Goal: Task Accomplishment & Management: Use online tool/utility

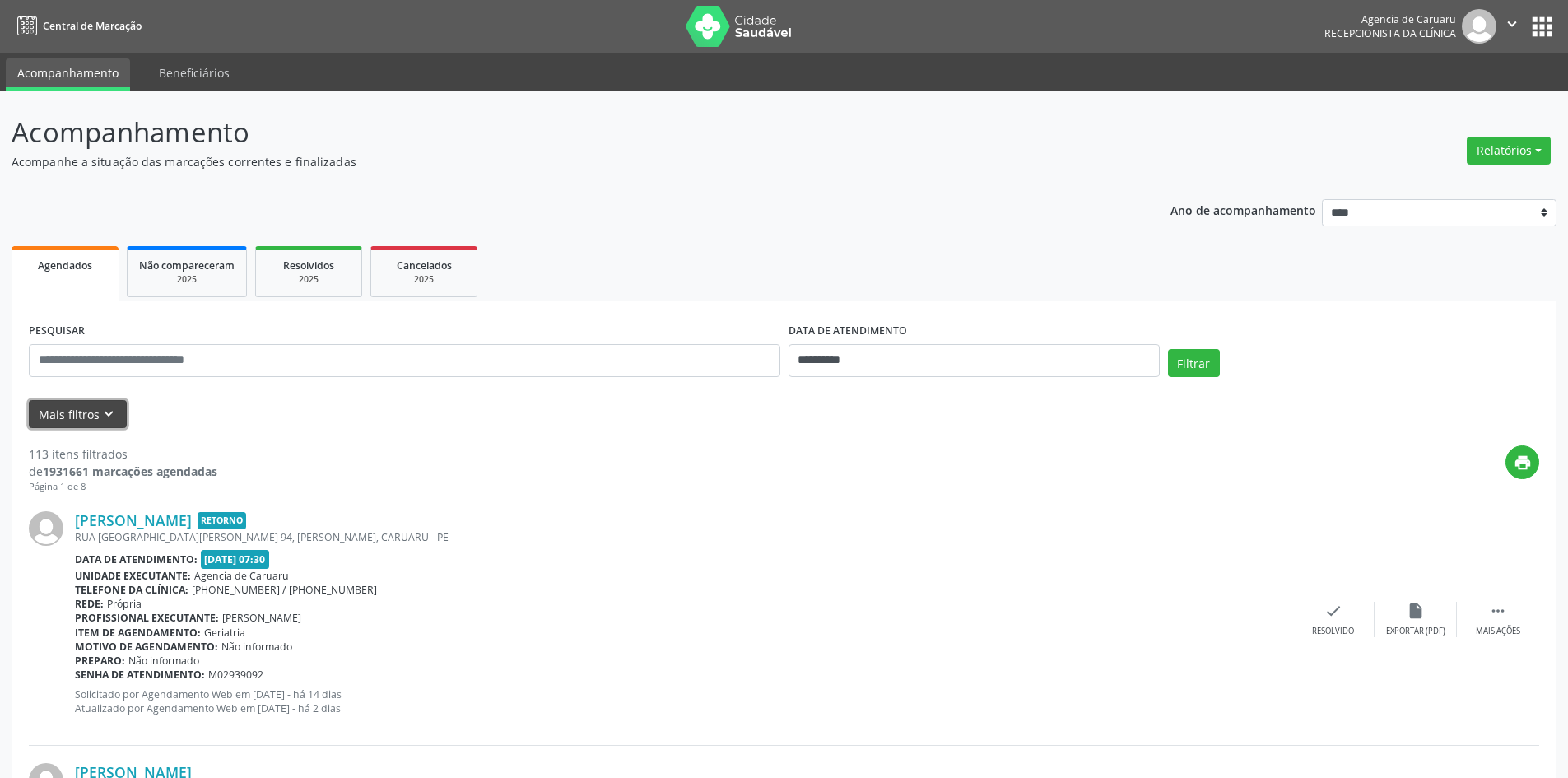
click at [112, 422] on icon "keyboard_arrow_down" at bounding box center [108, 413] width 18 height 18
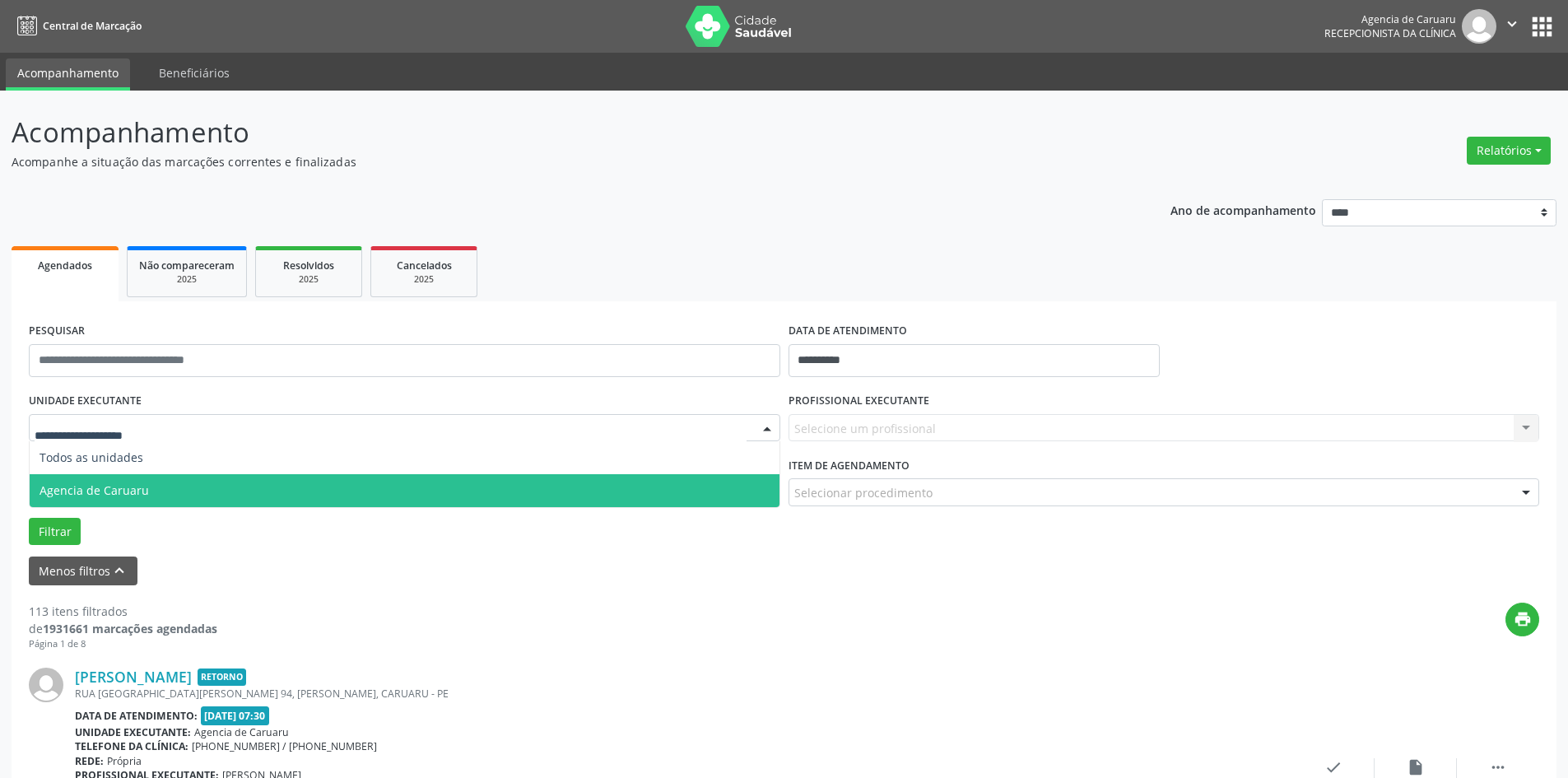
click at [100, 489] on span "Agencia de Caruaru" at bounding box center [94, 491] width 110 height 15
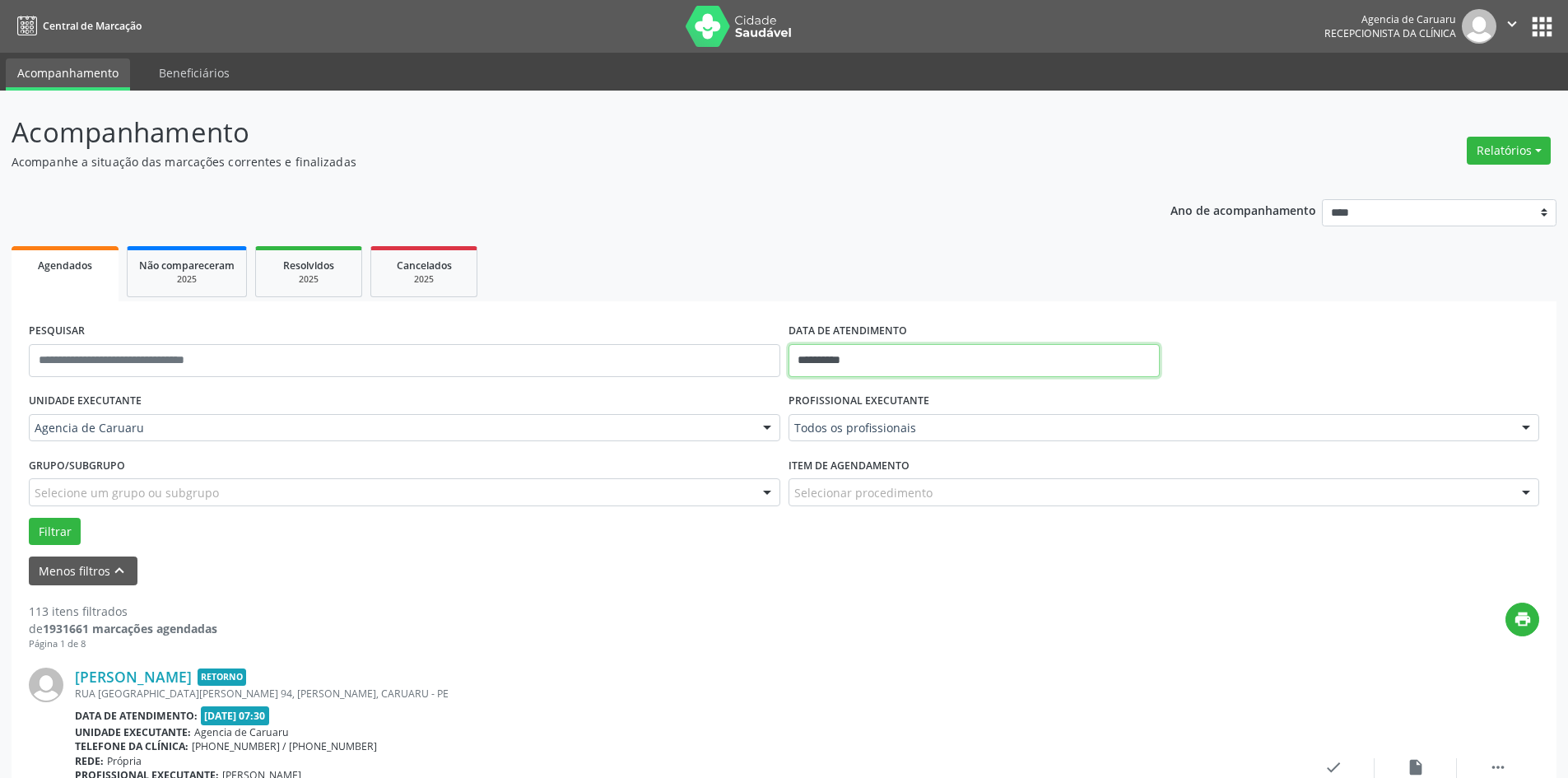
click at [852, 353] on input "**********" at bounding box center [973, 361] width 371 height 33
click at [878, 445] on span "30" at bounding box center [879, 447] width 32 height 32
type input "**********"
click at [878, 445] on span "30" at bounding box center [879, 447] width 32 height 32
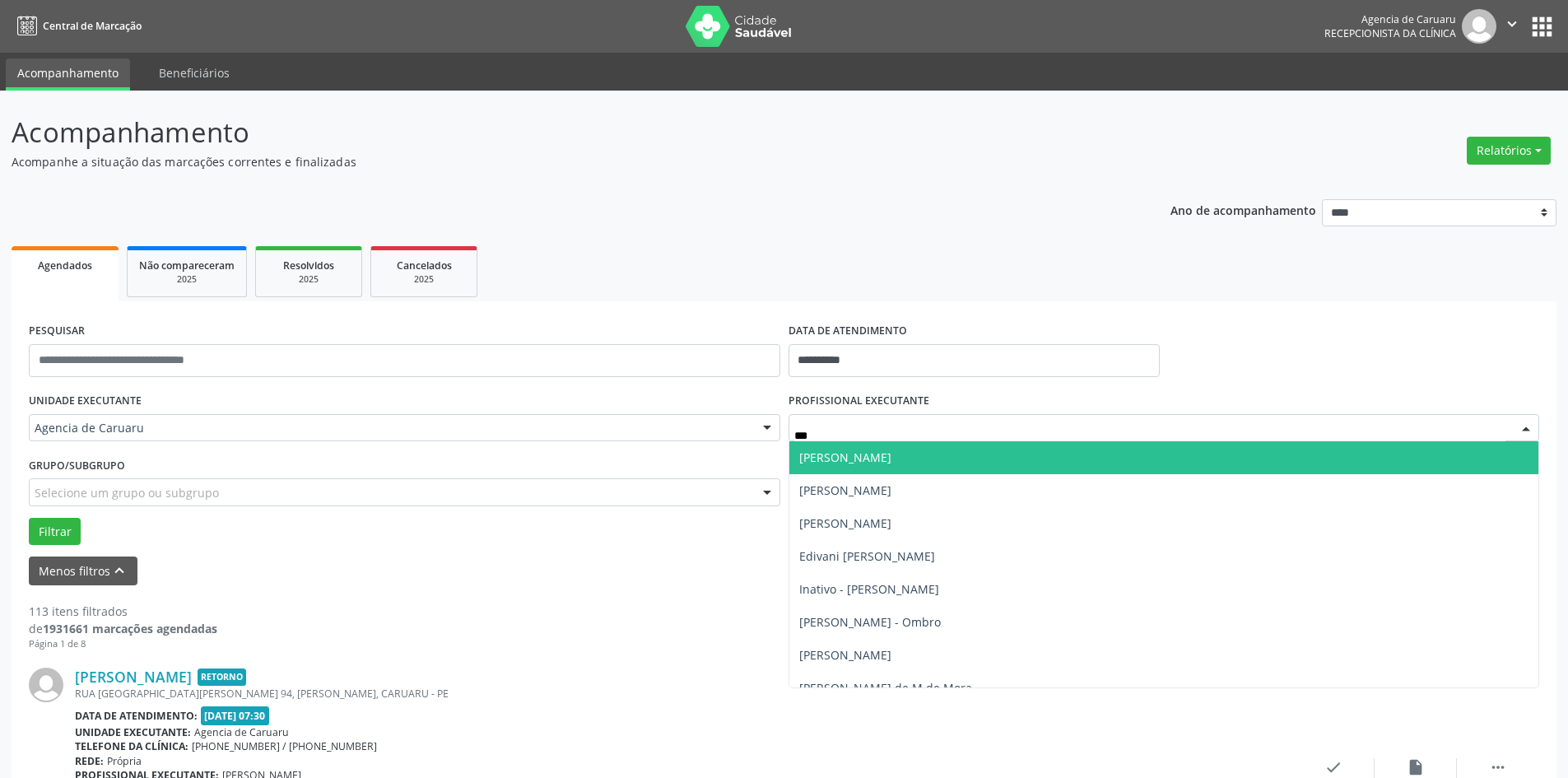
type input "****"
click at [842, 459] on span "[PERSON_NAME] - Ombro" at bounding box center [870, 457] width 141 height 15
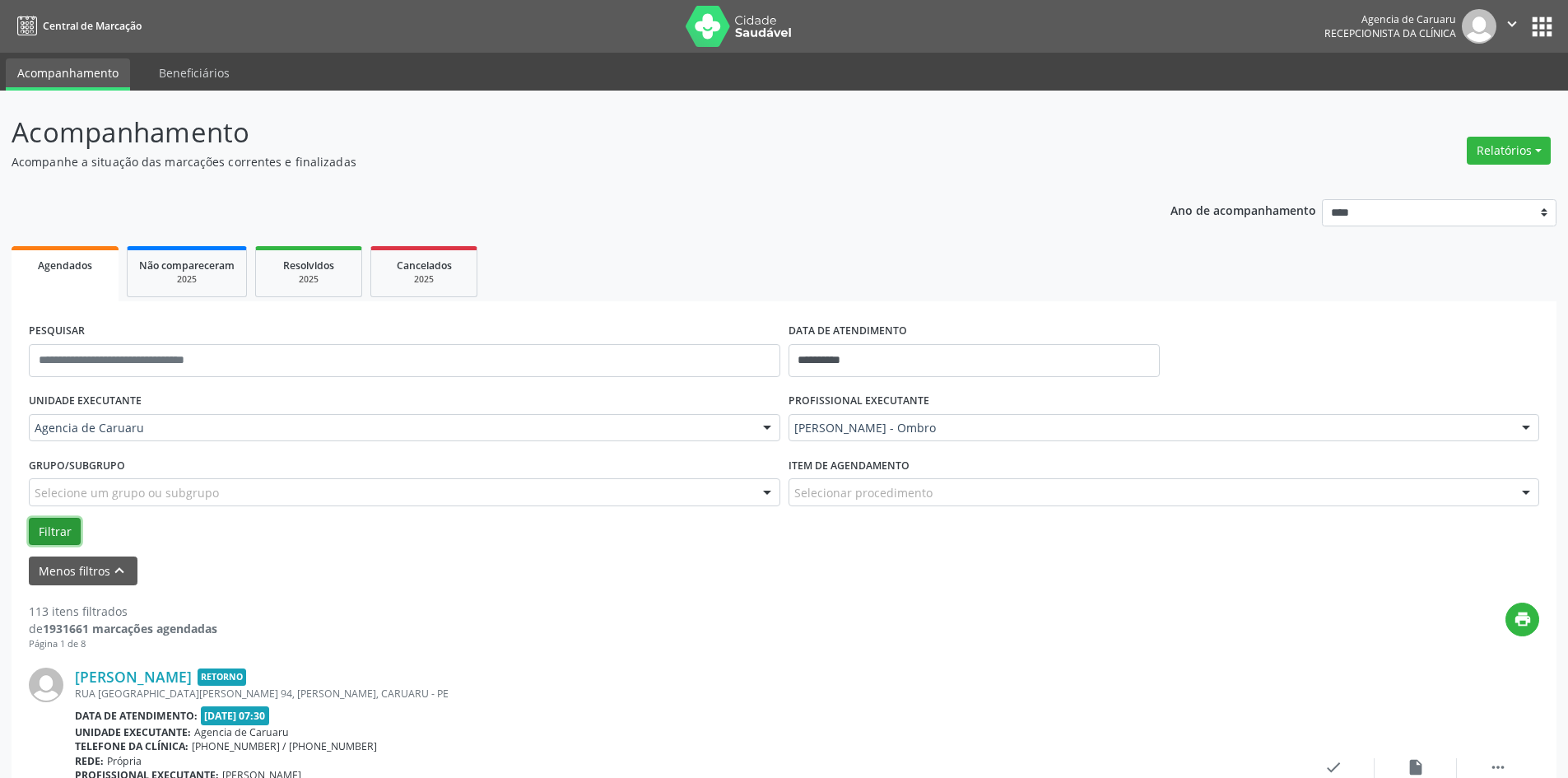
click at [56, 533] on button "Filtrar" at bounding box center [54, 532] width 52 height 28
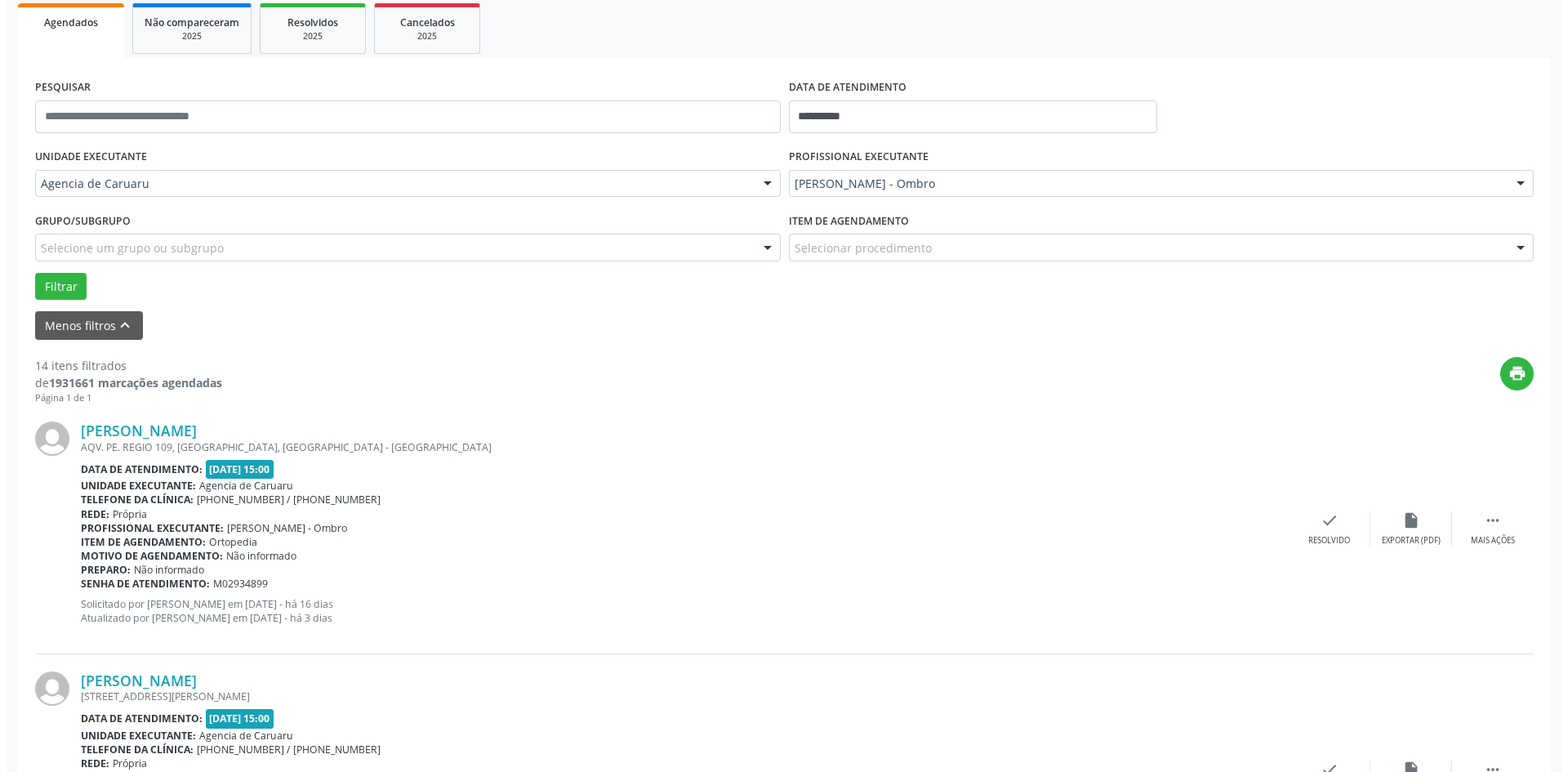
scroll to position [245, 0]
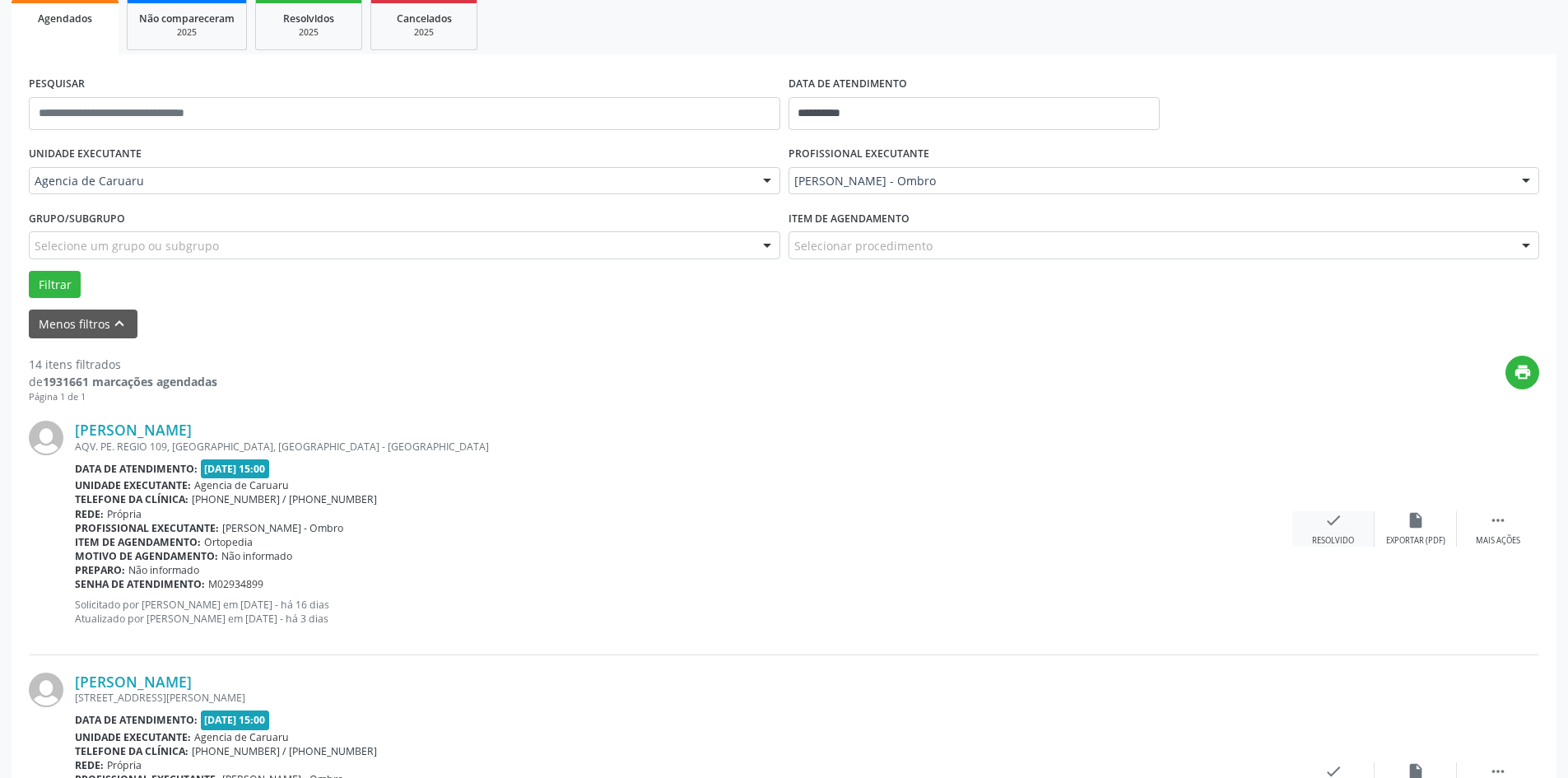
click at [1332, 529] on icon "check" at bounding box center [1333, 520] width 18 height 18
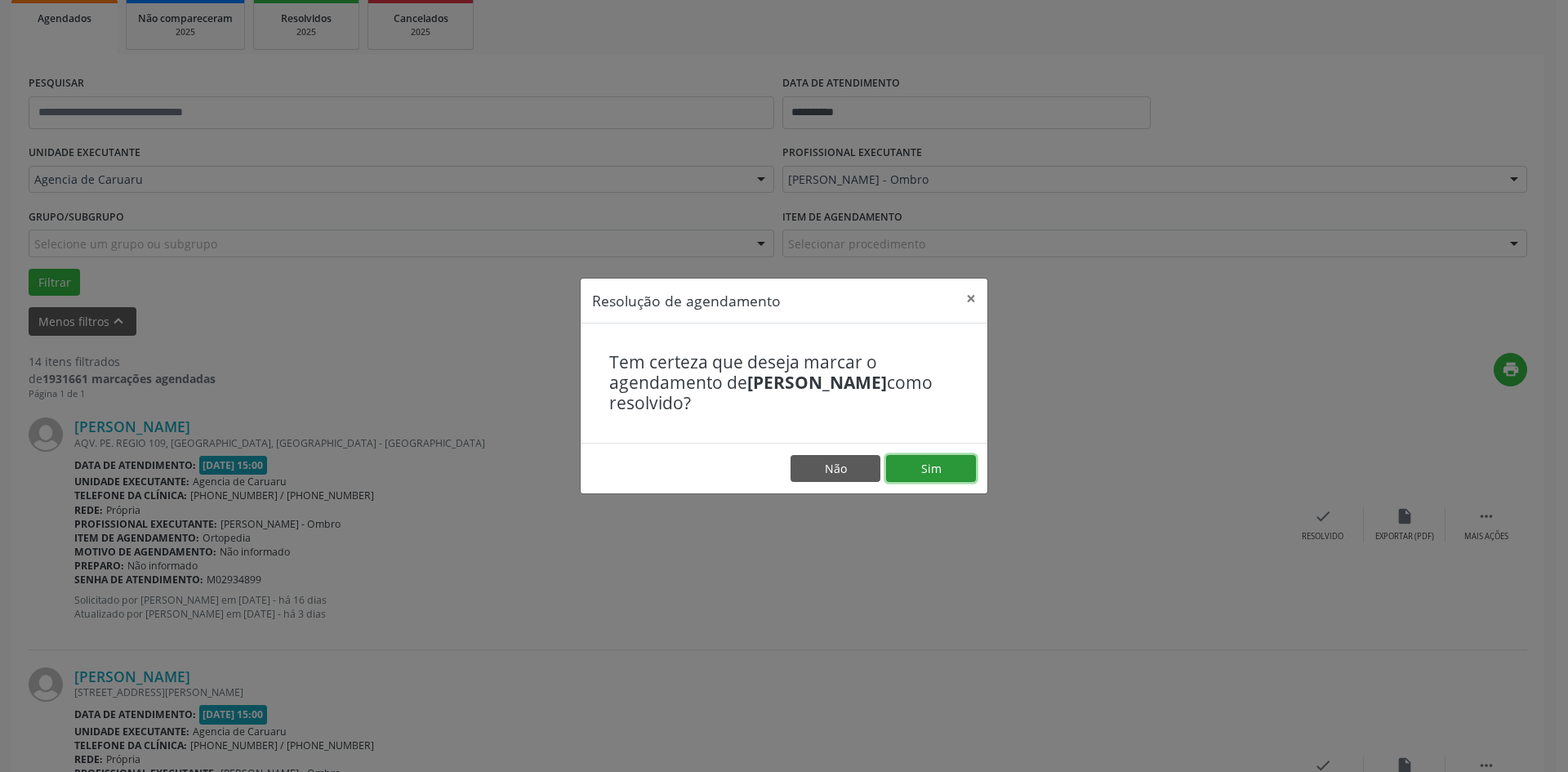
click at [937, 477] on button "Sim" at bounding box center [931, 468] width 90 height 27
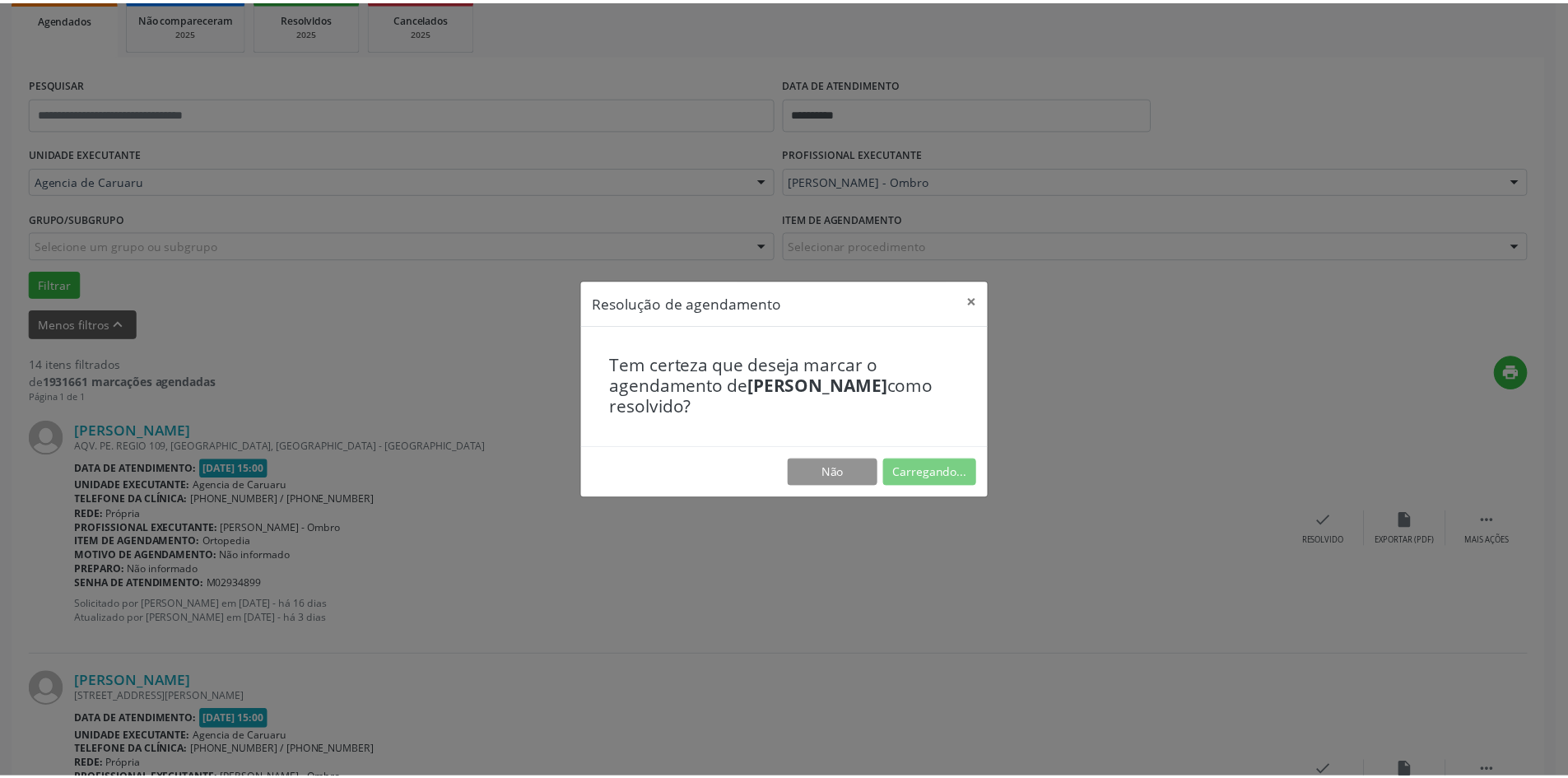
scroll to position [0, 0]
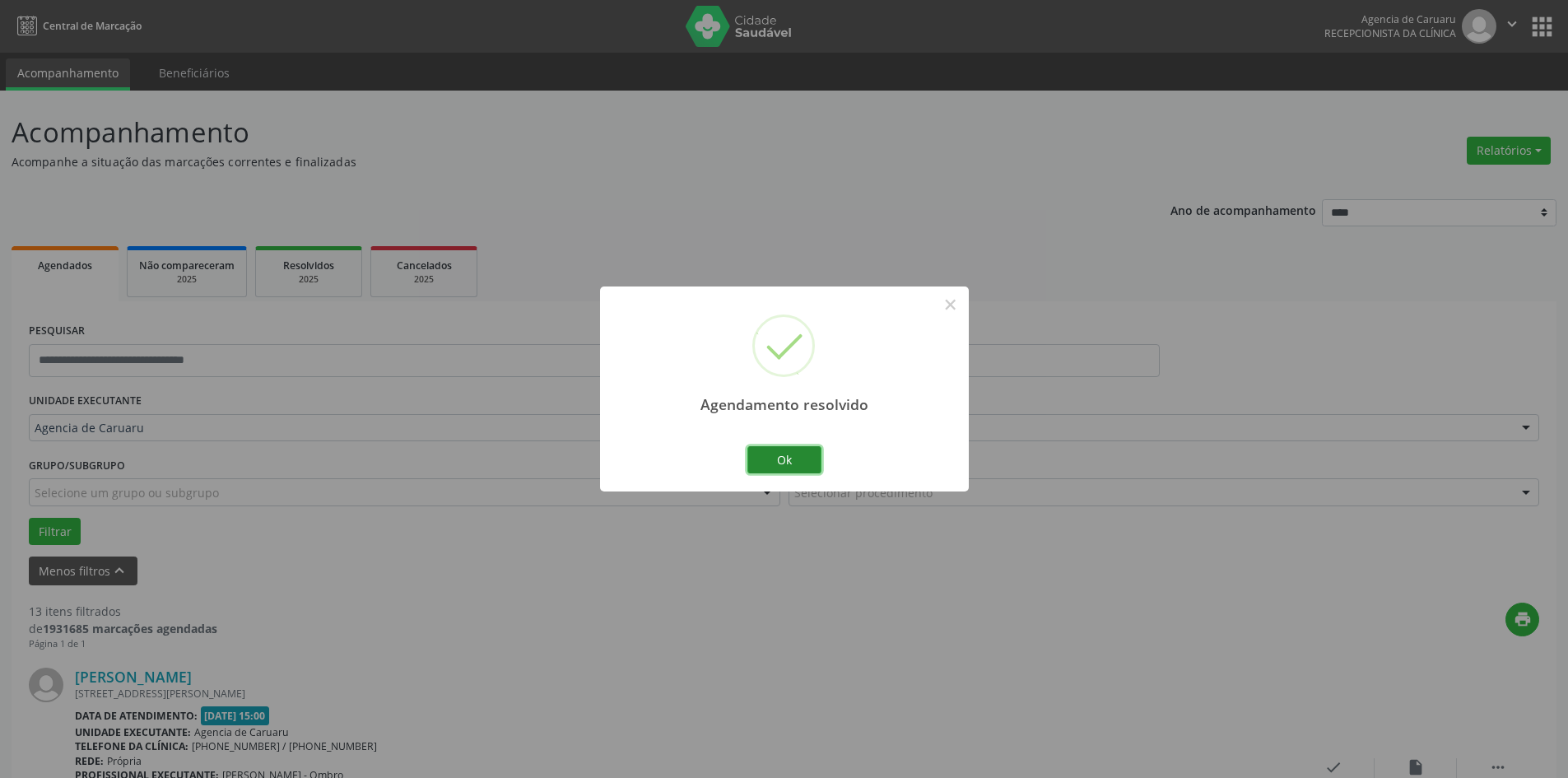
click at [787, 461] on button "Ok" at bounding box center [784, 460] width 74 height 28
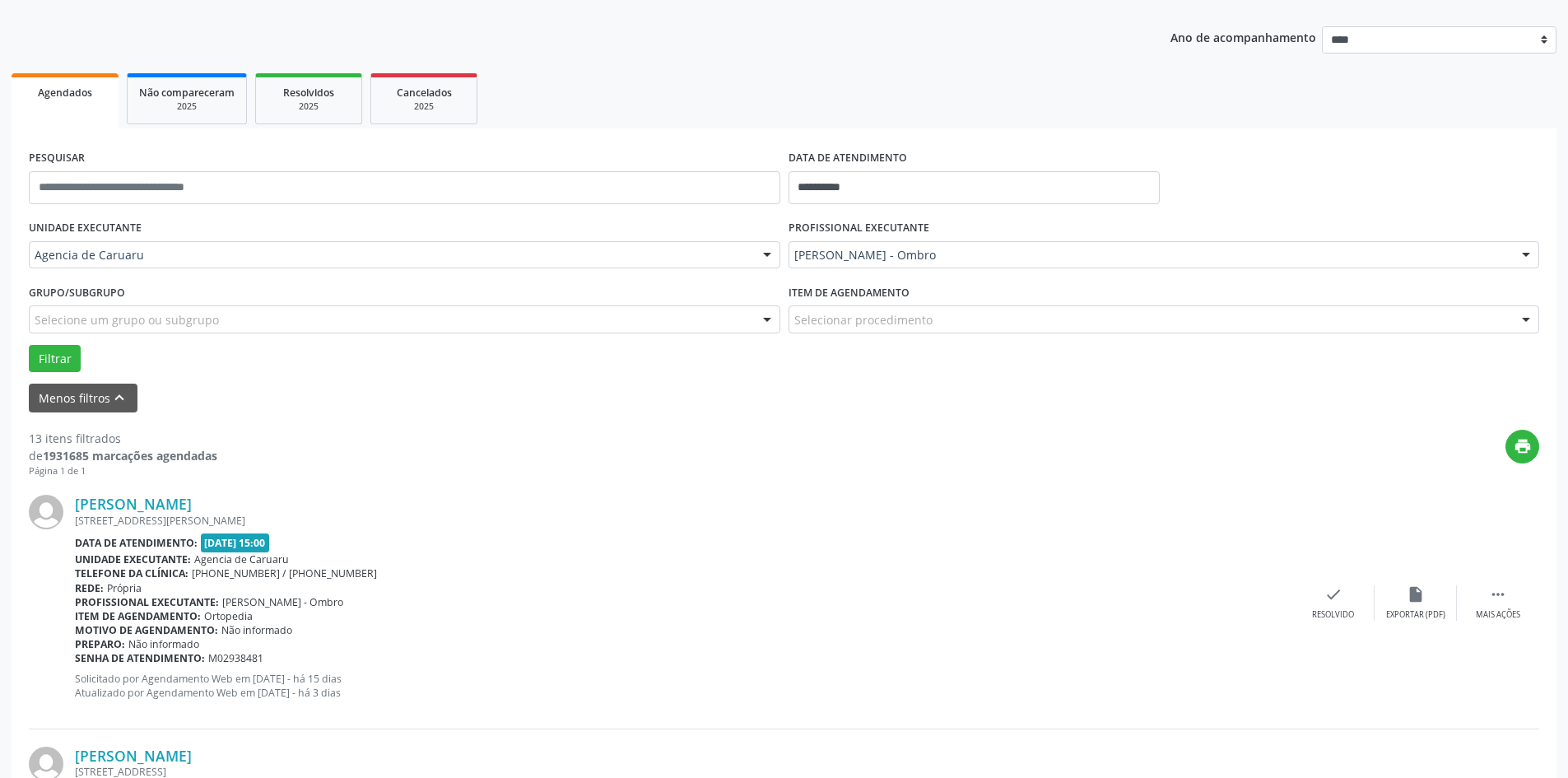
scroll to position [247, 0]
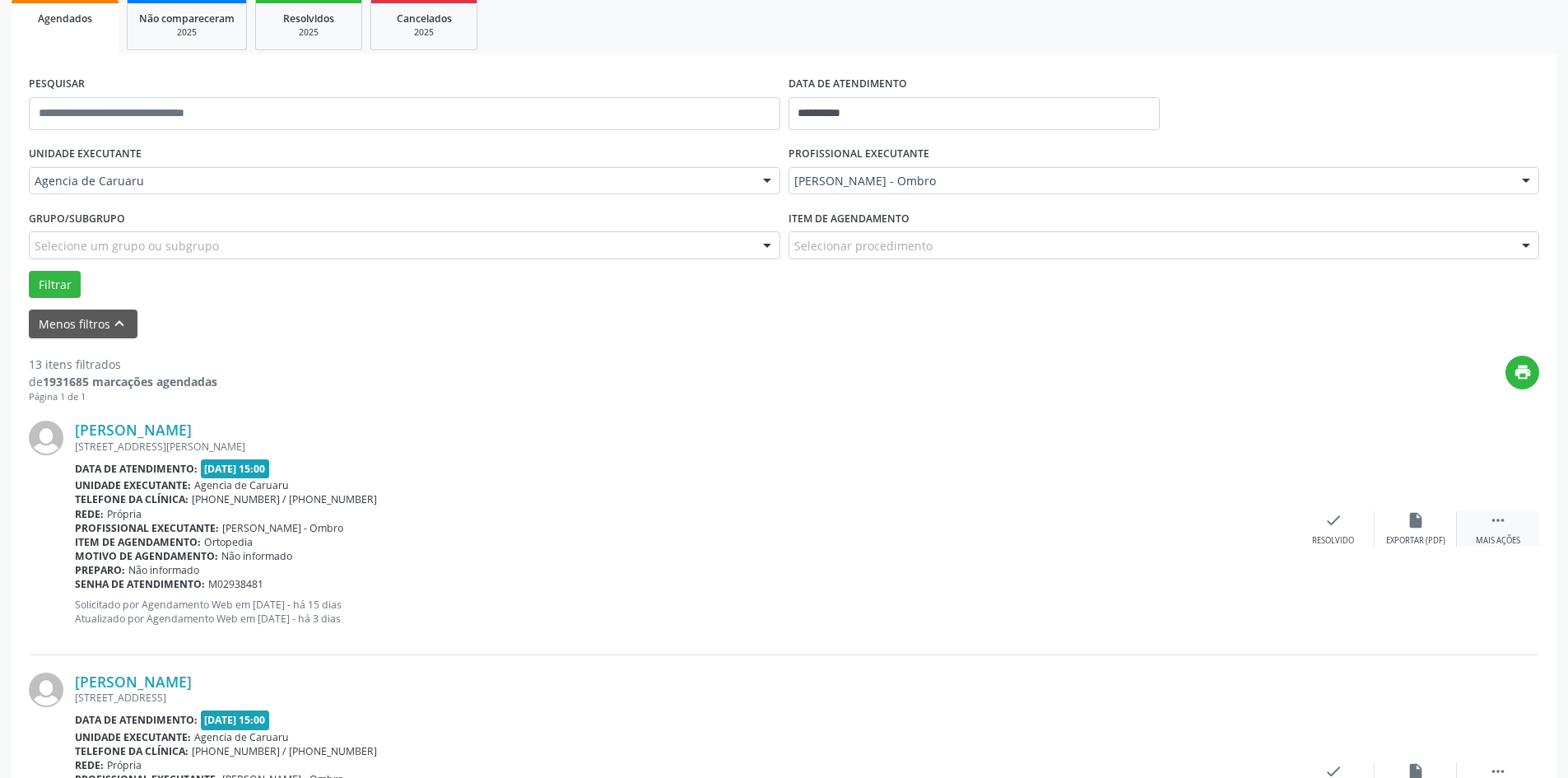
click at [1514, 529] on div " Mais ações" at bounding box center [1498, 529] width 82 height 35
click at [1419, 528] on icon "alarm_off" at bounding box center [1415, 520] width 18 height 18
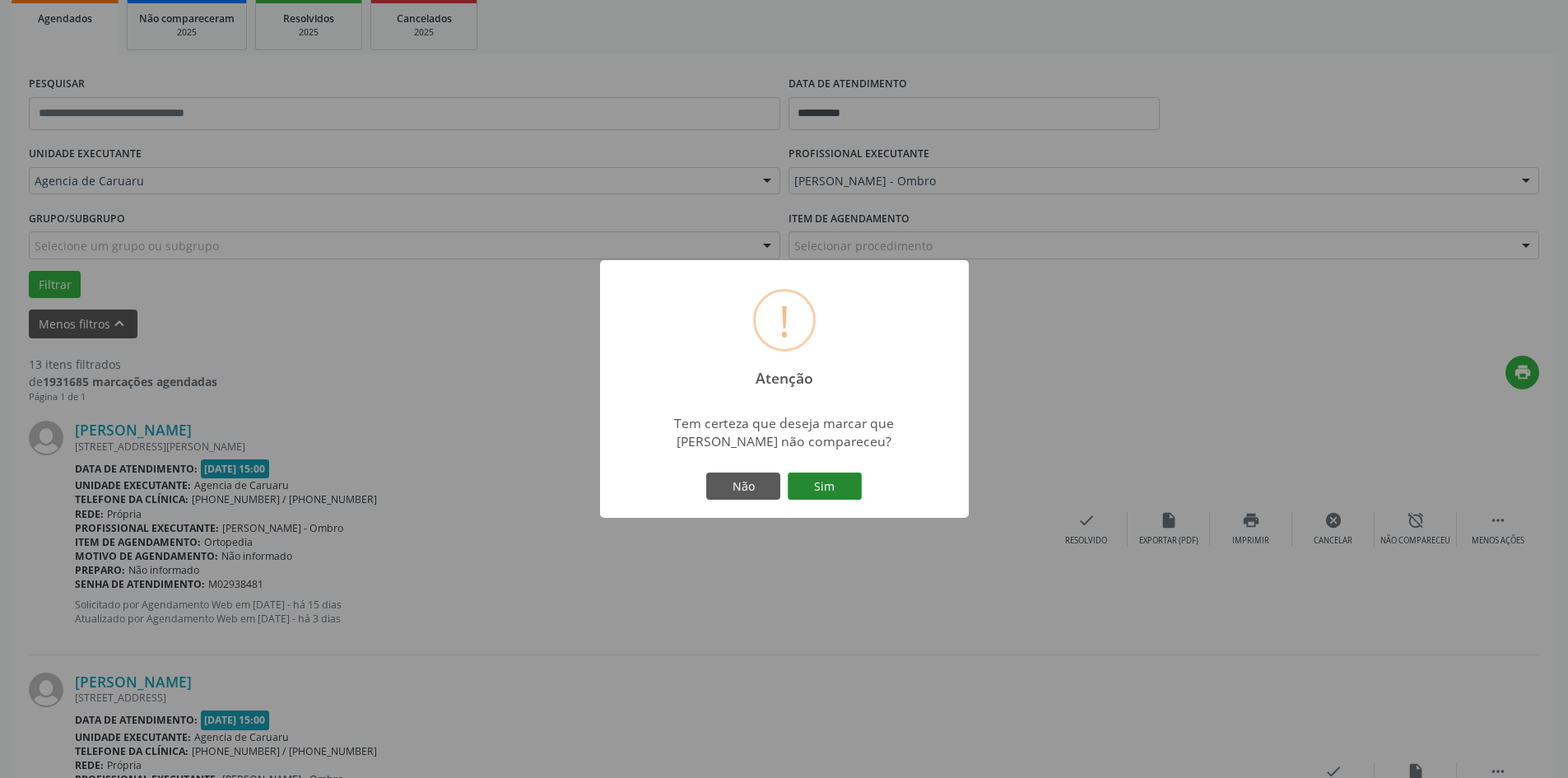
click at [830, 490] on button "Sim" at bounding box center [826, 486] width 74 height 28
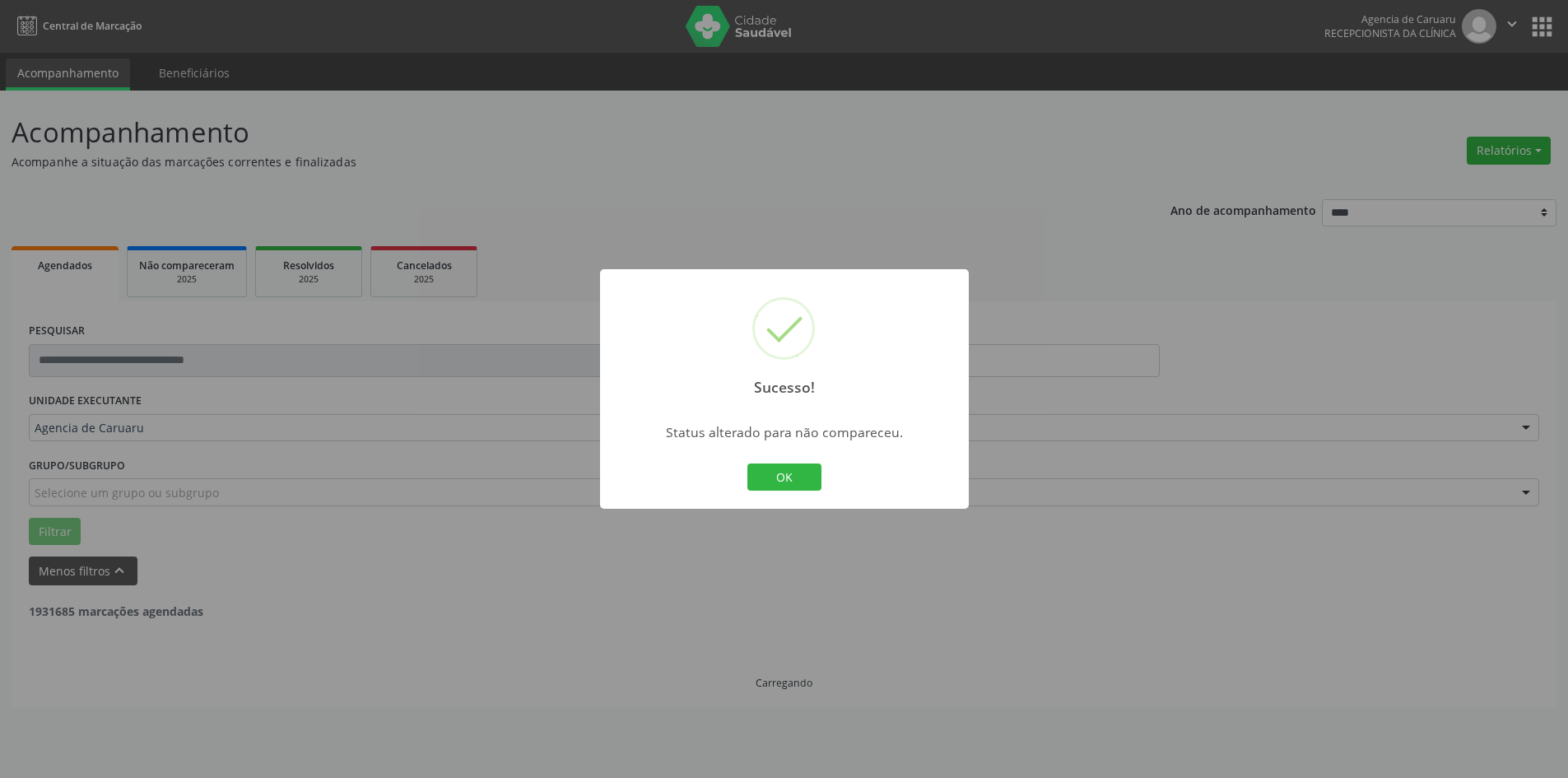
scroll to position [0, 0]
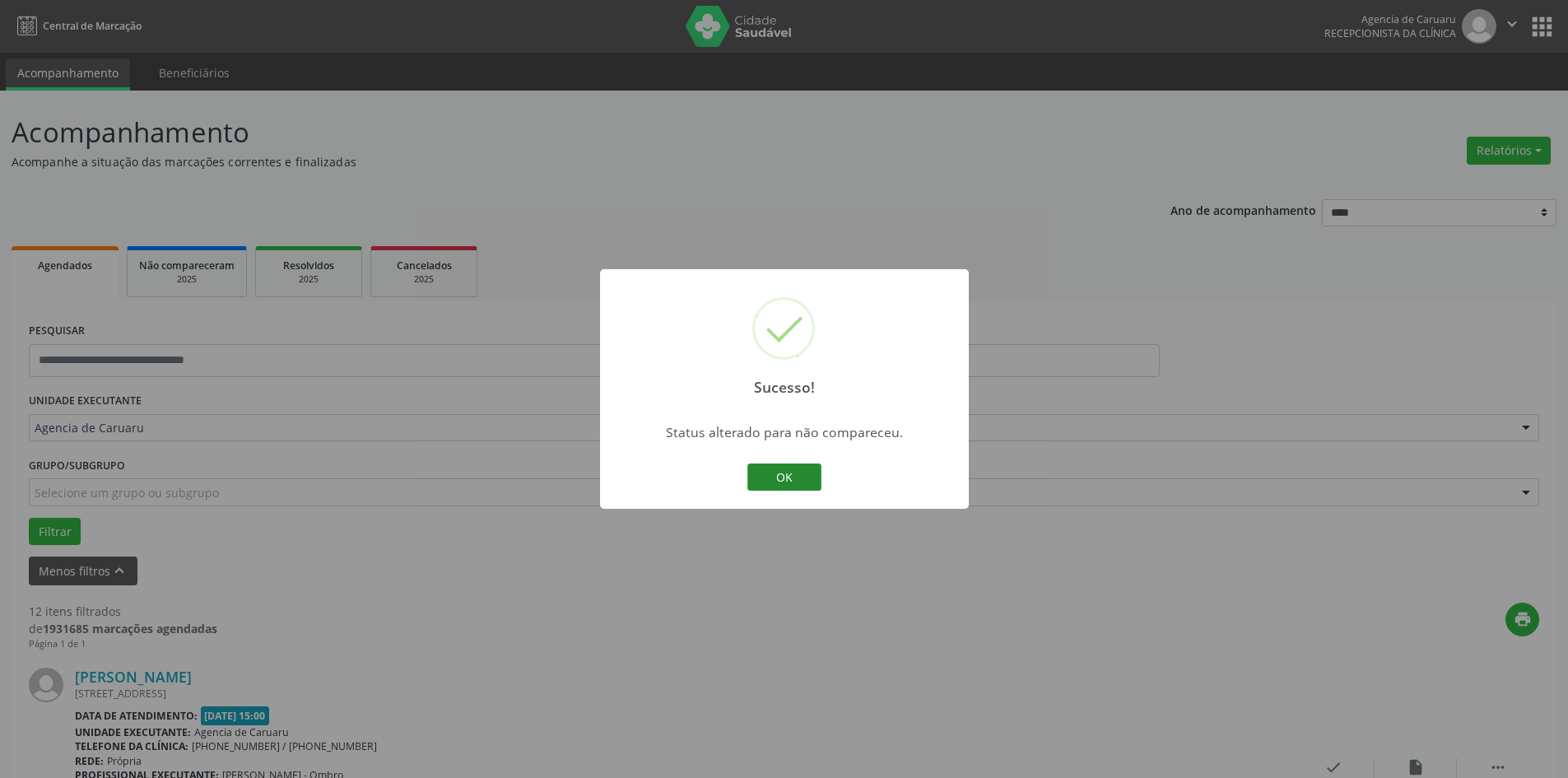
click at [808, 471] on button "OK" at bounding box center [784, 477] width 74 height 28
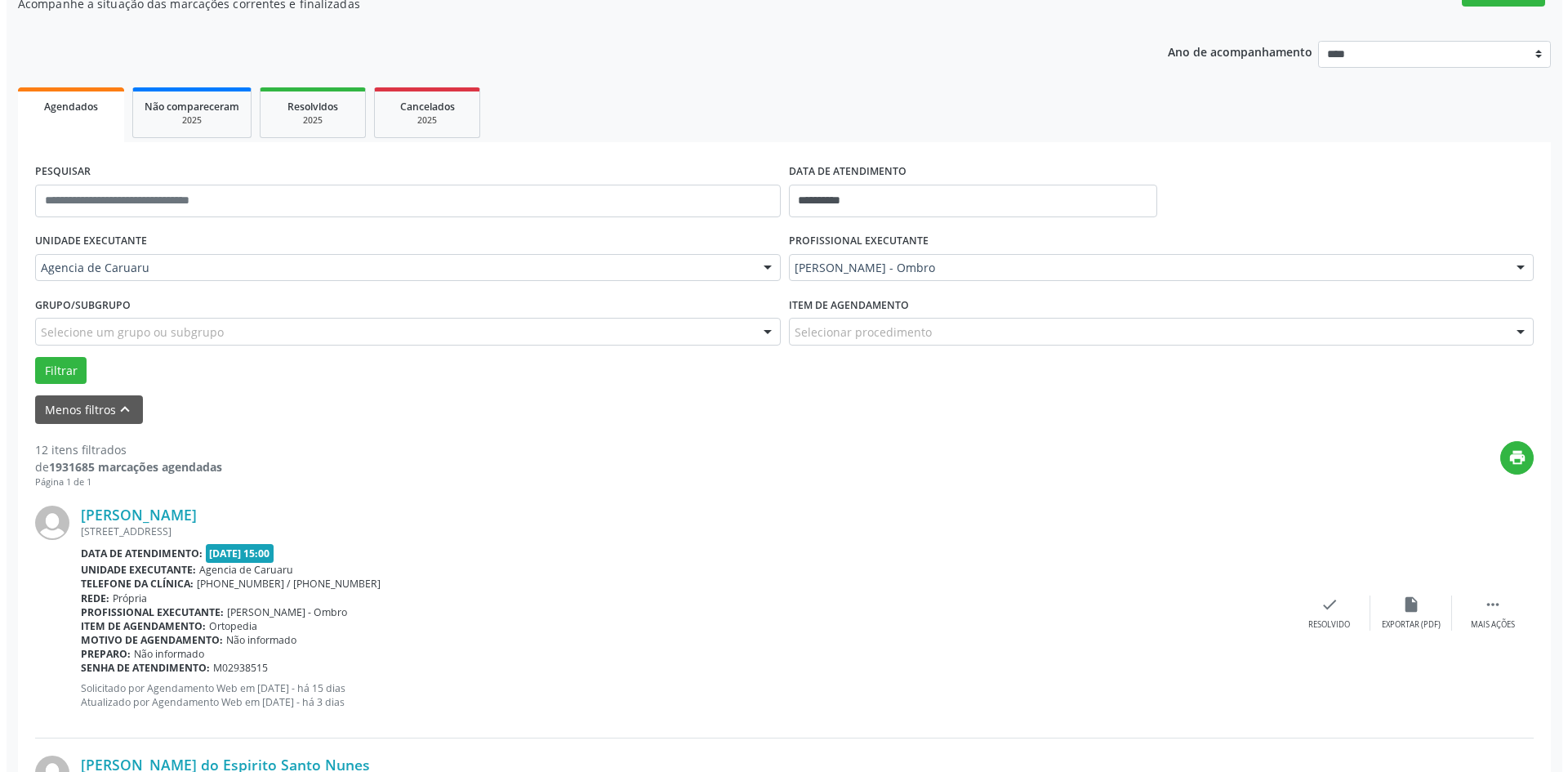
scroll to position [164, 0]
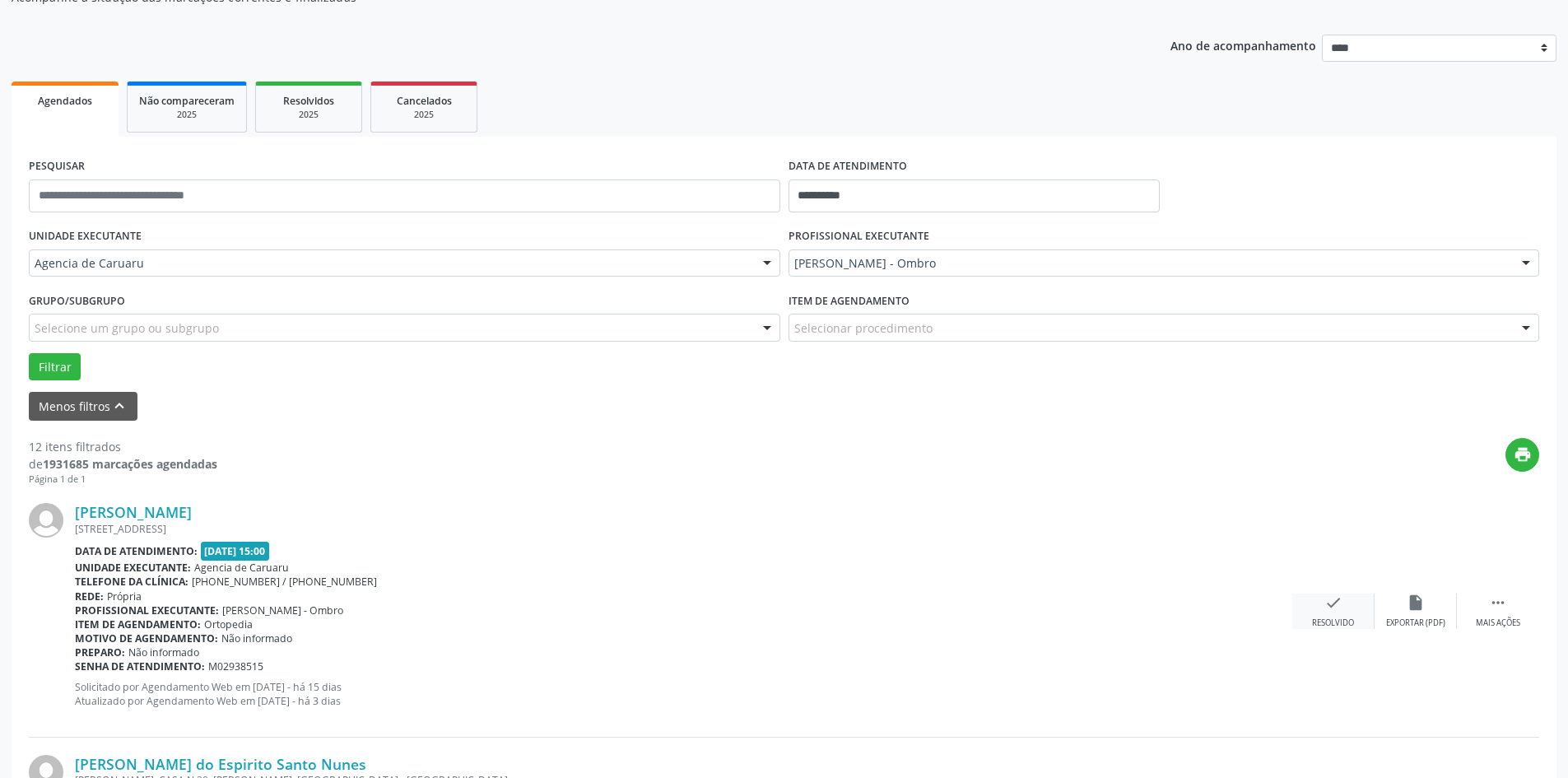
click at [1340, 609] on icon "check" at bounding box center [1333, 602] width 18 height 18
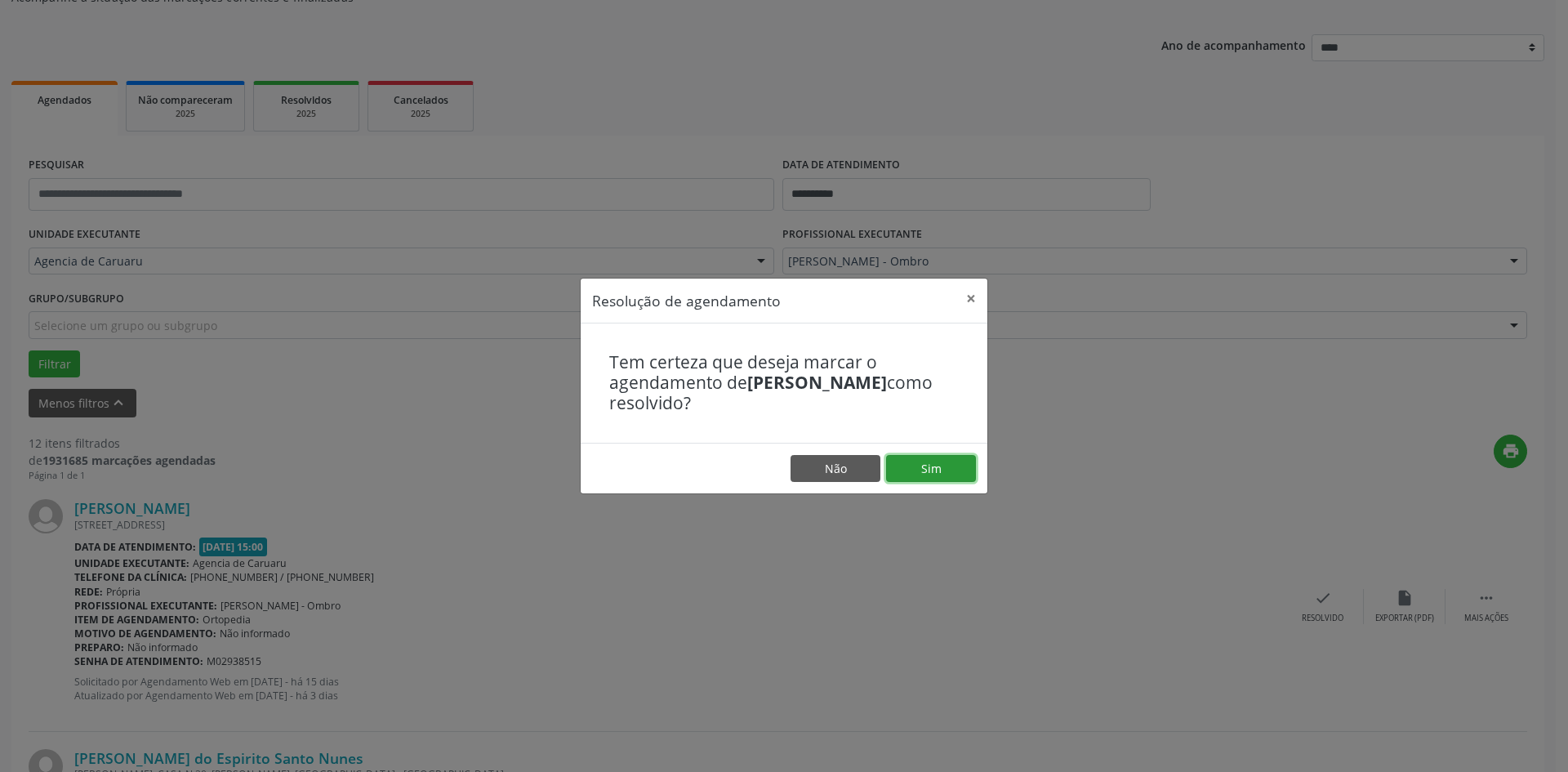
click at [937, 464] on button "Sim" at bounding box center [931, 468] width 90 height 27
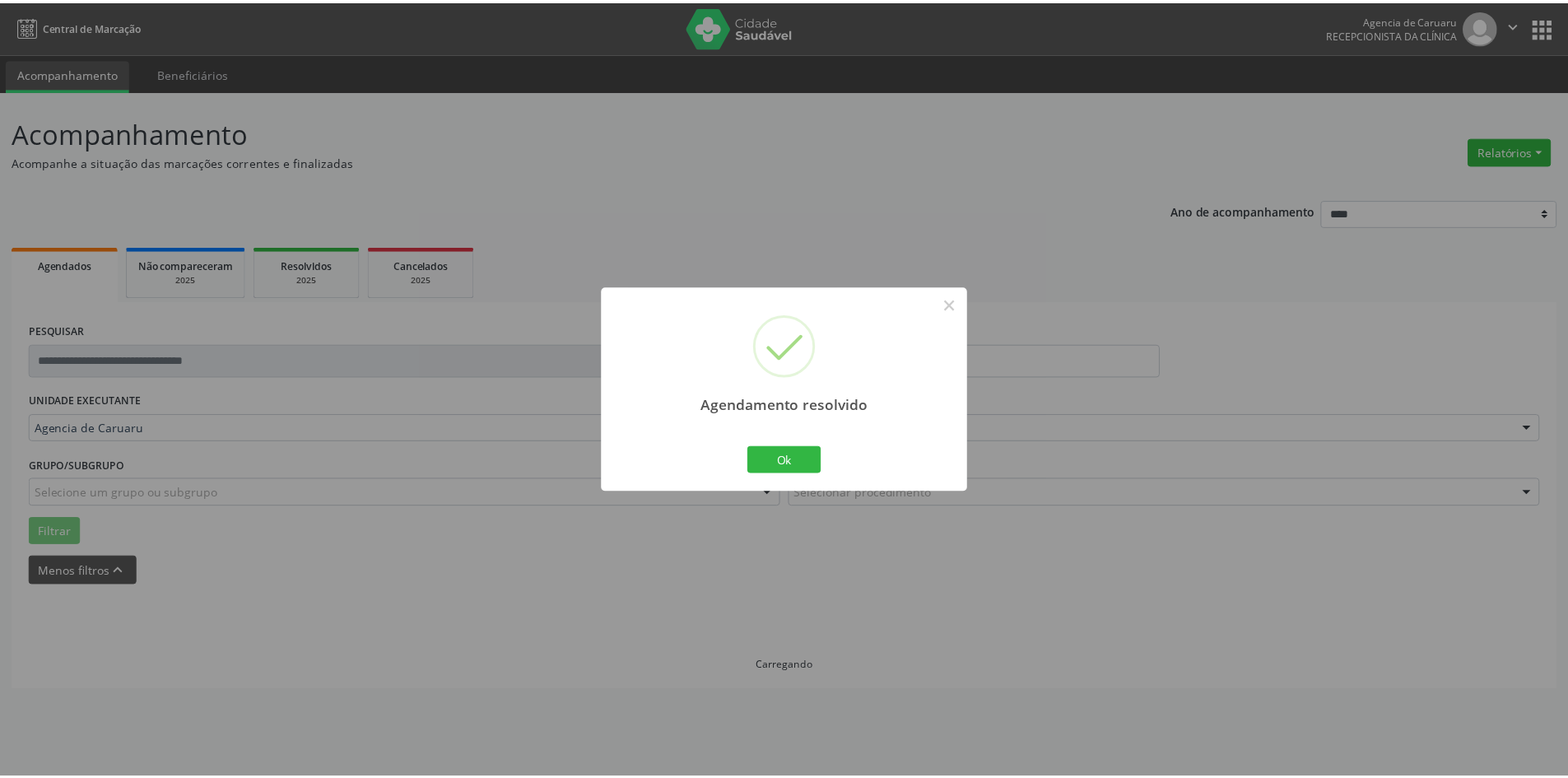
scroll to position [0, 0]
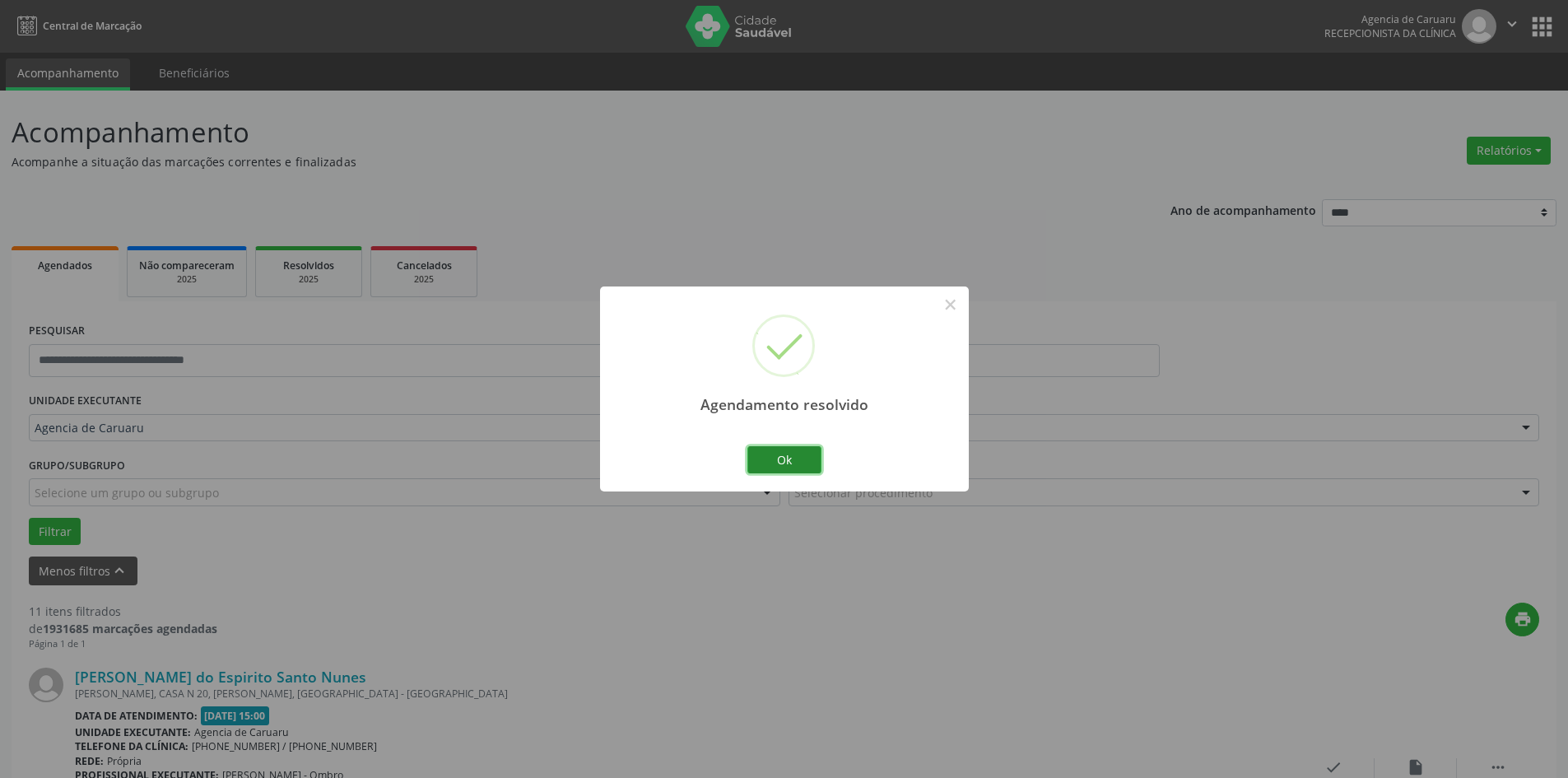
click at [811, 460] on button "Ok" at bounding box center [784, 460] width 74 height 28
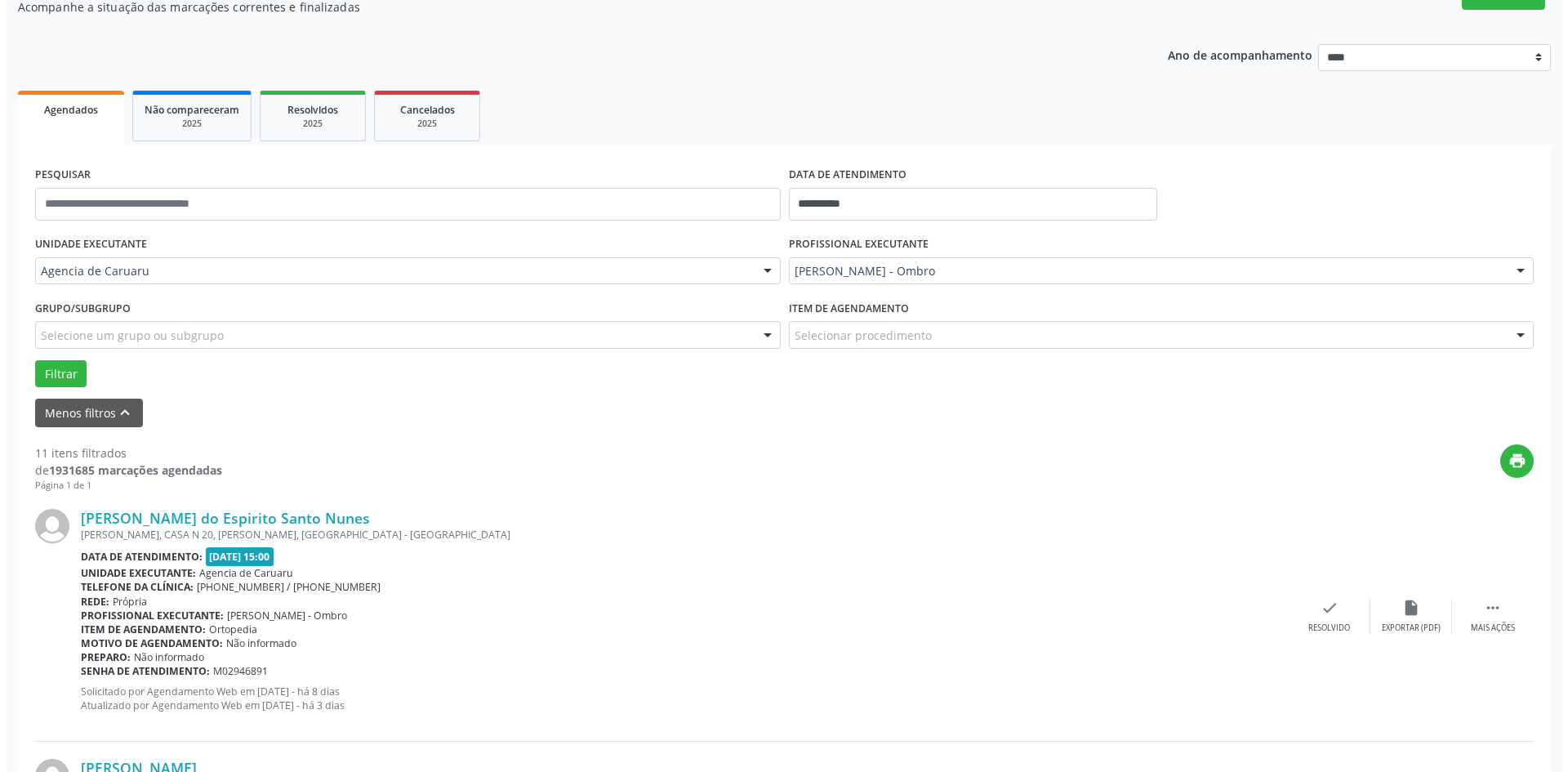
scroll to position [164, 0]
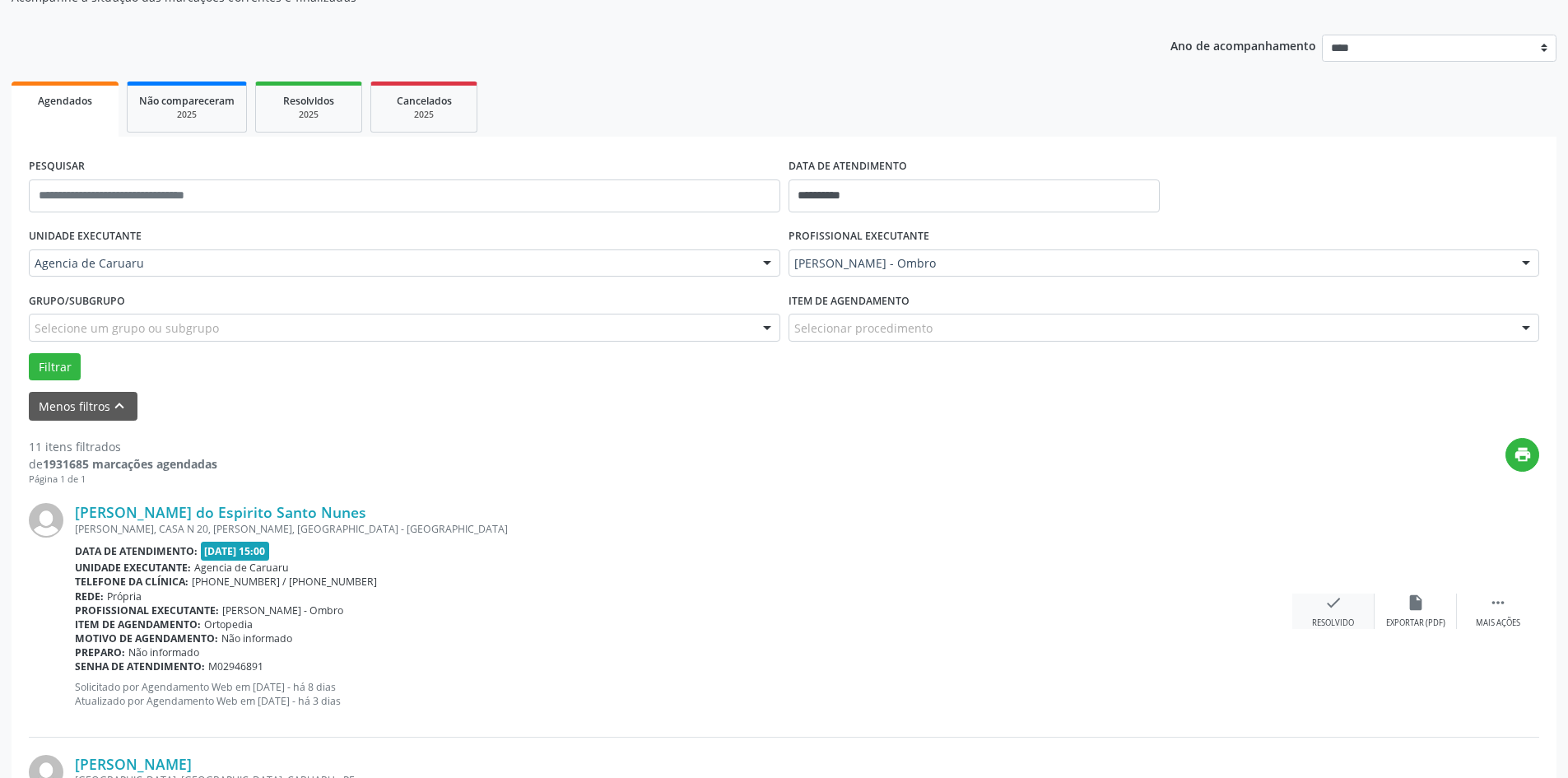
click at [1331, 612] on icon "check" at bounding box center [1333, 602] width 18 height 18
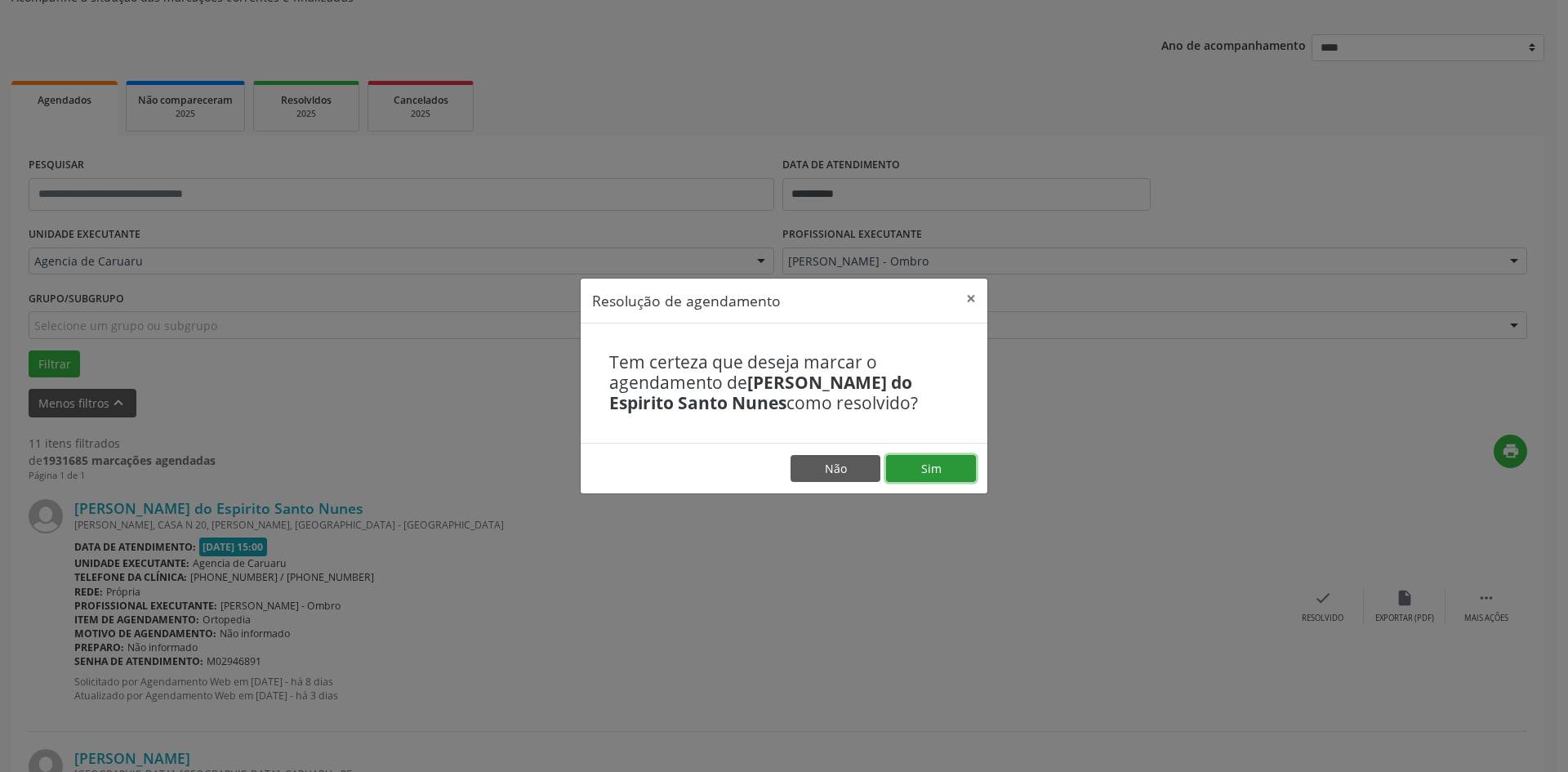
click at [918, 464] on button "Sim" at bounding box center [931, 468] width 90 height 27
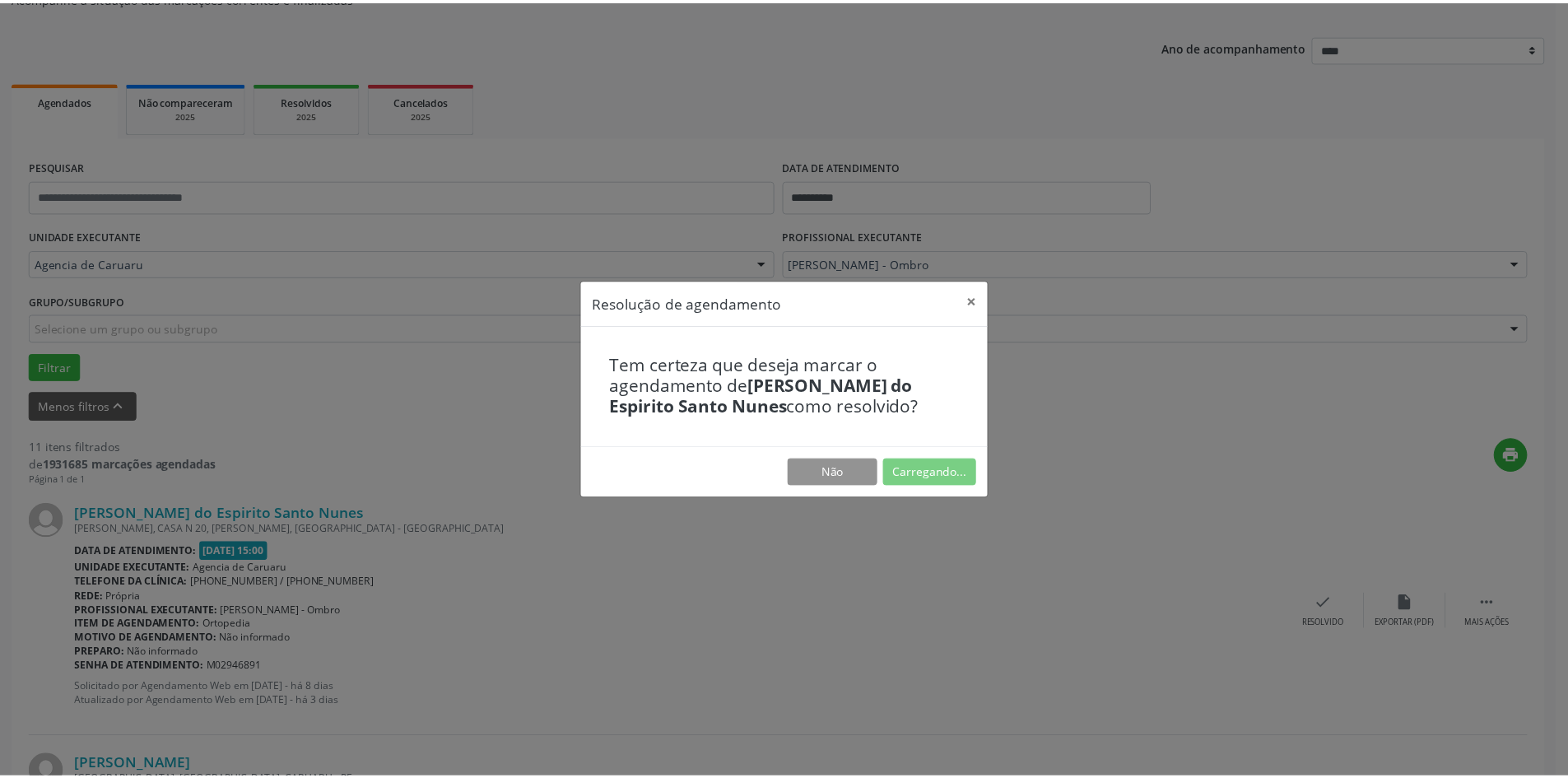
scroll to position [0, 0]
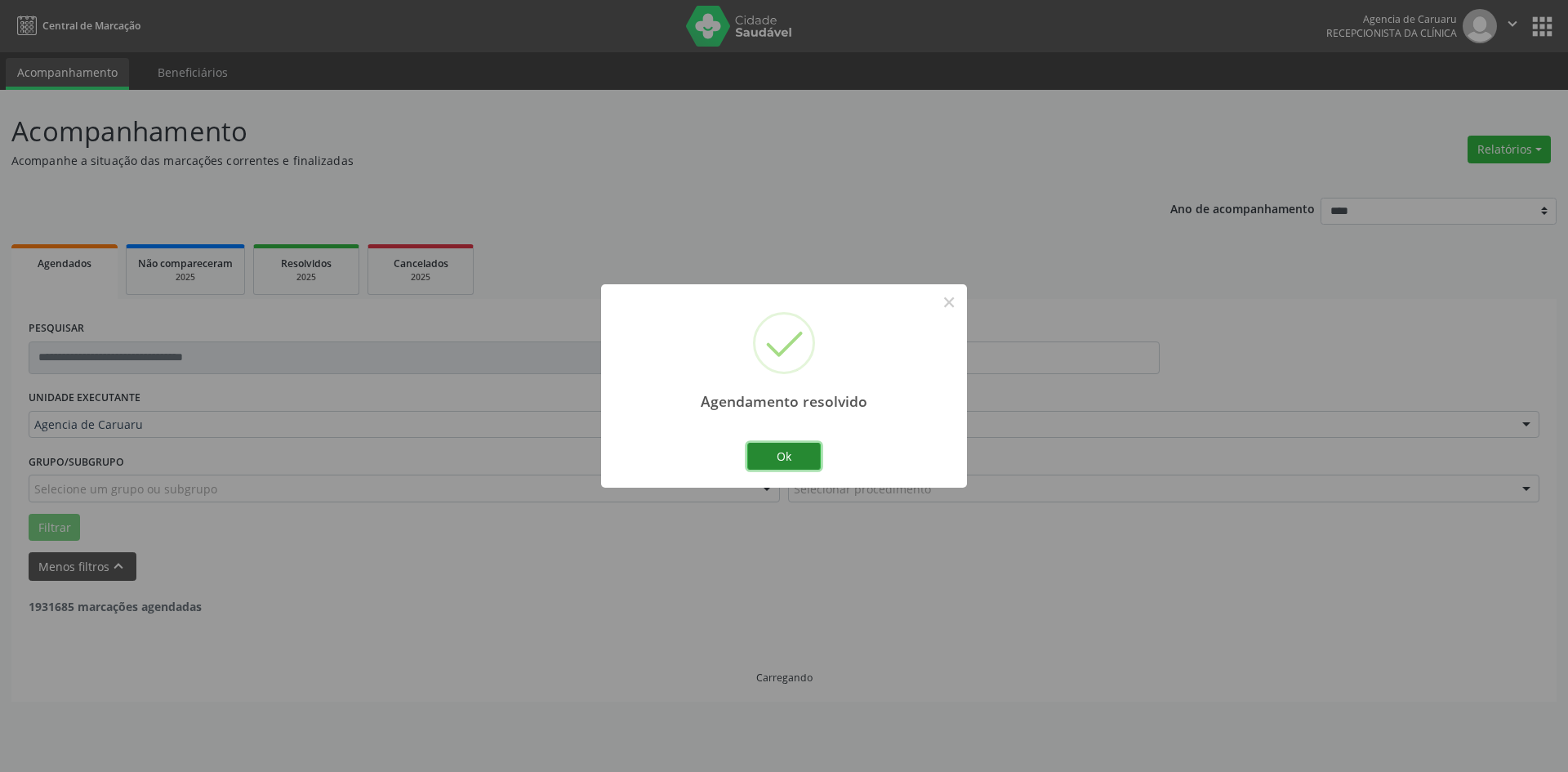
click at [777, 458] on button "Ok" at bounding box center [784, 457] width 74 height 27
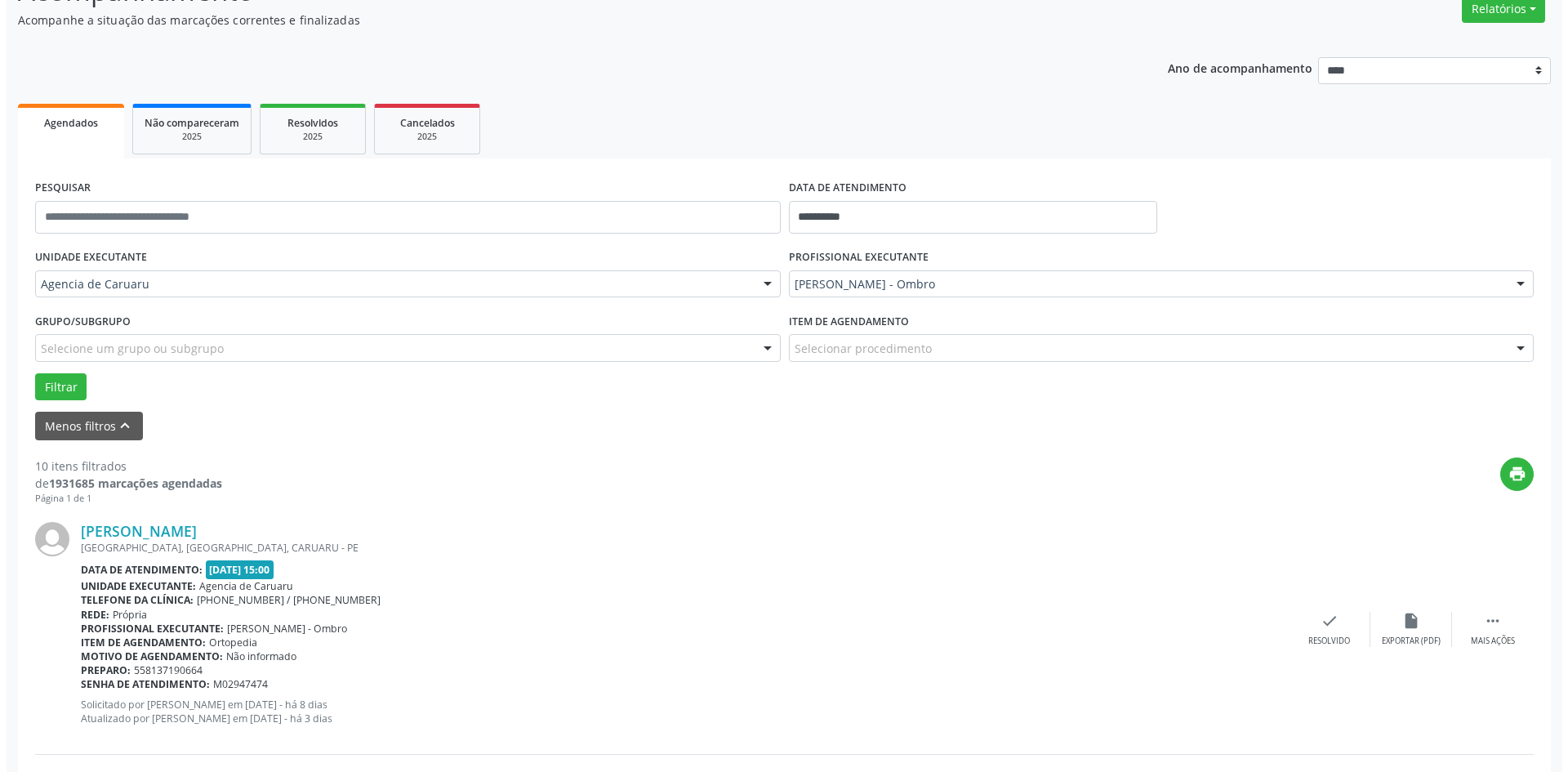
scroll to position [164, 0]
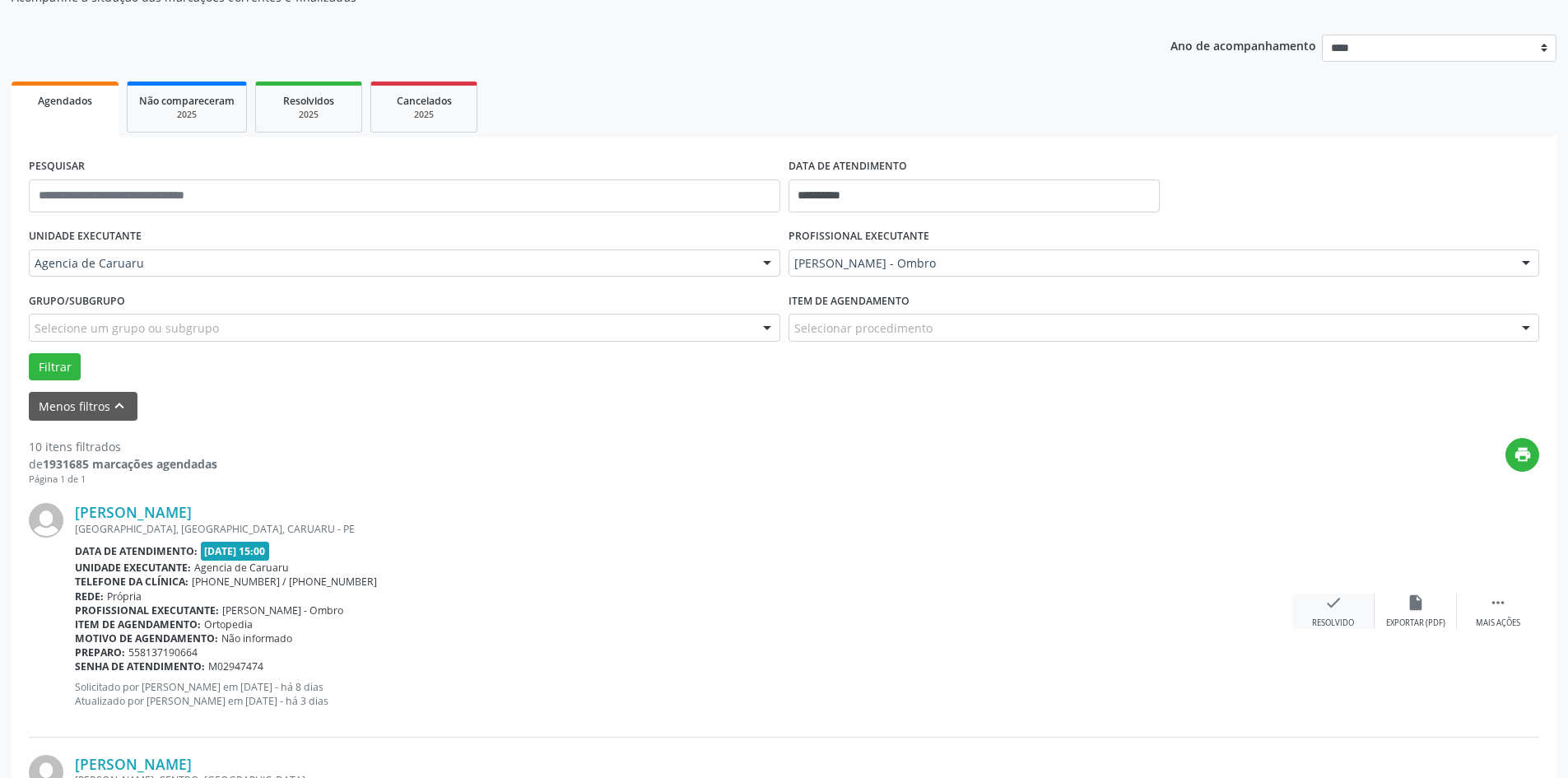
click at [1341, 613] on div "check Resolvido" at bounding box center [1333, 611] width 82 height 35
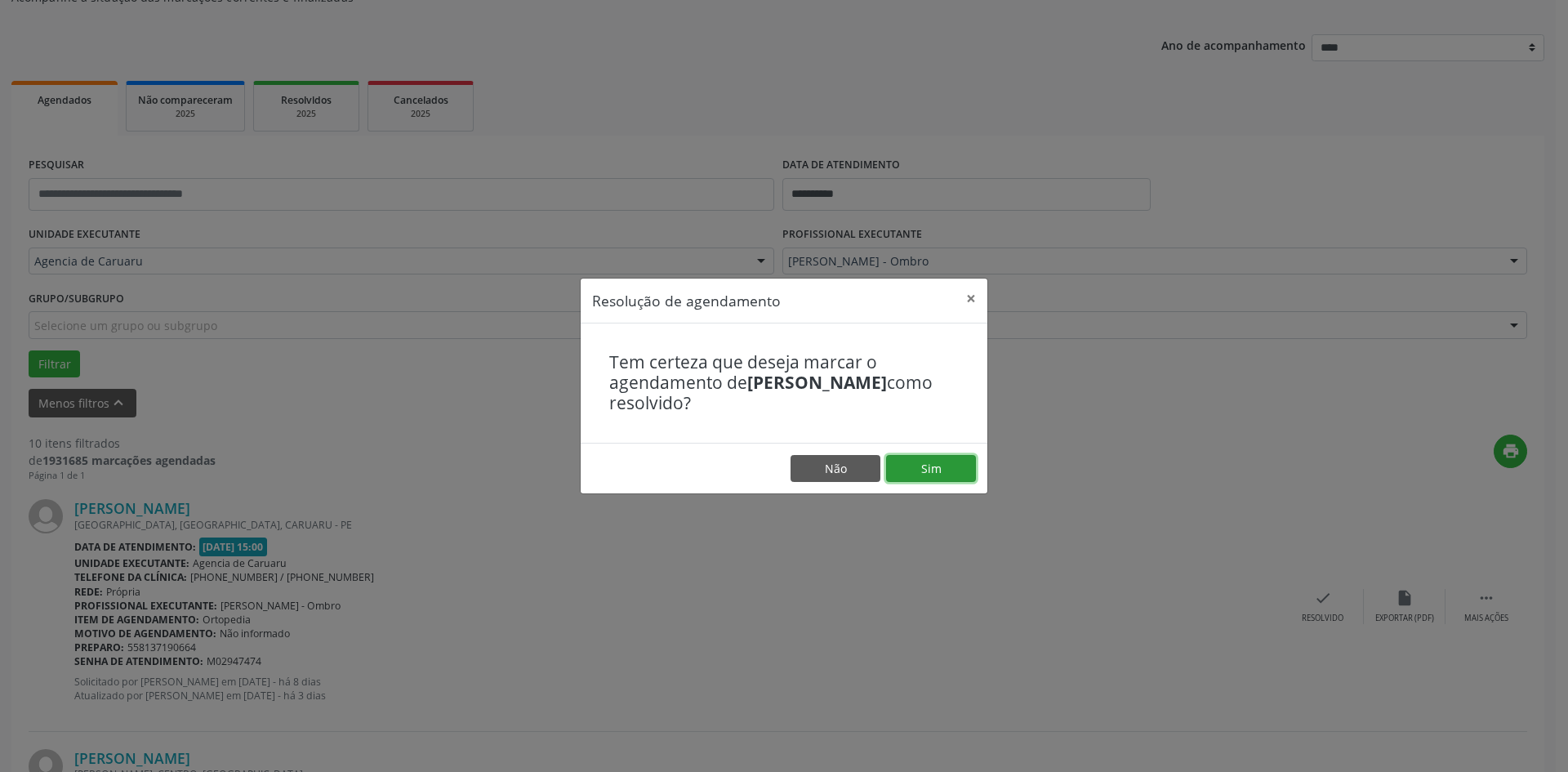
click at [934, 462] on button "Sim" at bounding box center [931, 468] width 90 height 27
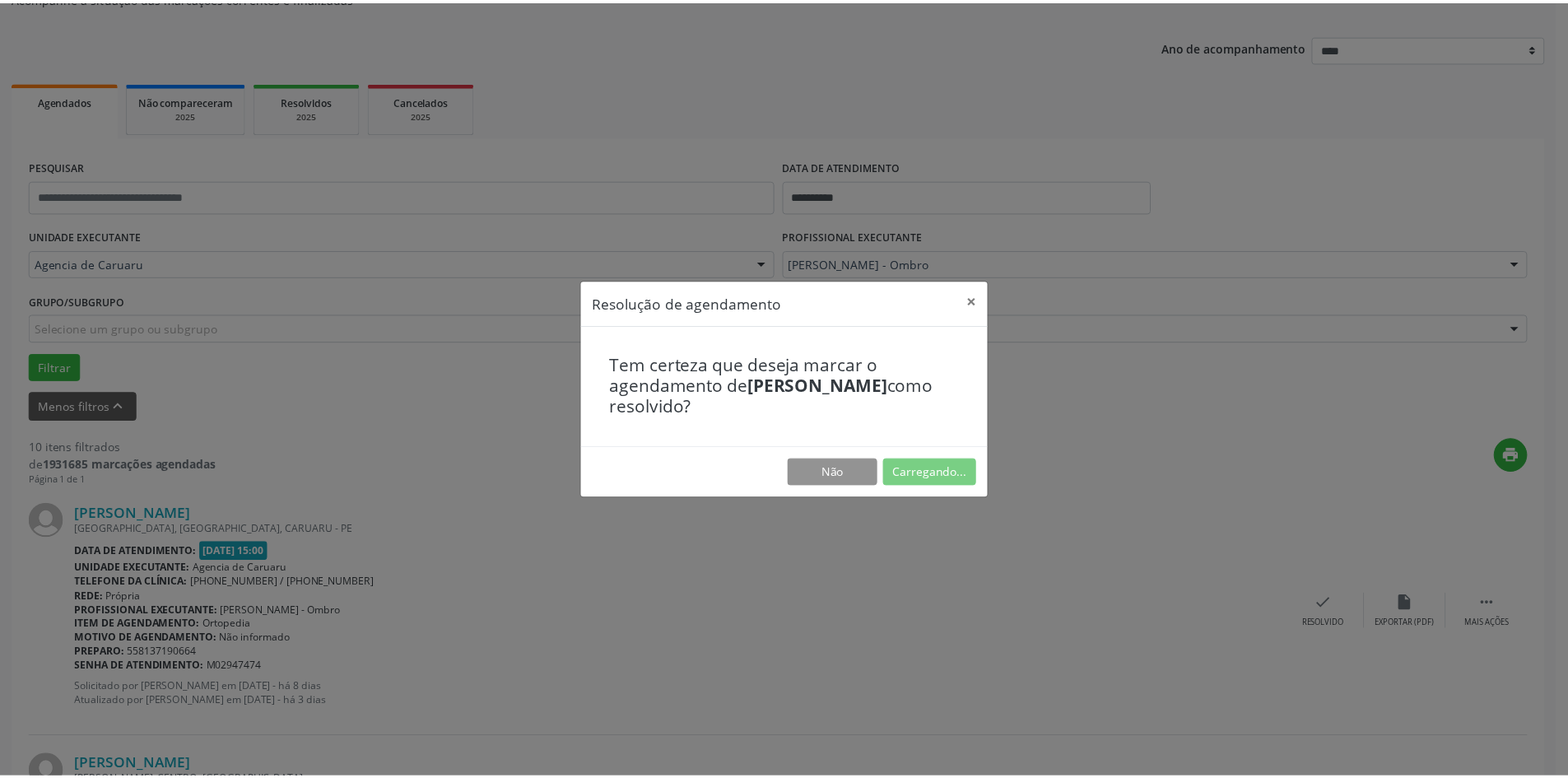
scroll to position [0, 0]
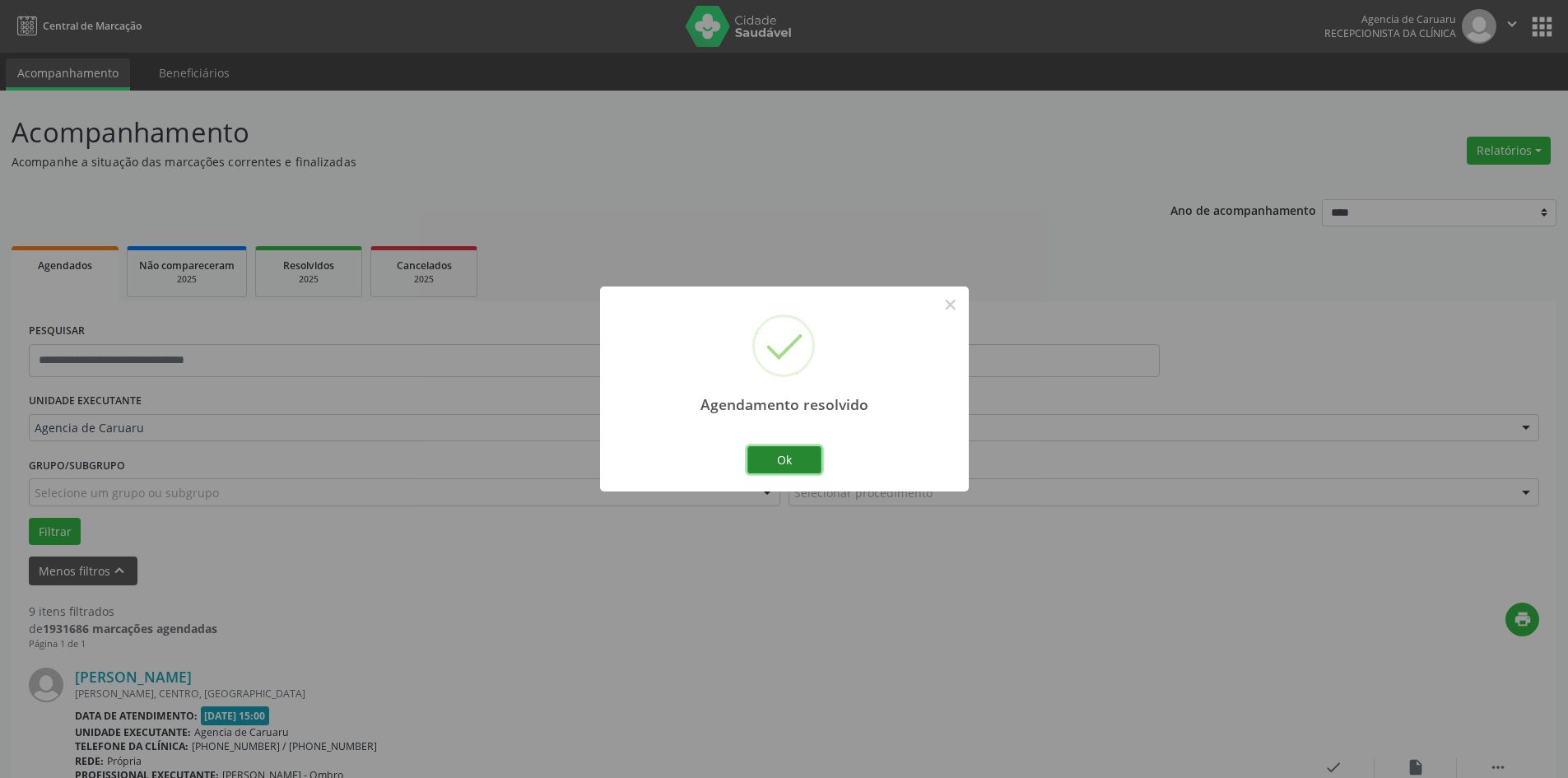
click at [804, 447] on button "Ok" at bounding box center [784, 460] width 74 height 28
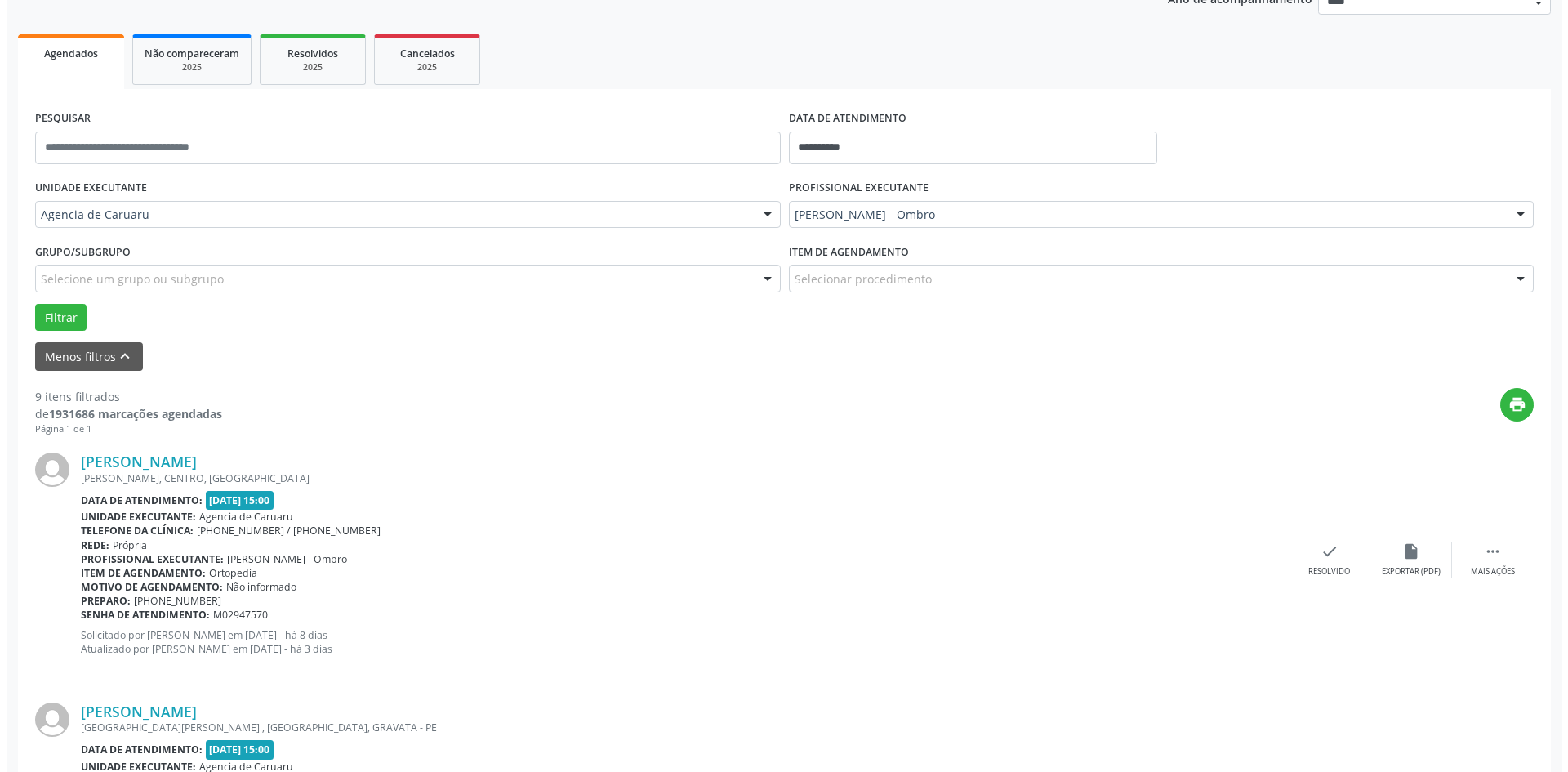
scroll to position [245, 0]
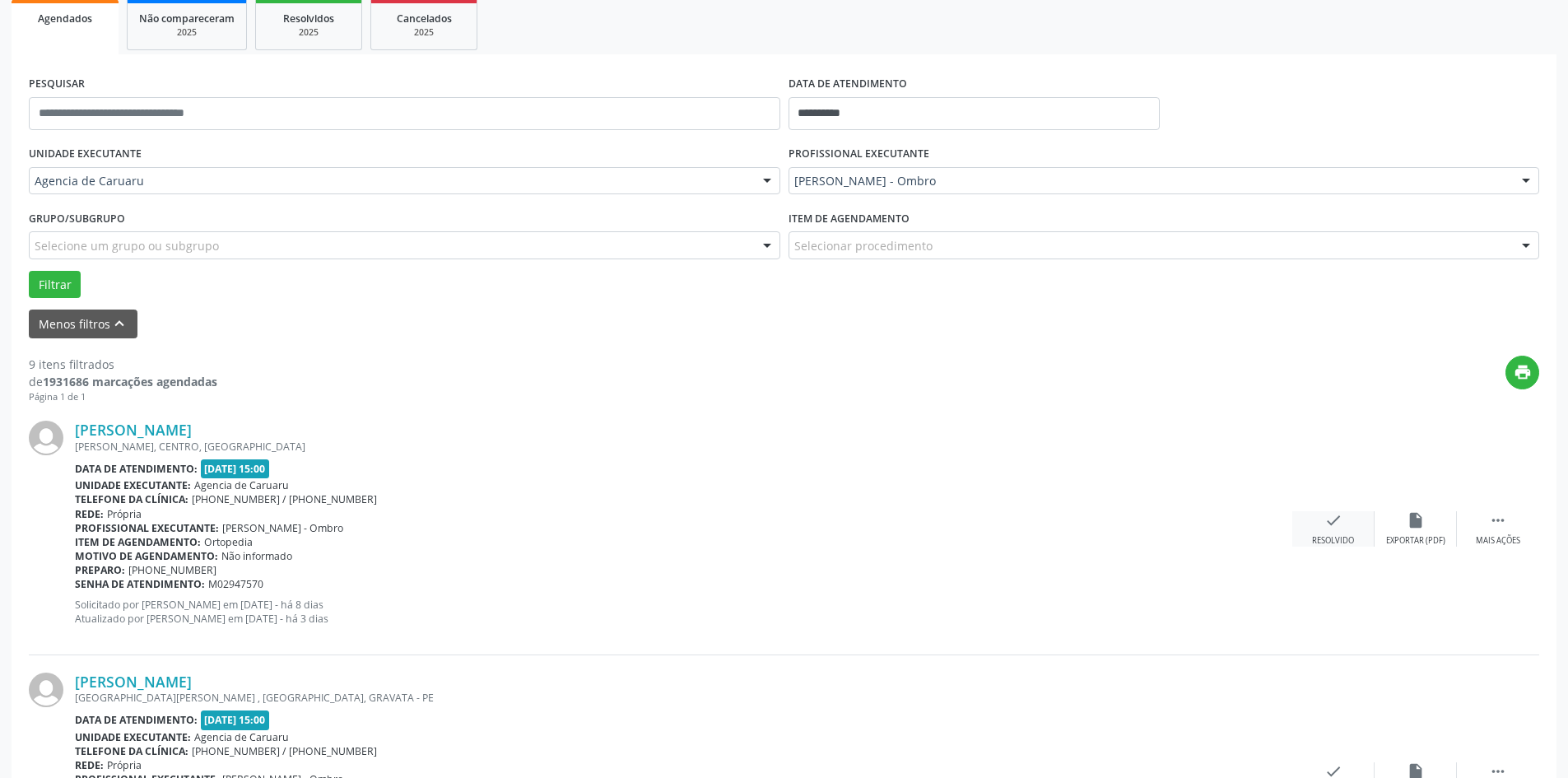
click at [1326, 518] on icon "check" at bounding box center [1333, 520] width 18 height 18
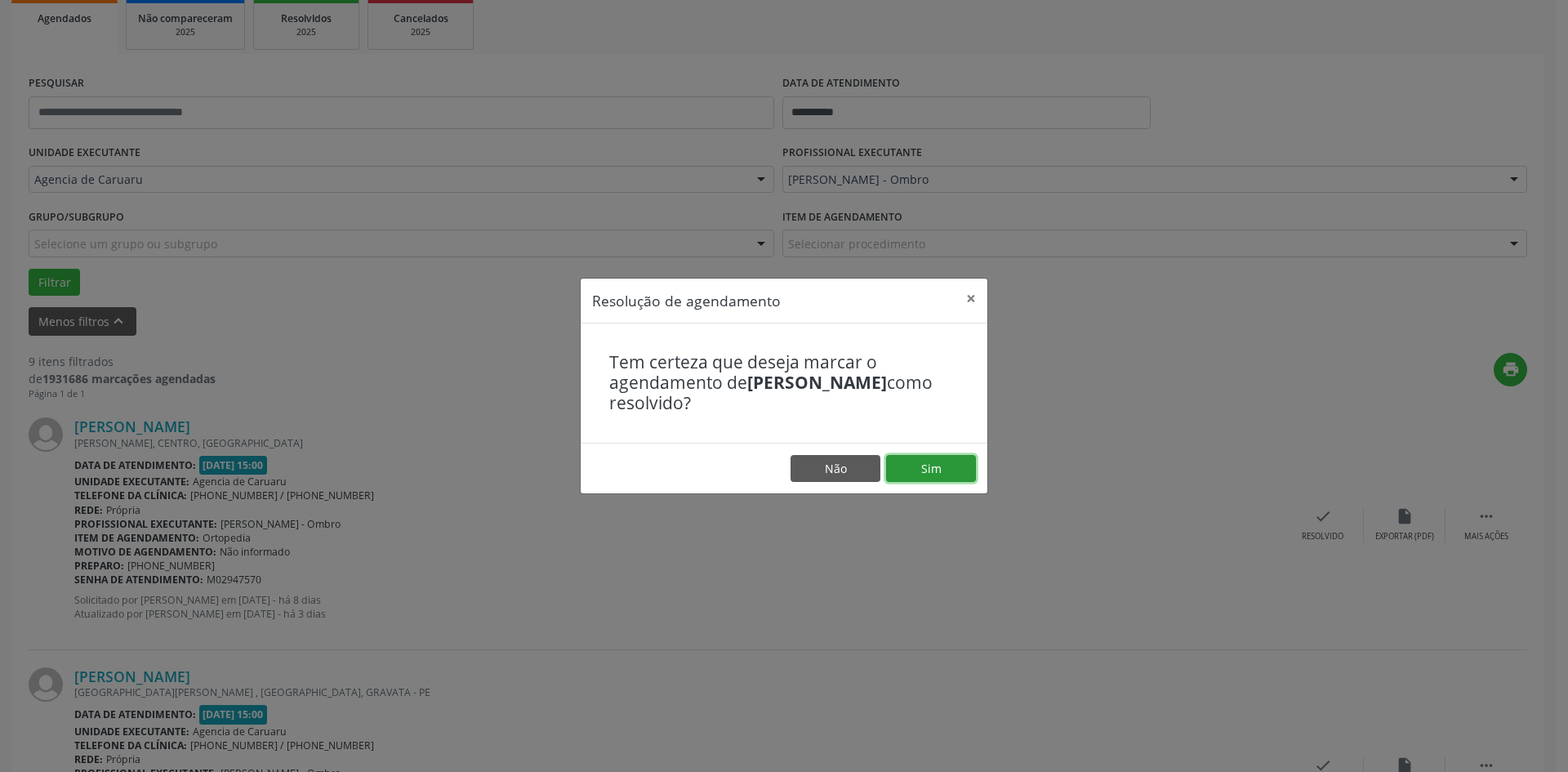
click at [951, 467] on button "Sim" at bounding box center [931, 468] width 90 height 27
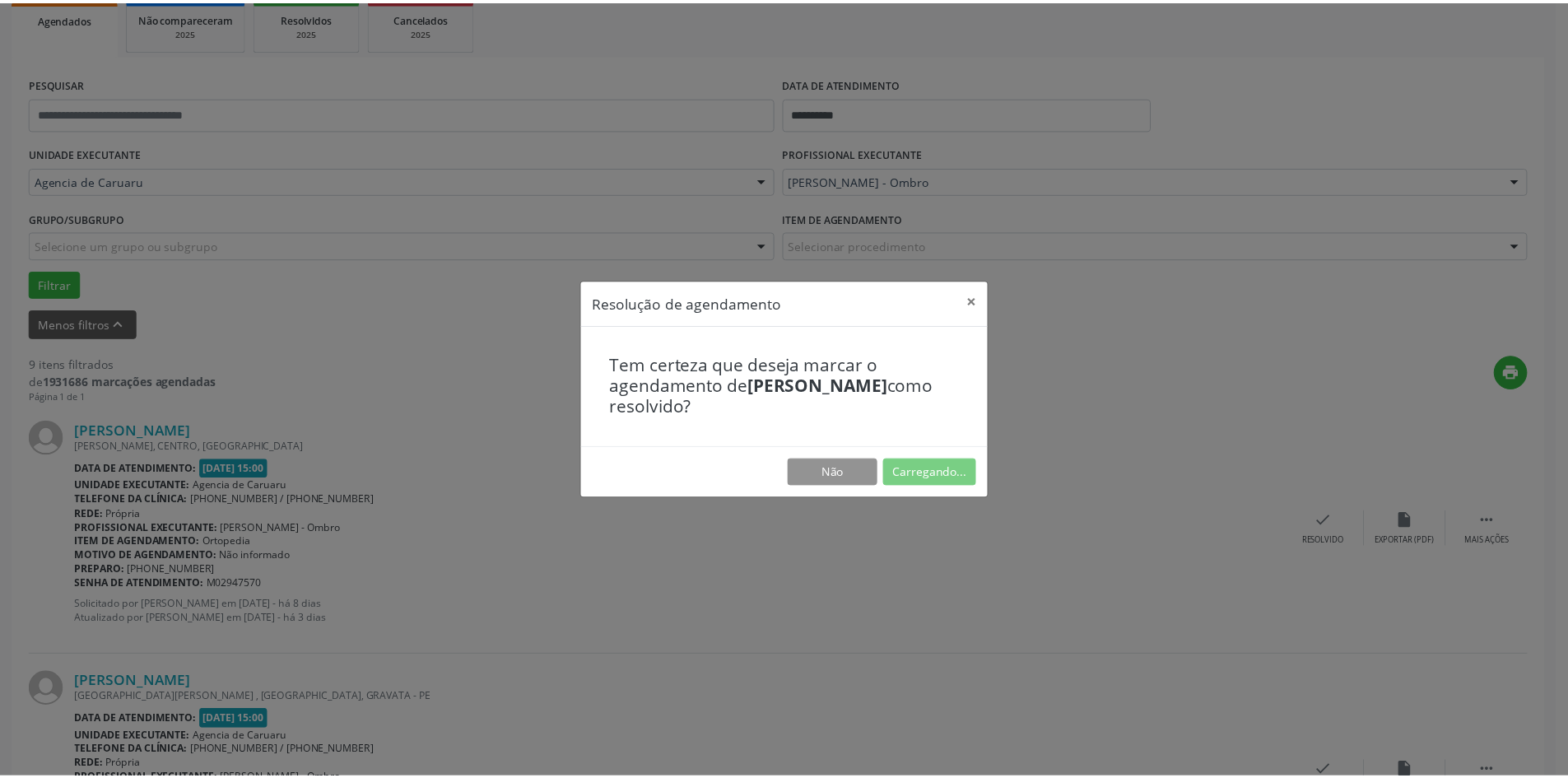
scroll to position [0, 0]
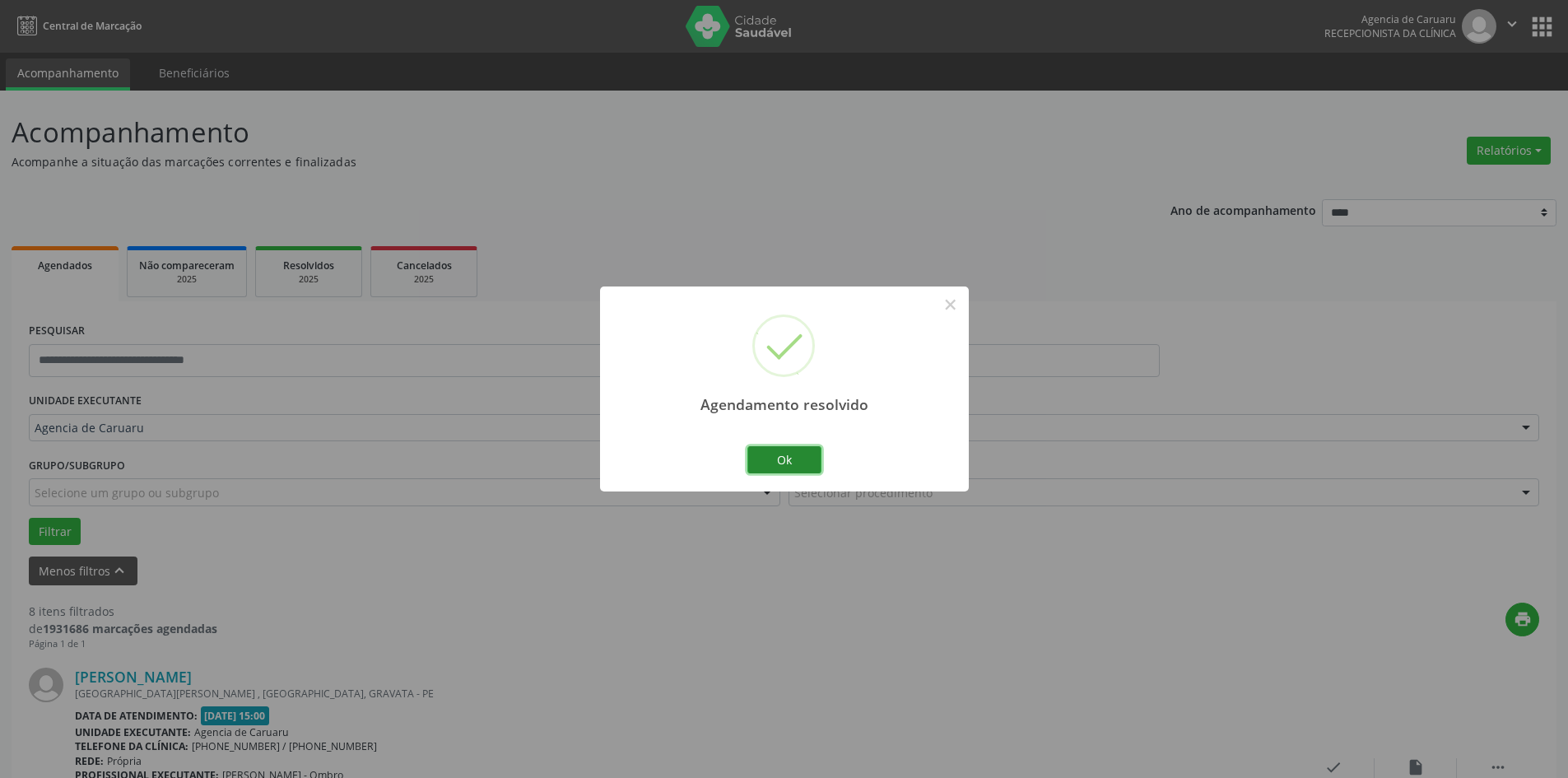
click at [803, 458] on button "Ok" at bounding box center [784, 460] width 74 height 28
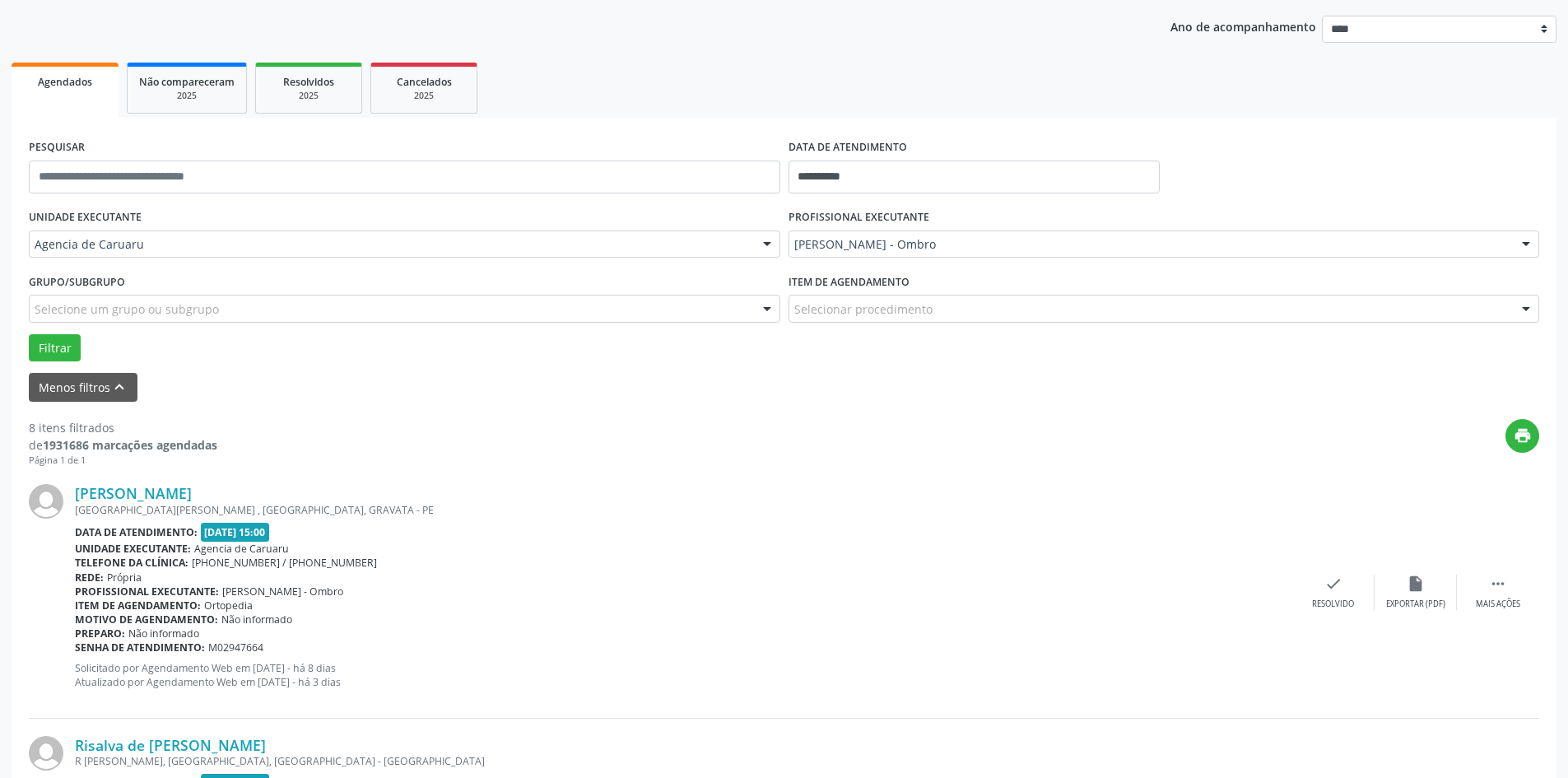
scroll to position [247, 0]
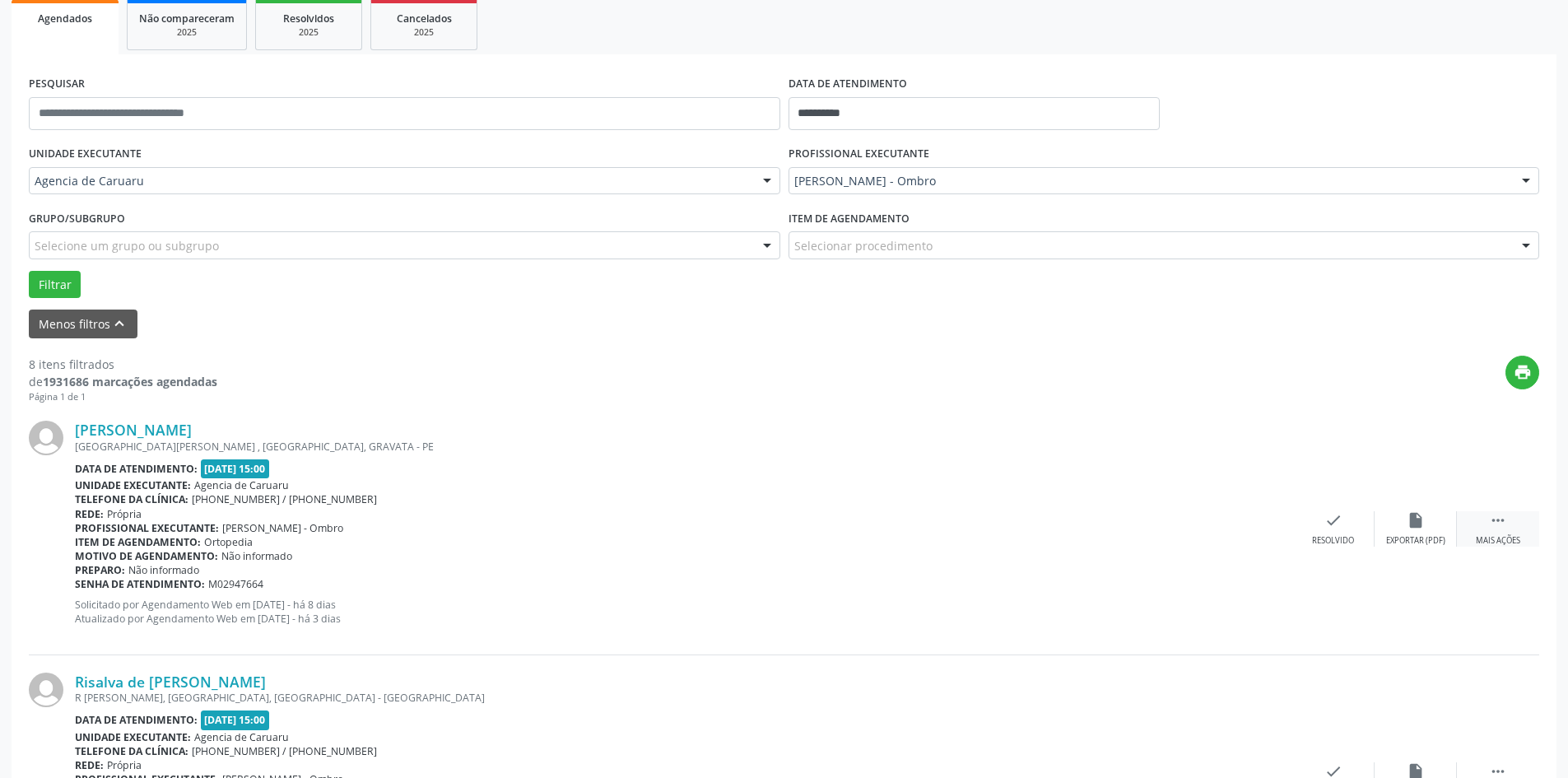
click at [1495, 520] on icon "" at bounding box center [1498, 520] width 18 height 18
click at [1420, 520] on icon "alarm_off" at bounding box center [1415, 520] width 18 height 18
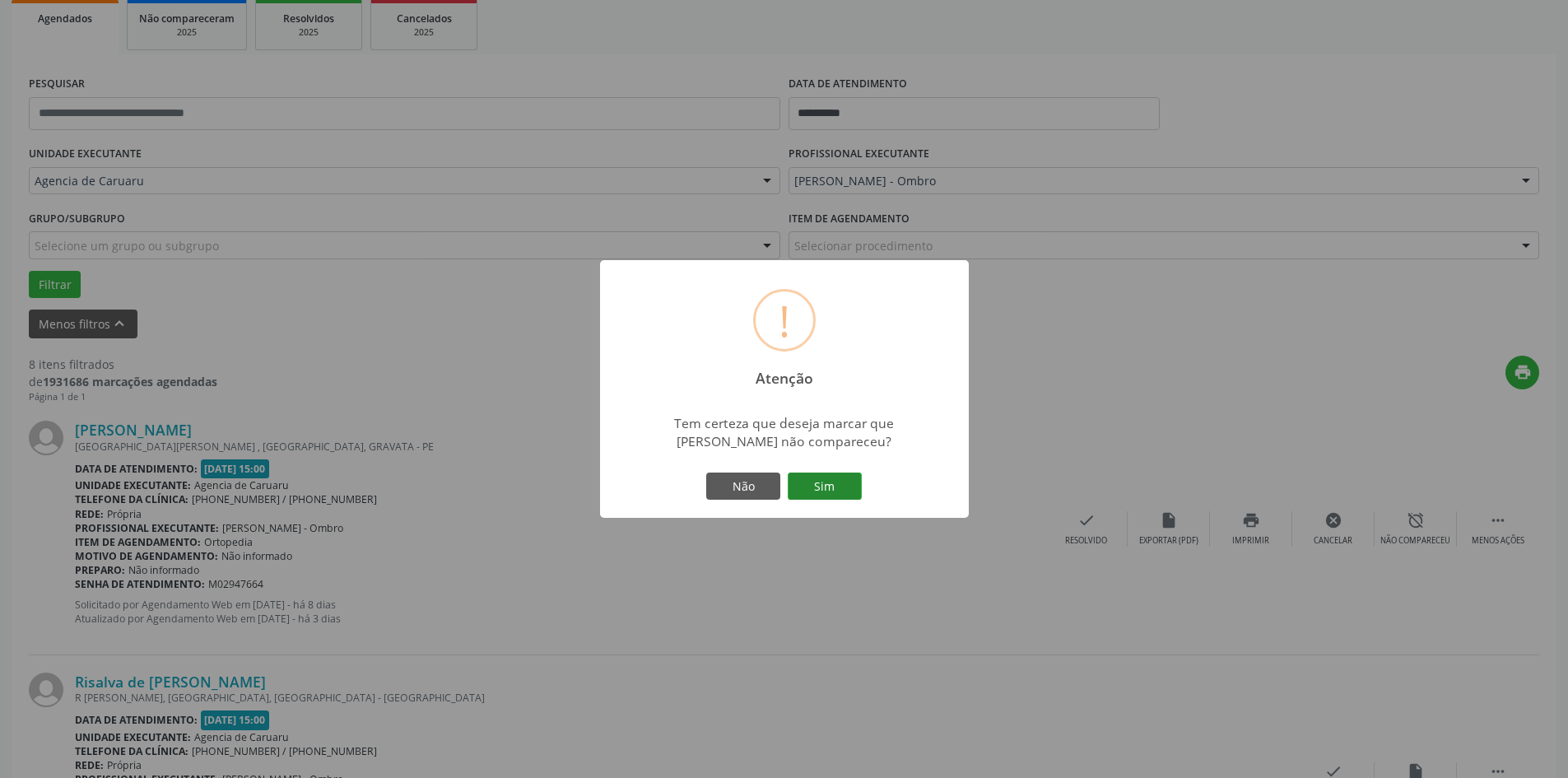
click at [841, 494] on button "Sim" at bounding box center [826, 486] width 74 height 28
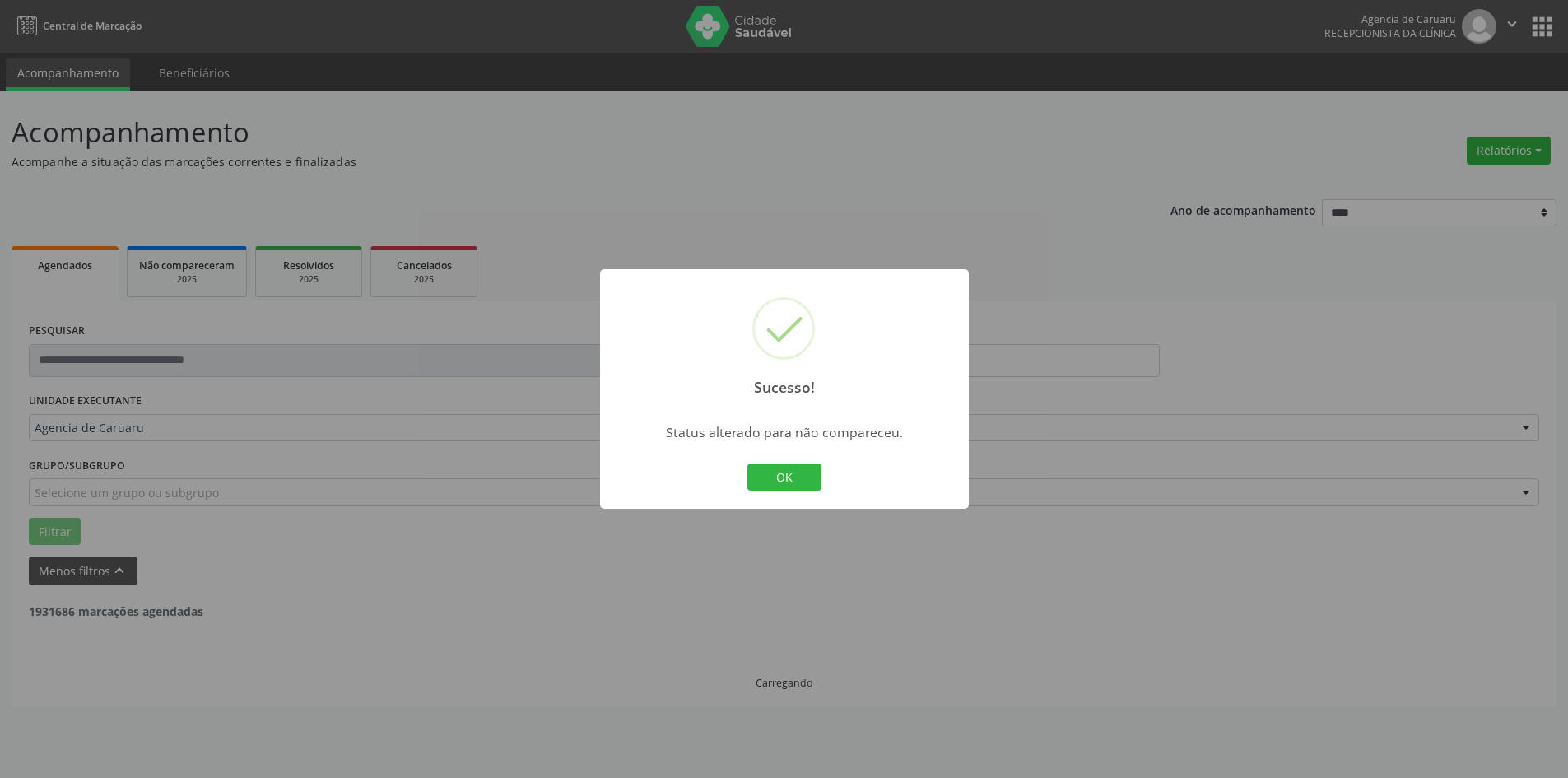
scroll to position [0, 0]
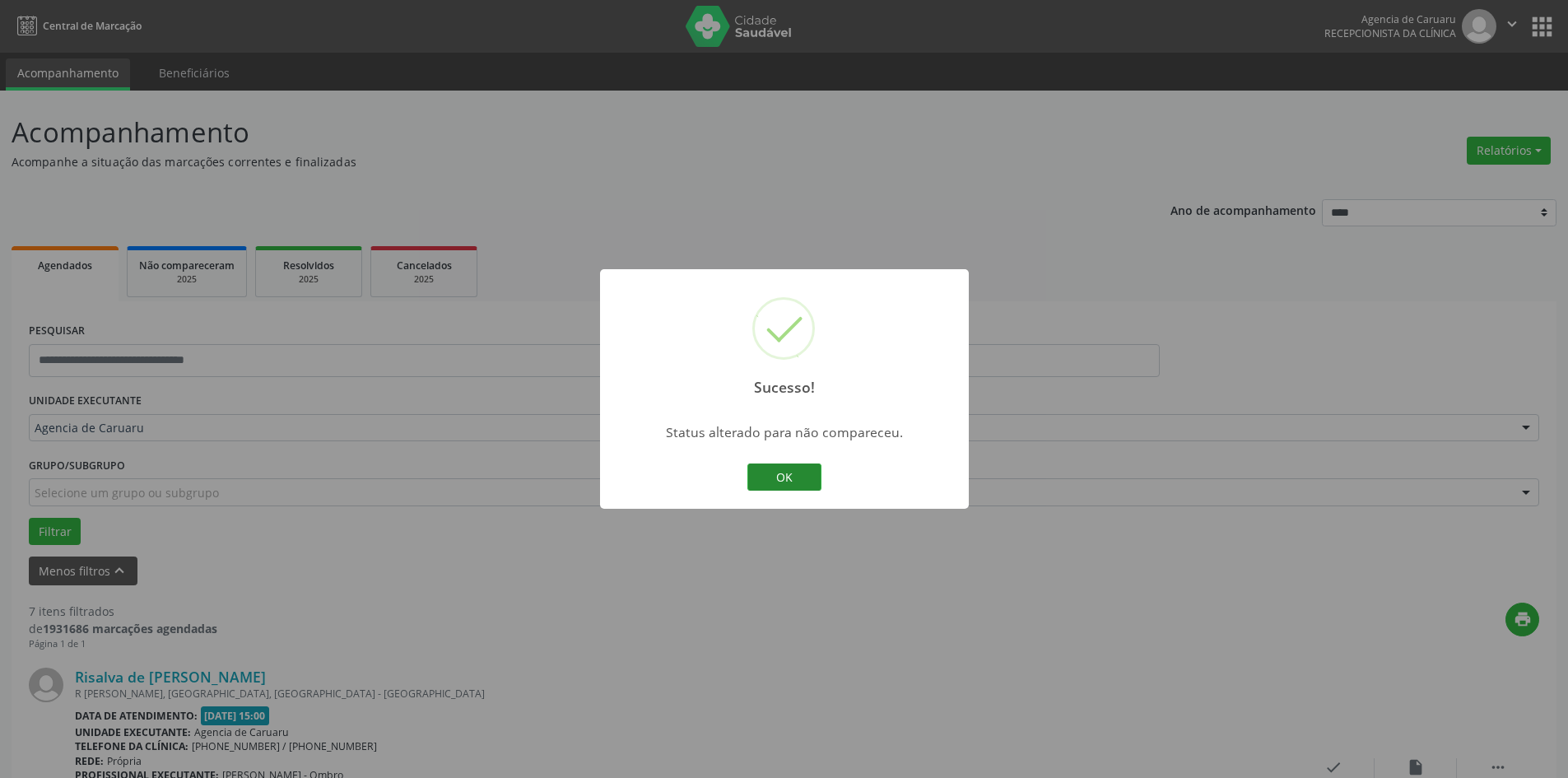
click at [782, 481] on button "OK" at bounding box center [784, 477] width 74 height 28
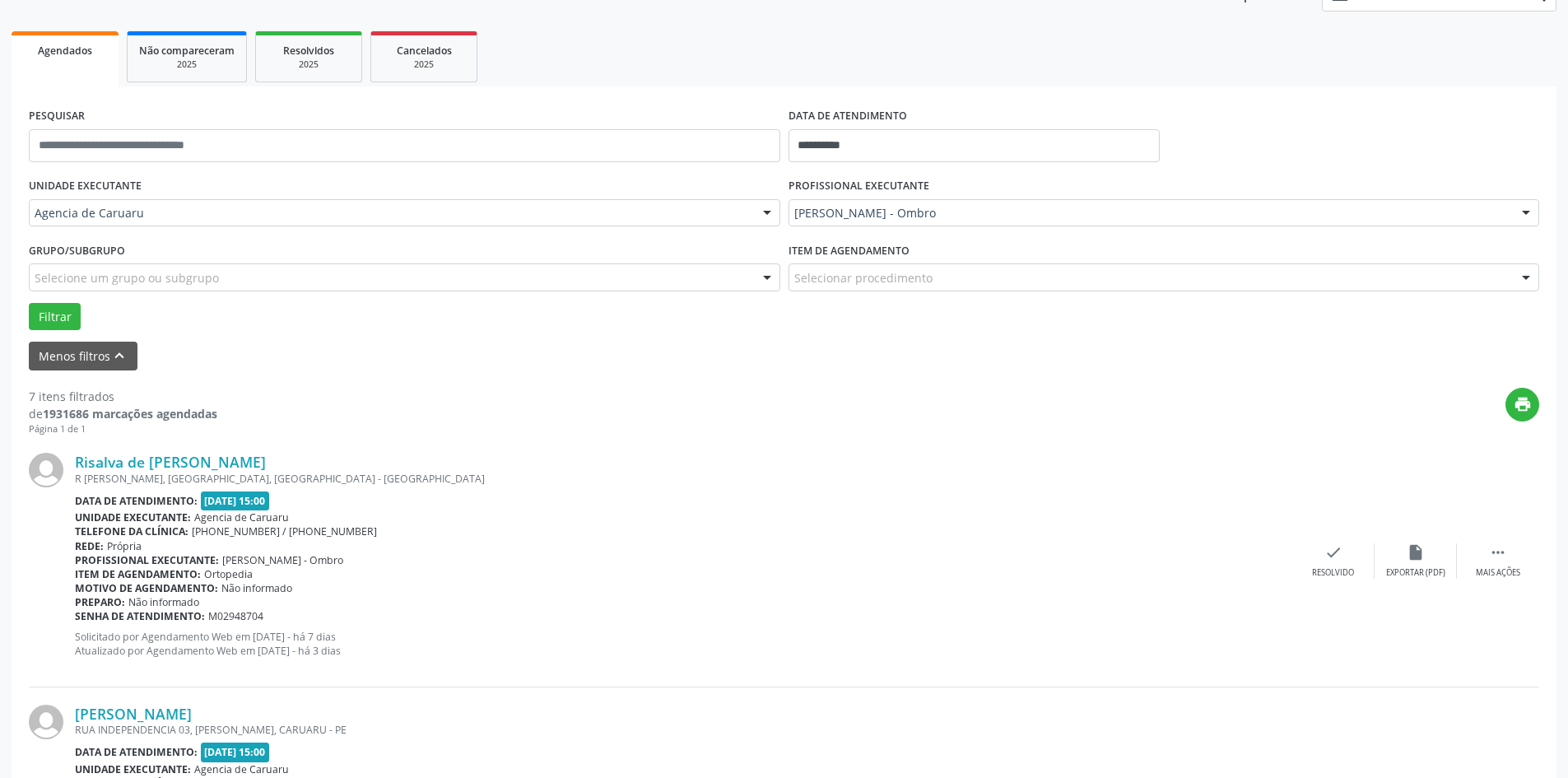
scroll to position [247, 0]
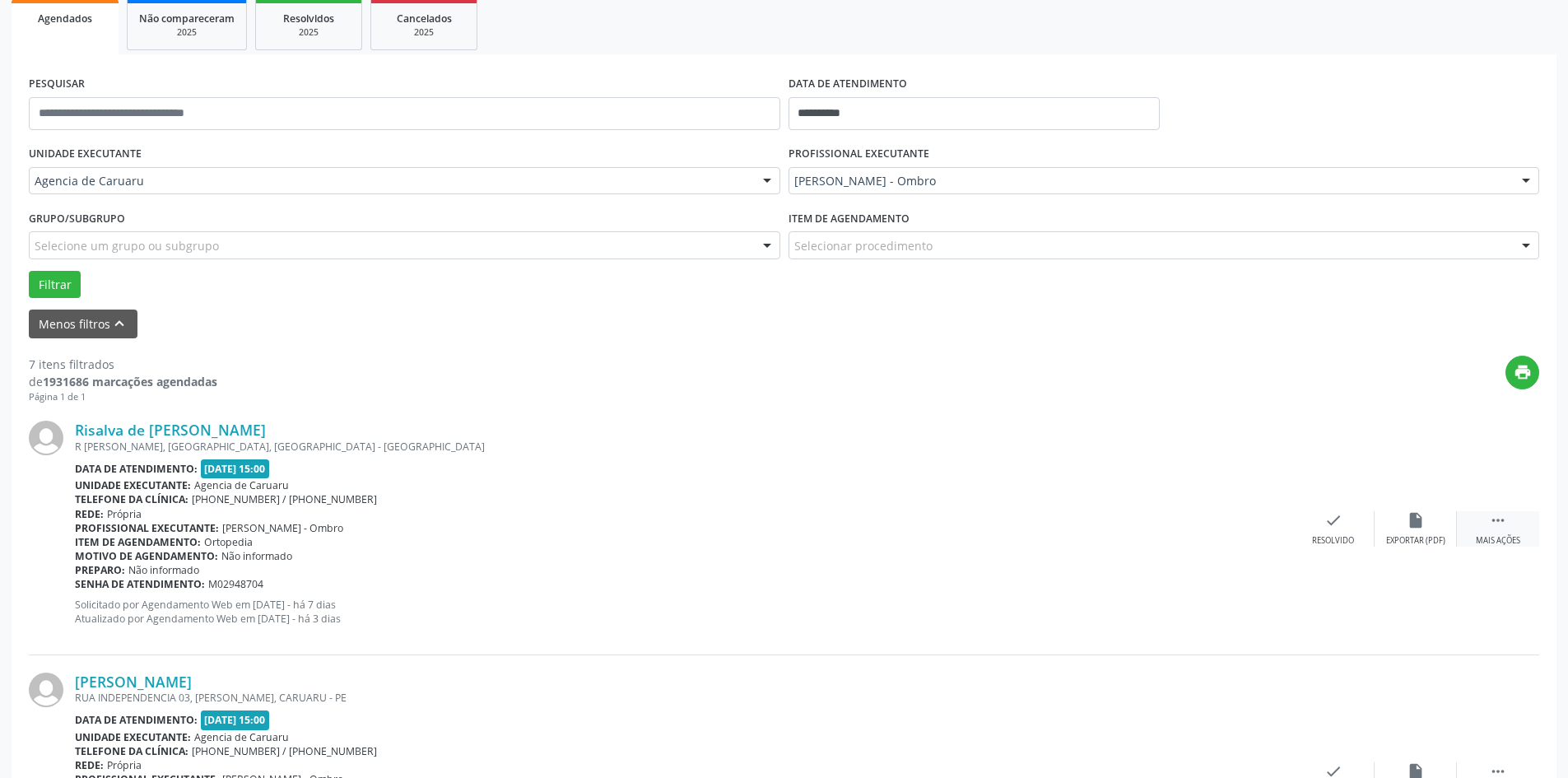
drag, startPoint x: 1497, startPoint y: 524, endPoint x: 1459, endPoint y: 527, distance: 38.1
click at [1497, 525] on icon "" at bounding box center [1498, 520] width 18 height 18
click at [1401, 521] on div "alarm_off Não compareceu" at bounding box center [1416, 529] width 82 height 35
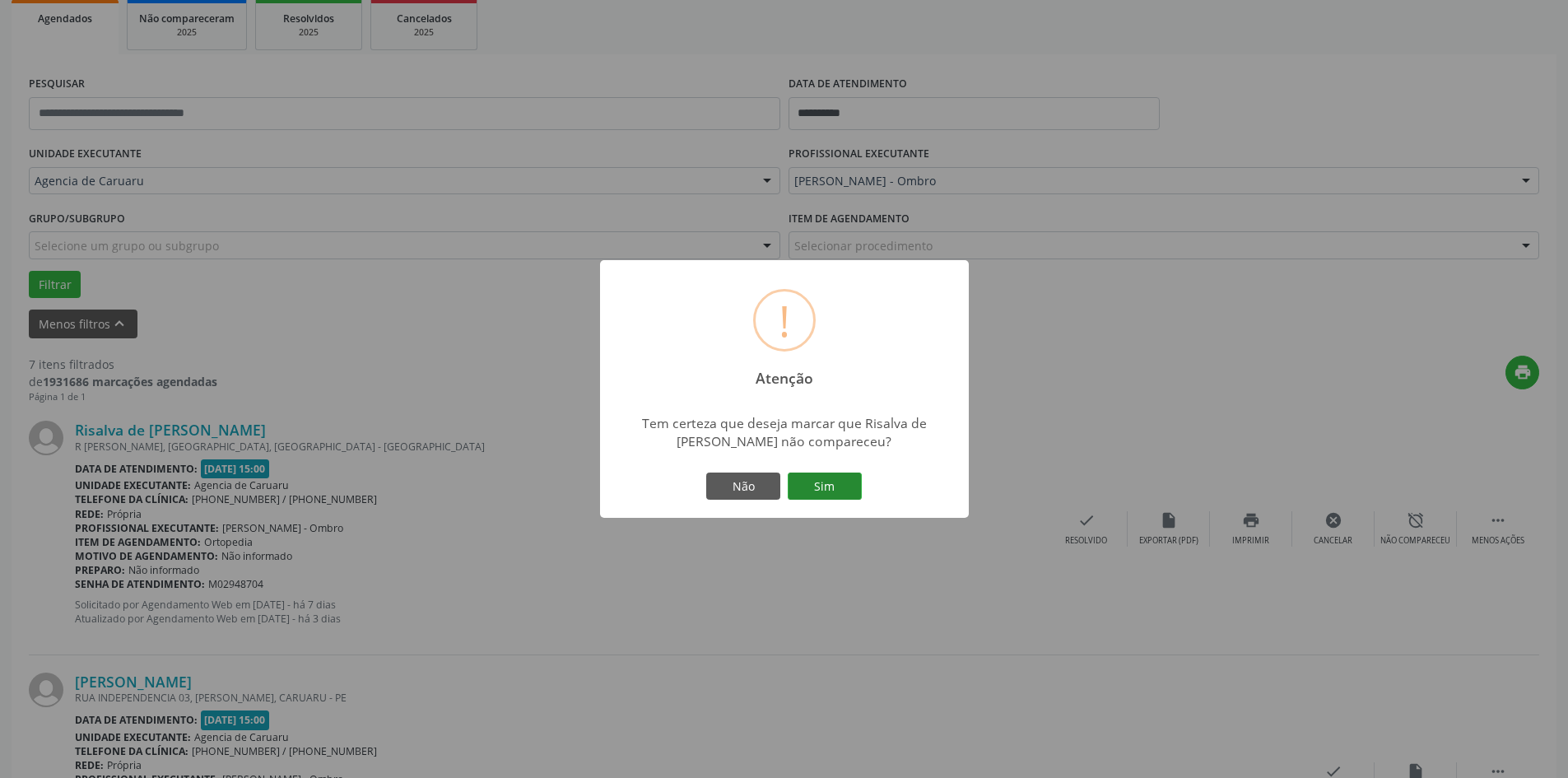
click at [803, 485] on button "Sim" at bounding box center [826, 486] width 74 height 28
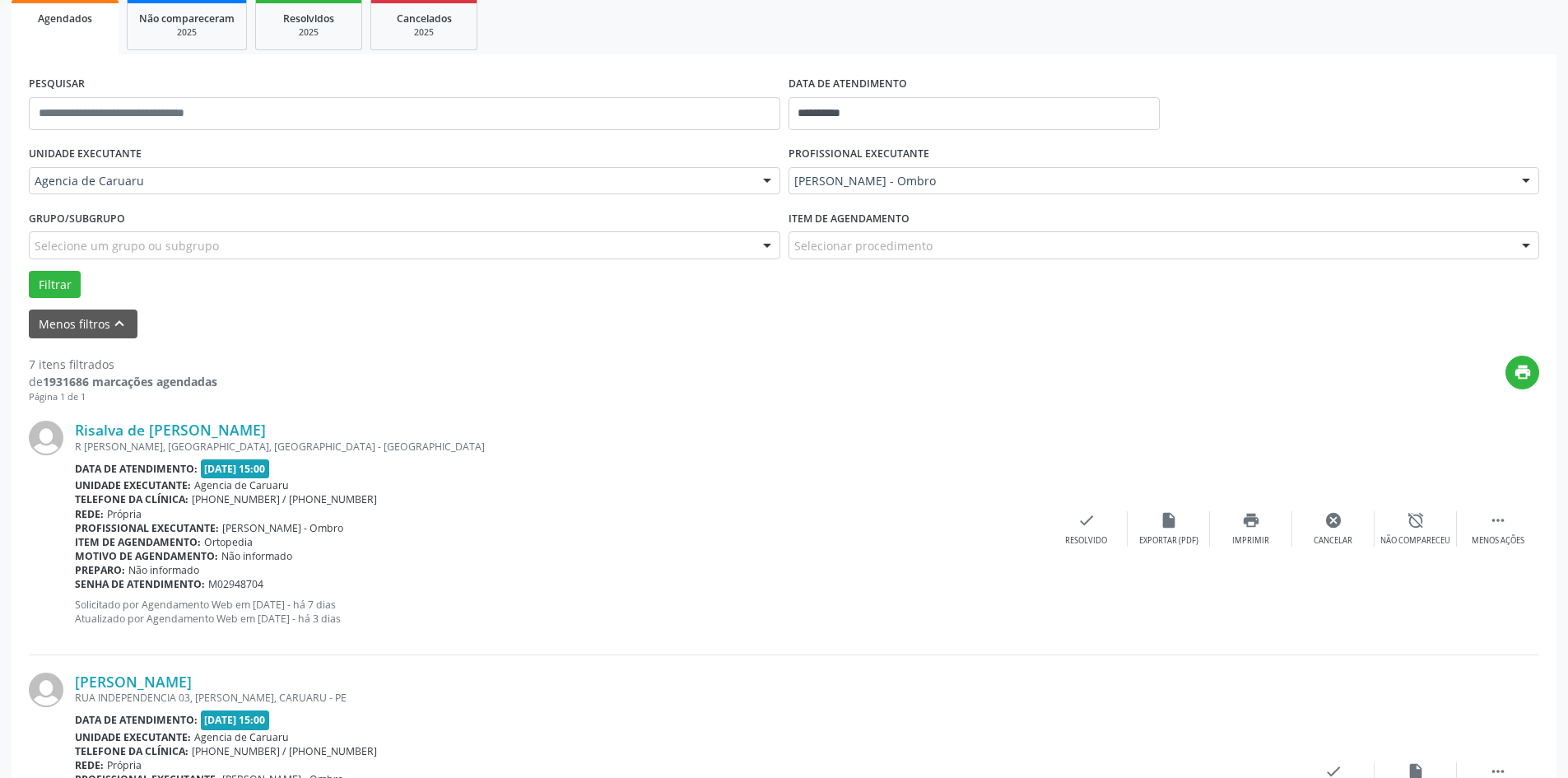
scroll to position [0, 0]
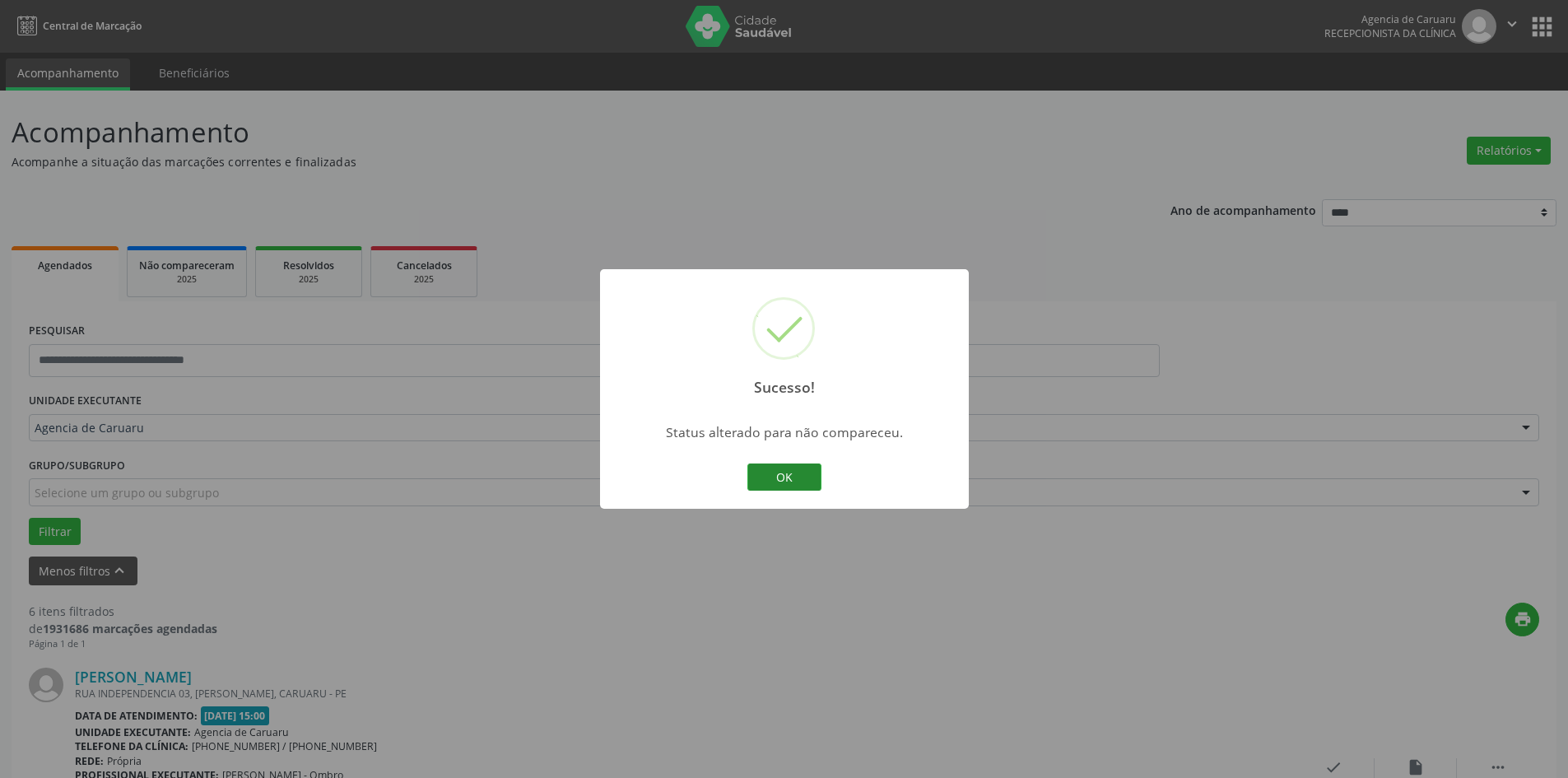
click at [781, 479] on button "OK" at bounding box center [784, 477] width 74 height 28
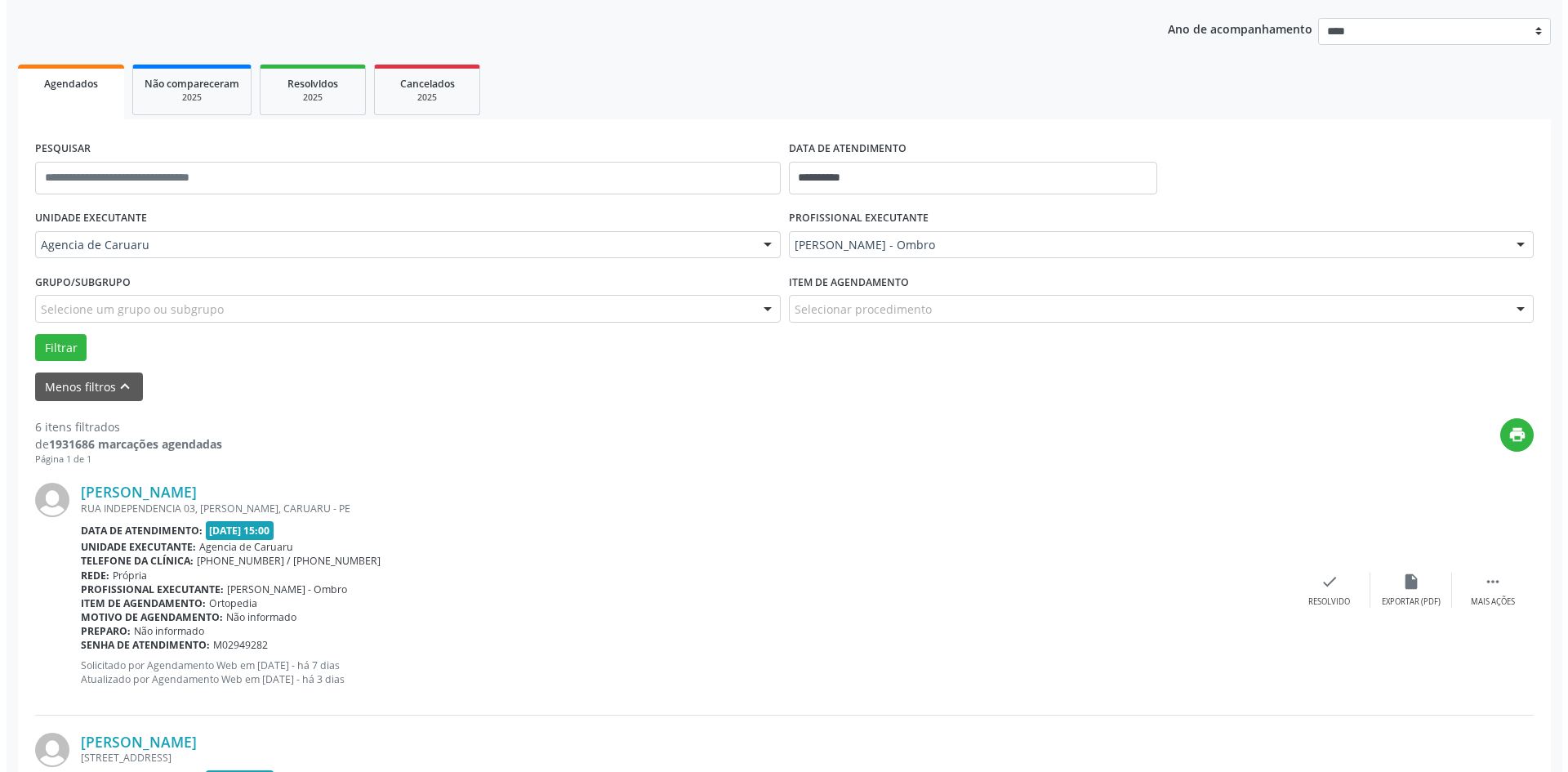
scroll to position [245, 0]
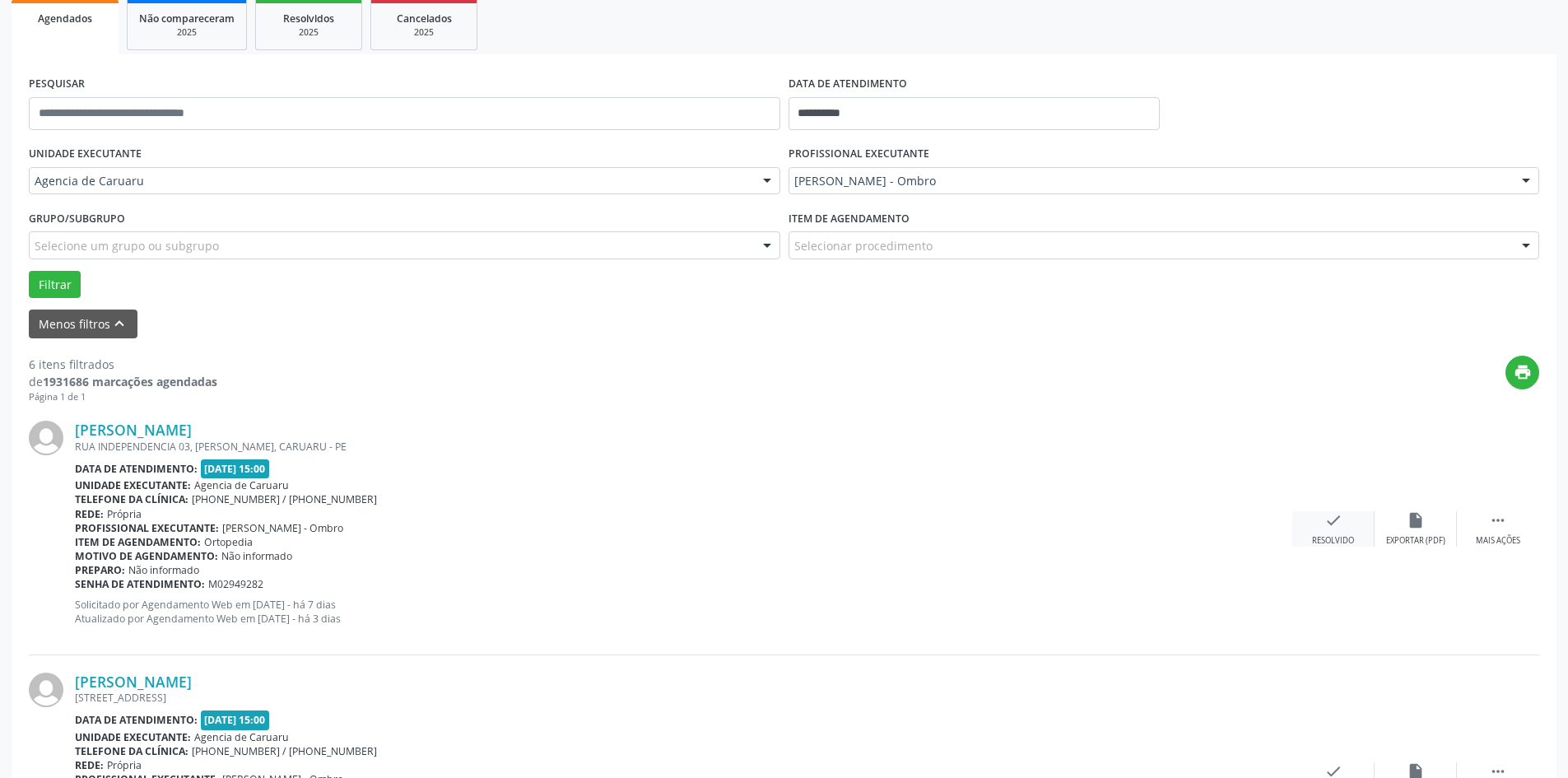
click at [1321, 536] on div "Resolvido" at bounding box center [1333, 541] width 42 height 11
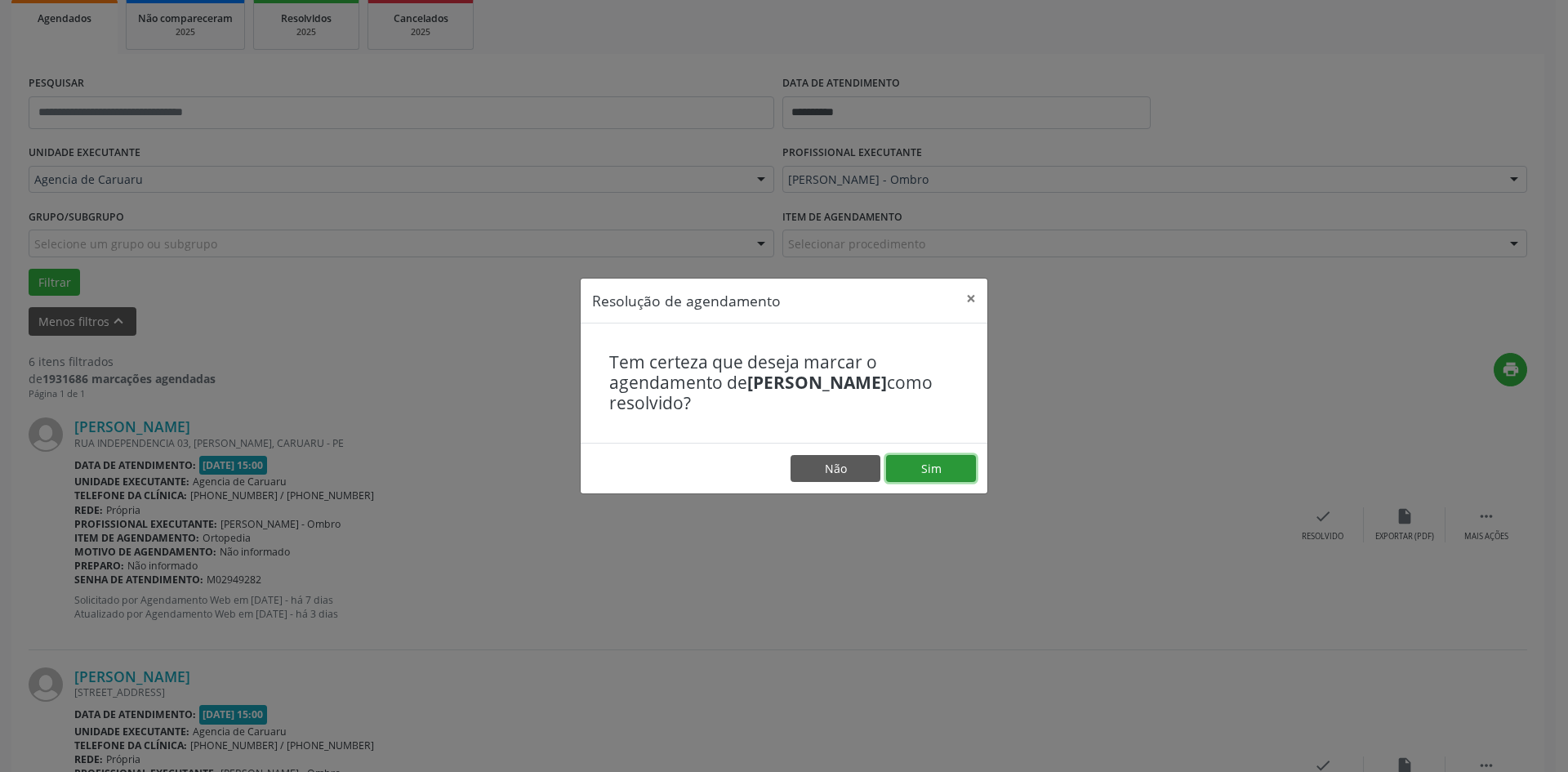
click at [919, 475] on button "Sim" at bounding box center [931, 468] width 90 height 27
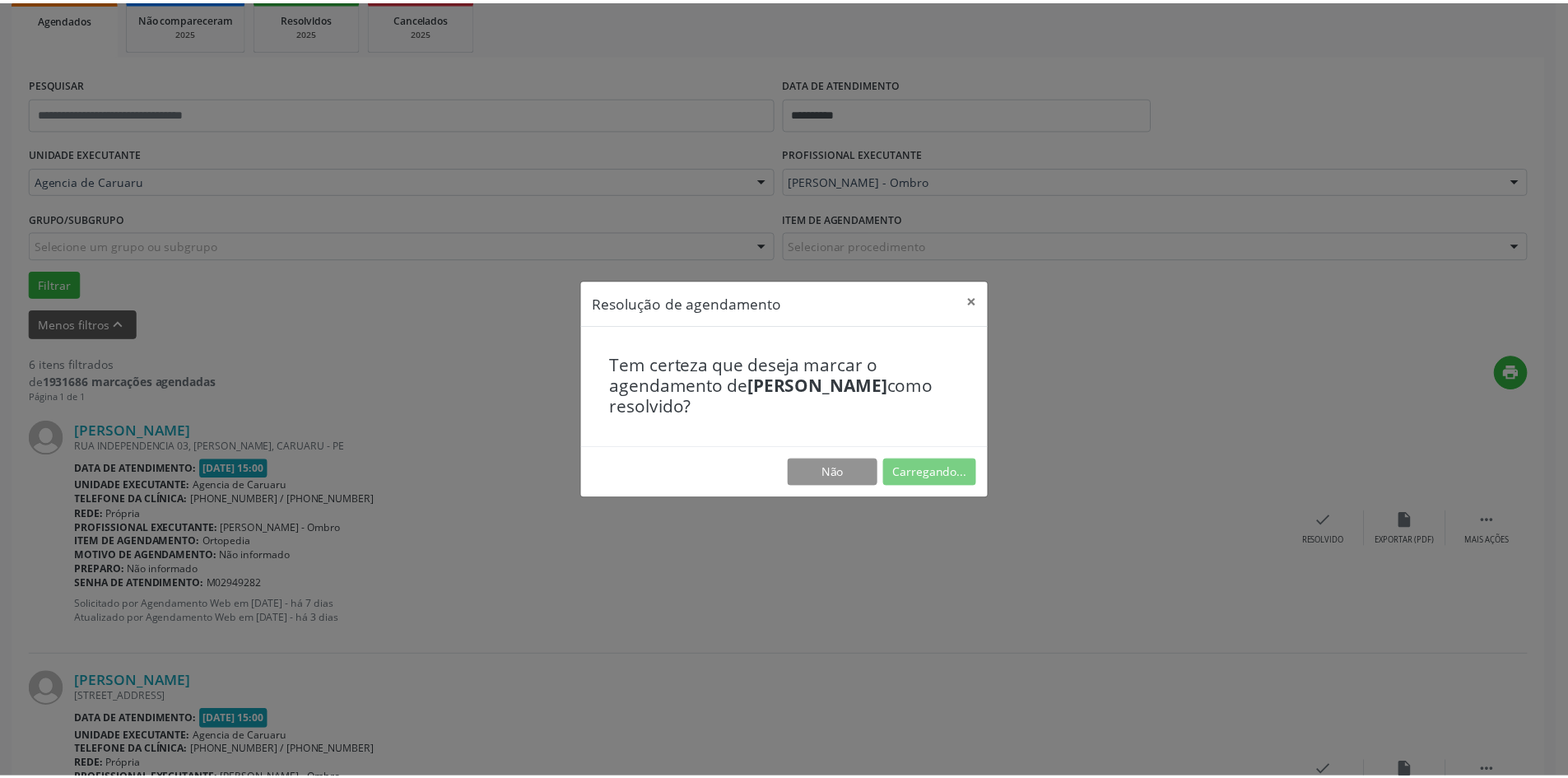
scroll to position [0, 0]
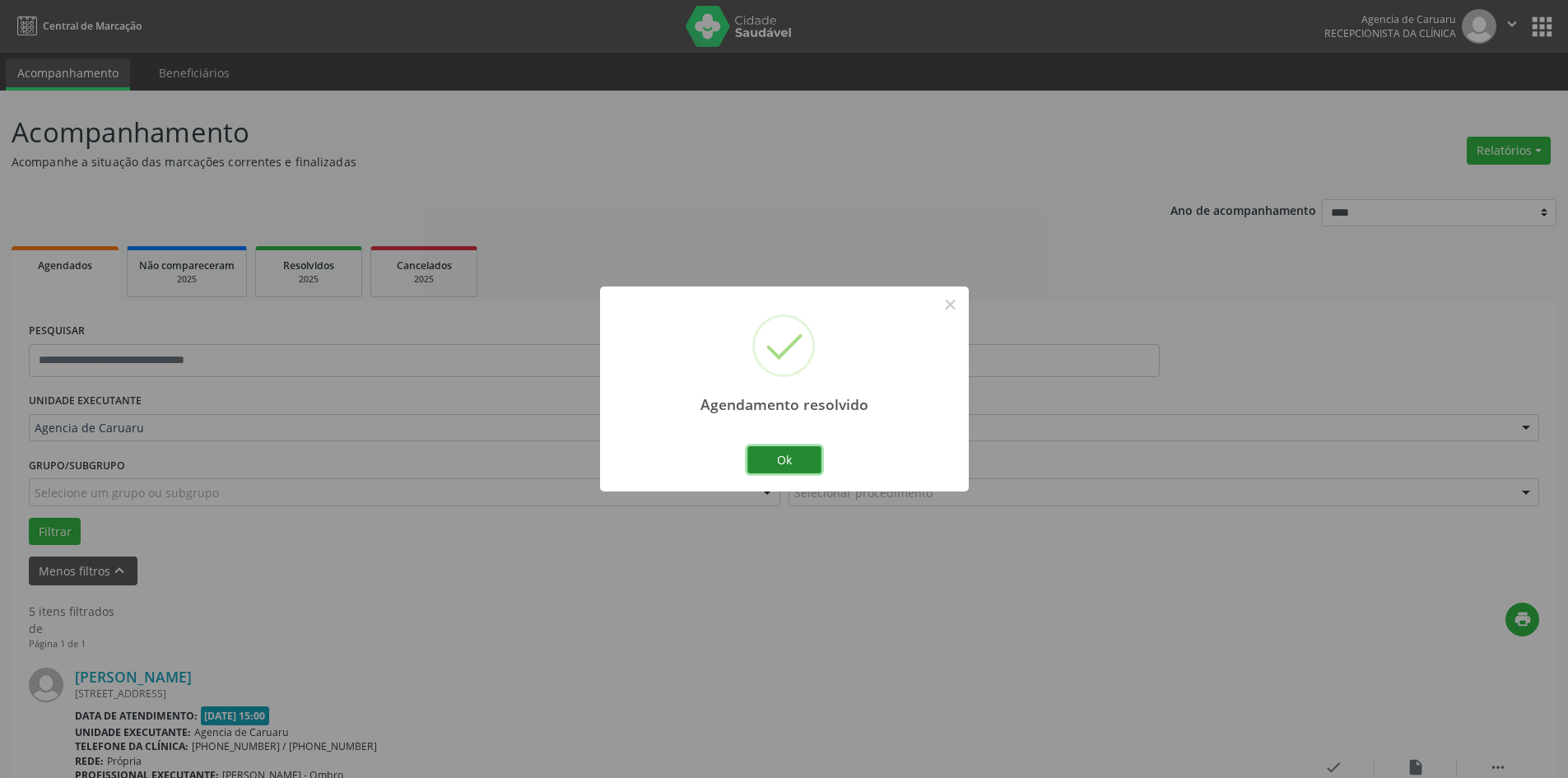
click at [802, 459] on button "Ok" at bounding box center [784, 460] width 74 height 28
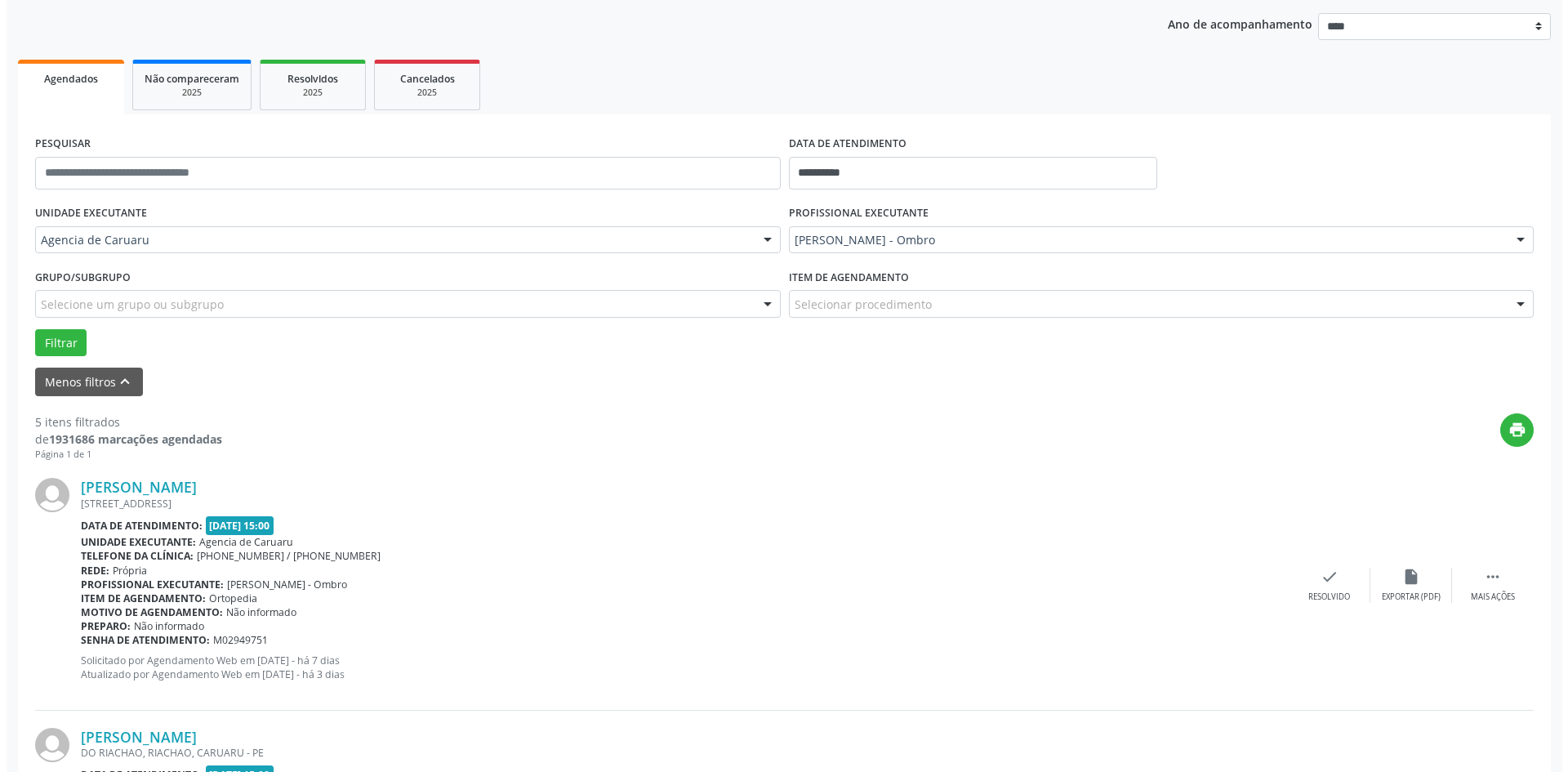
scroll to position [245, 0]
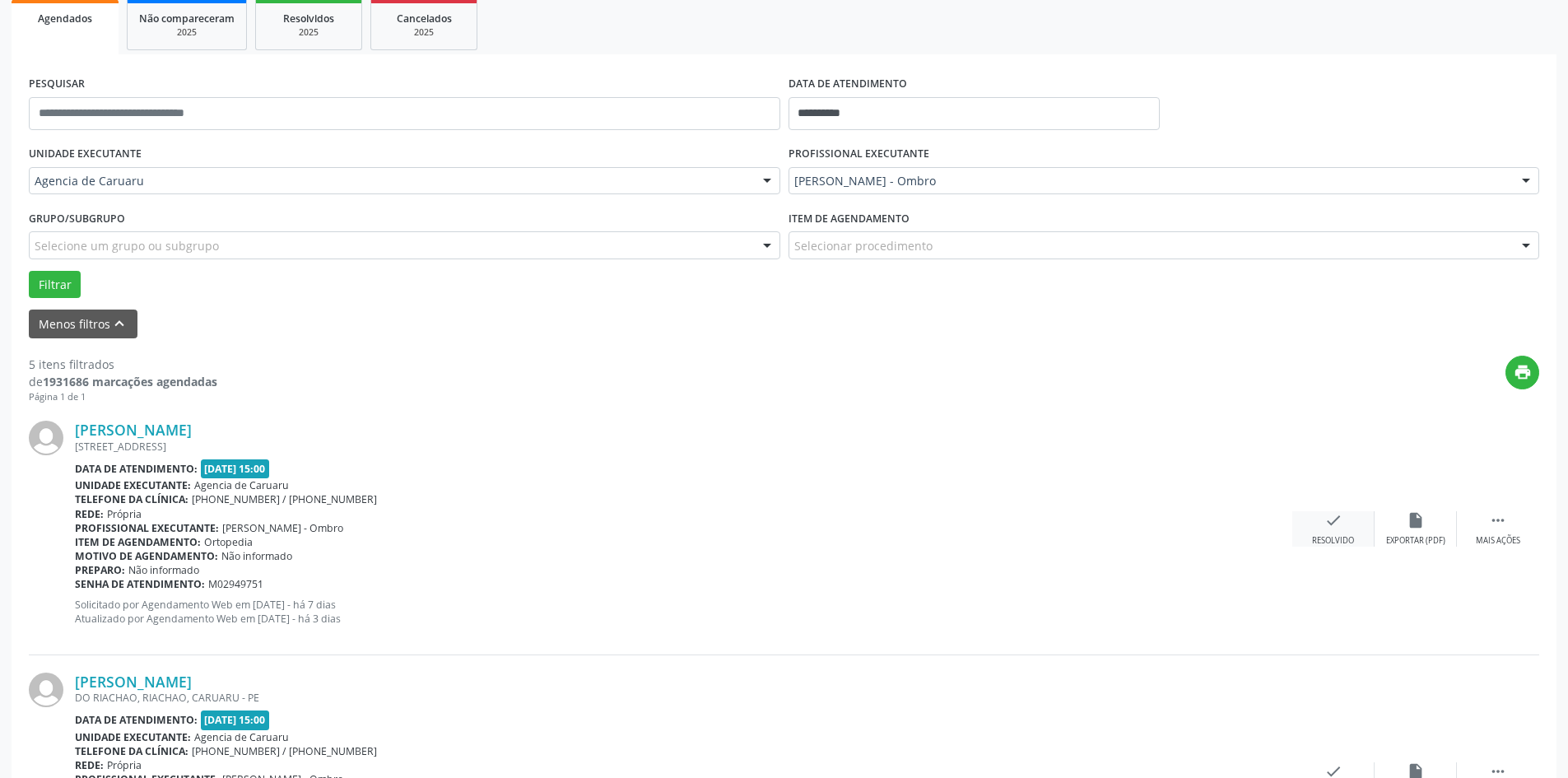
click at [1333, 526] on icon "check" at bounding box center [1333, 520] width 18 height 18
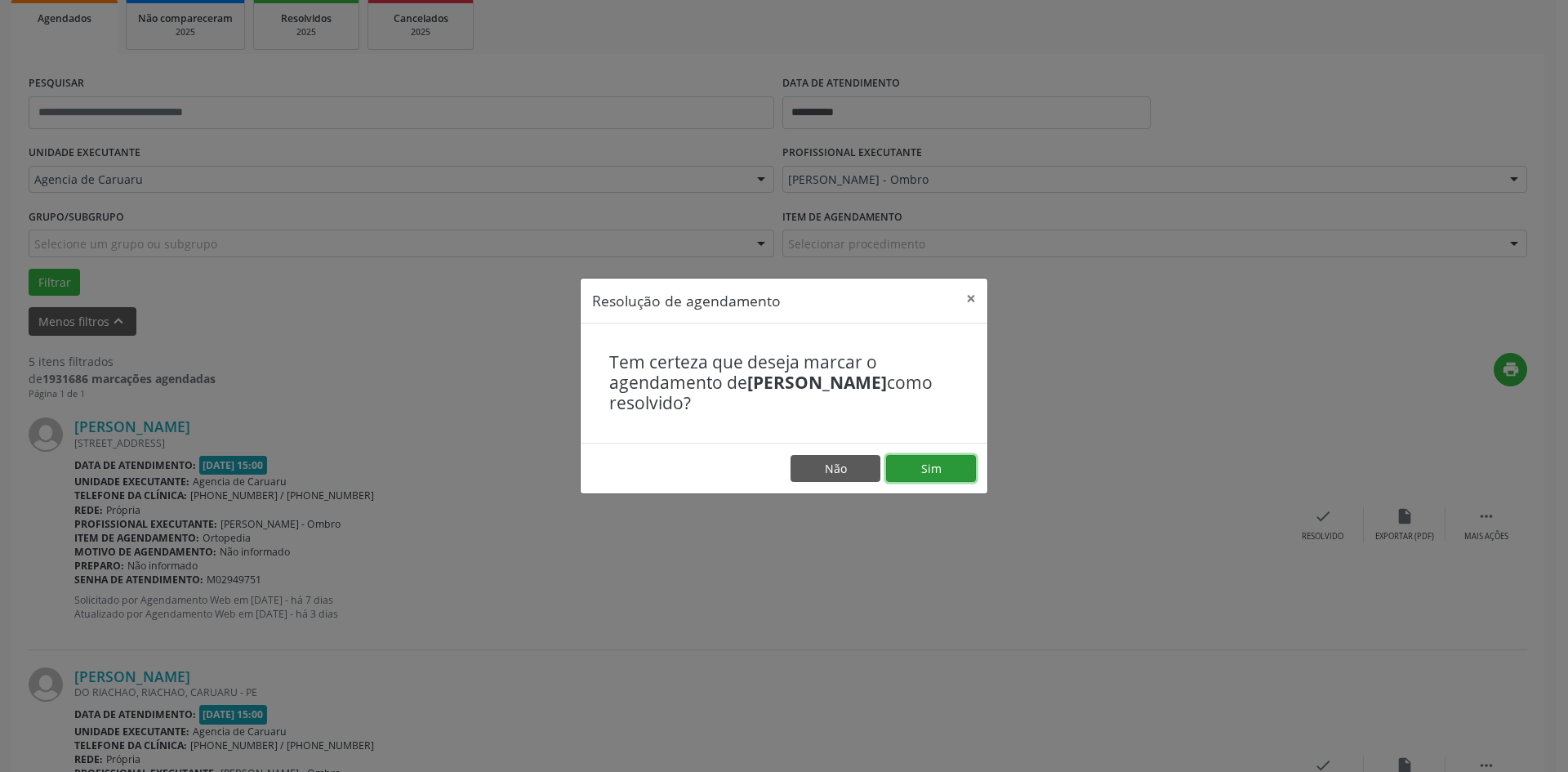
click at [937, 472] on button "Sim" at bounding box center [931, 468] width 90 height 27
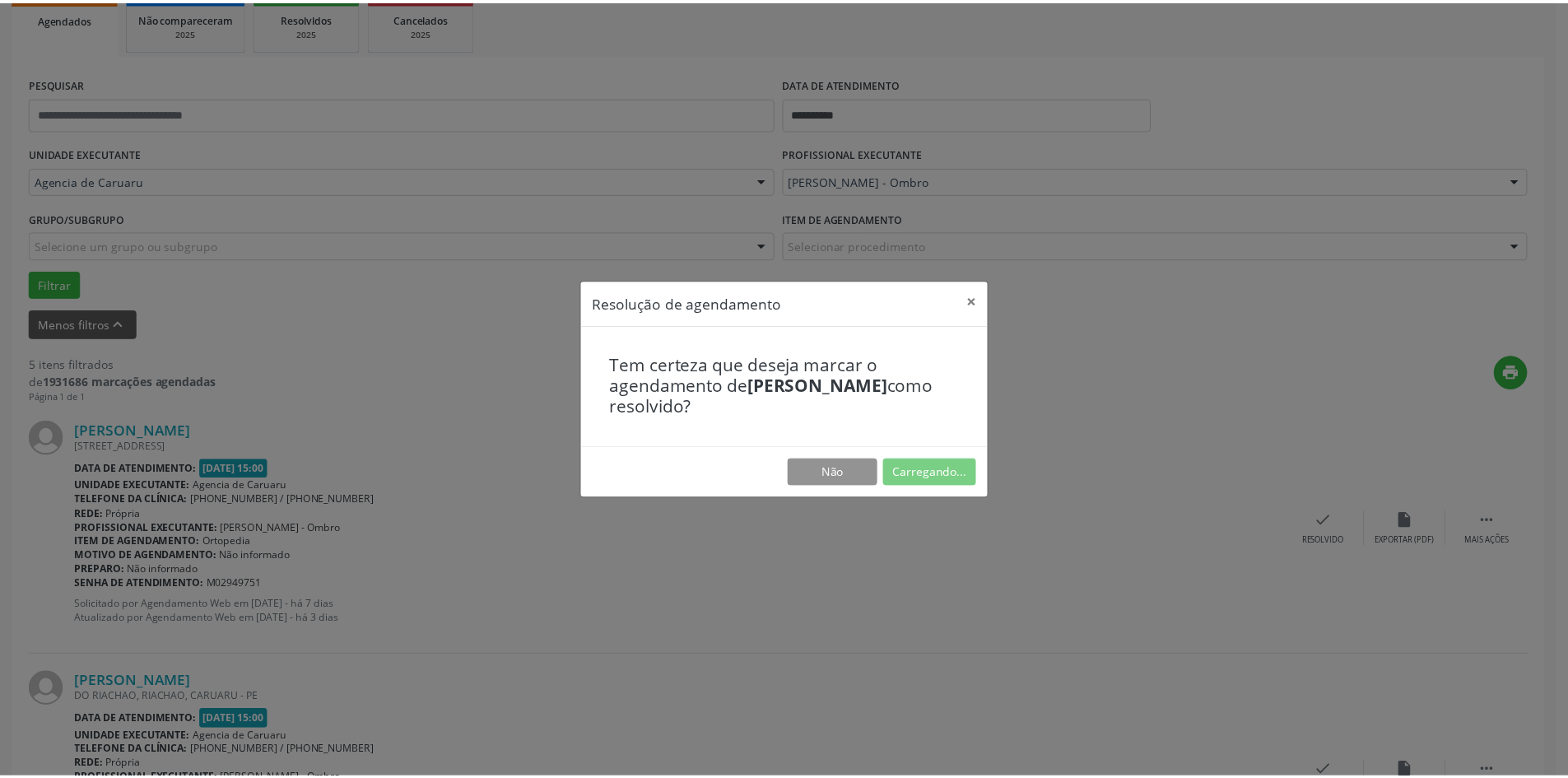
scroll to position [0, 0]
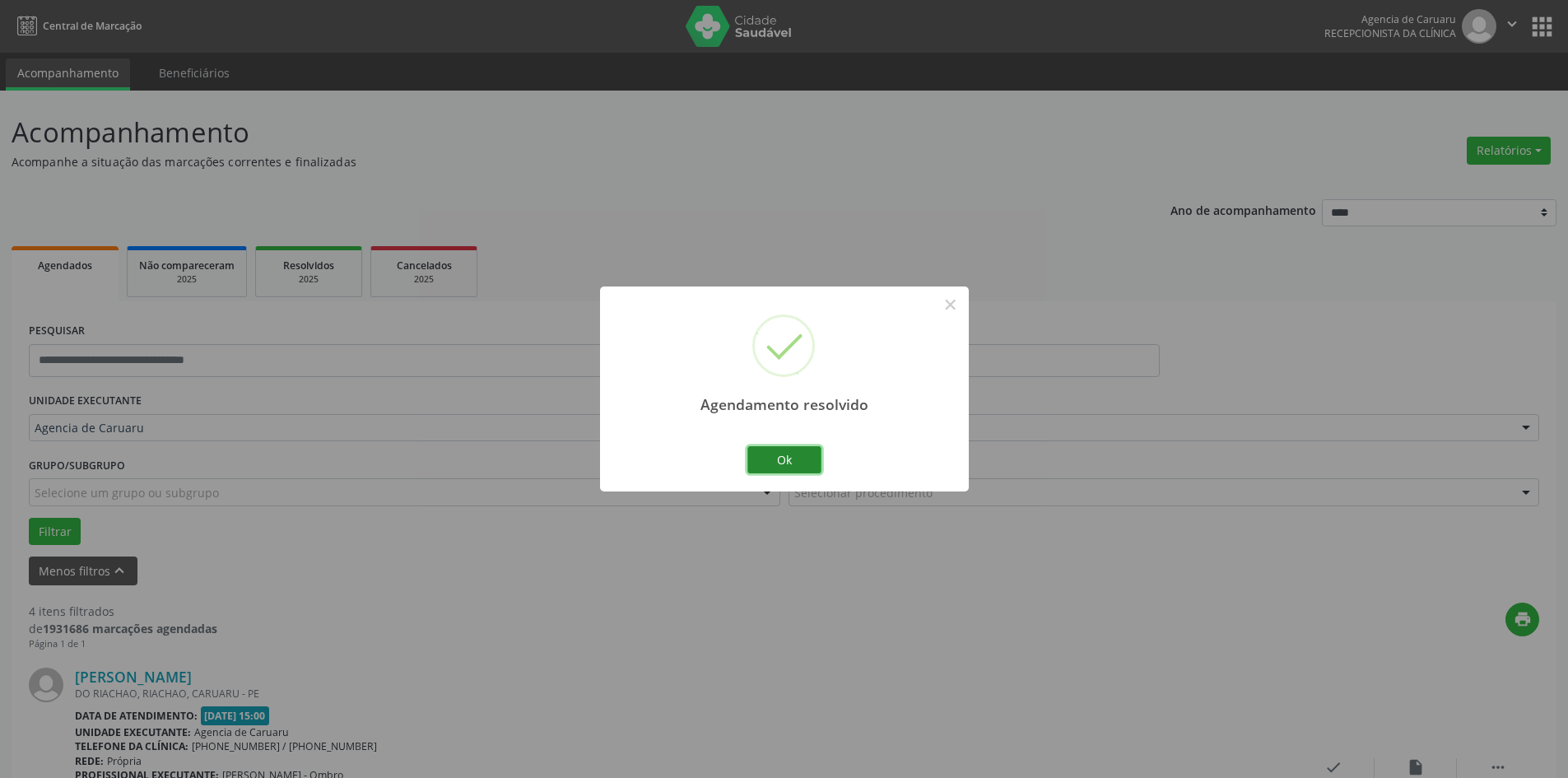
click at [796, 457] on button "Ok" at bounding box center [784, 460] width 74 height 28
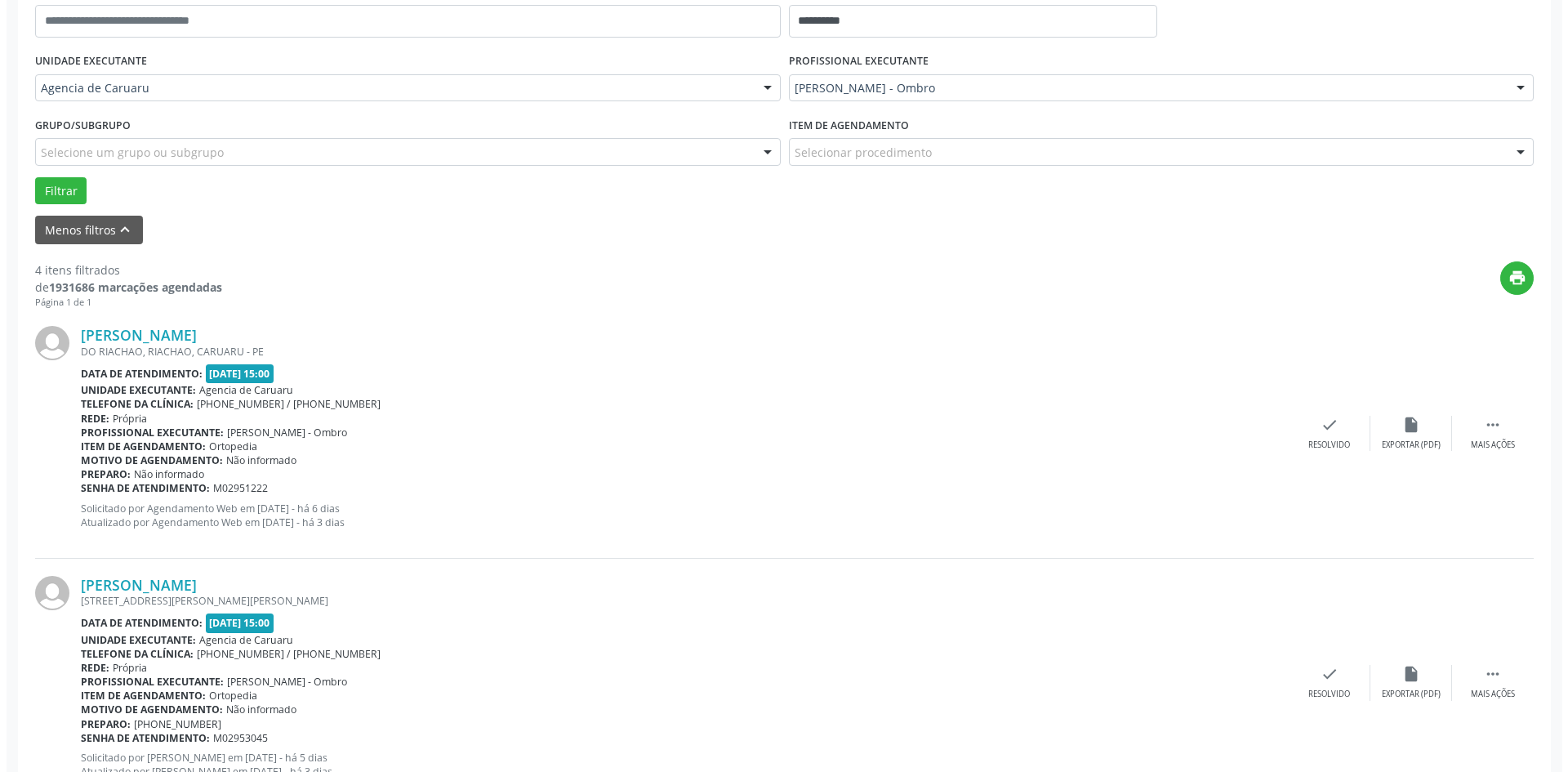
scroll to position [408, 0]
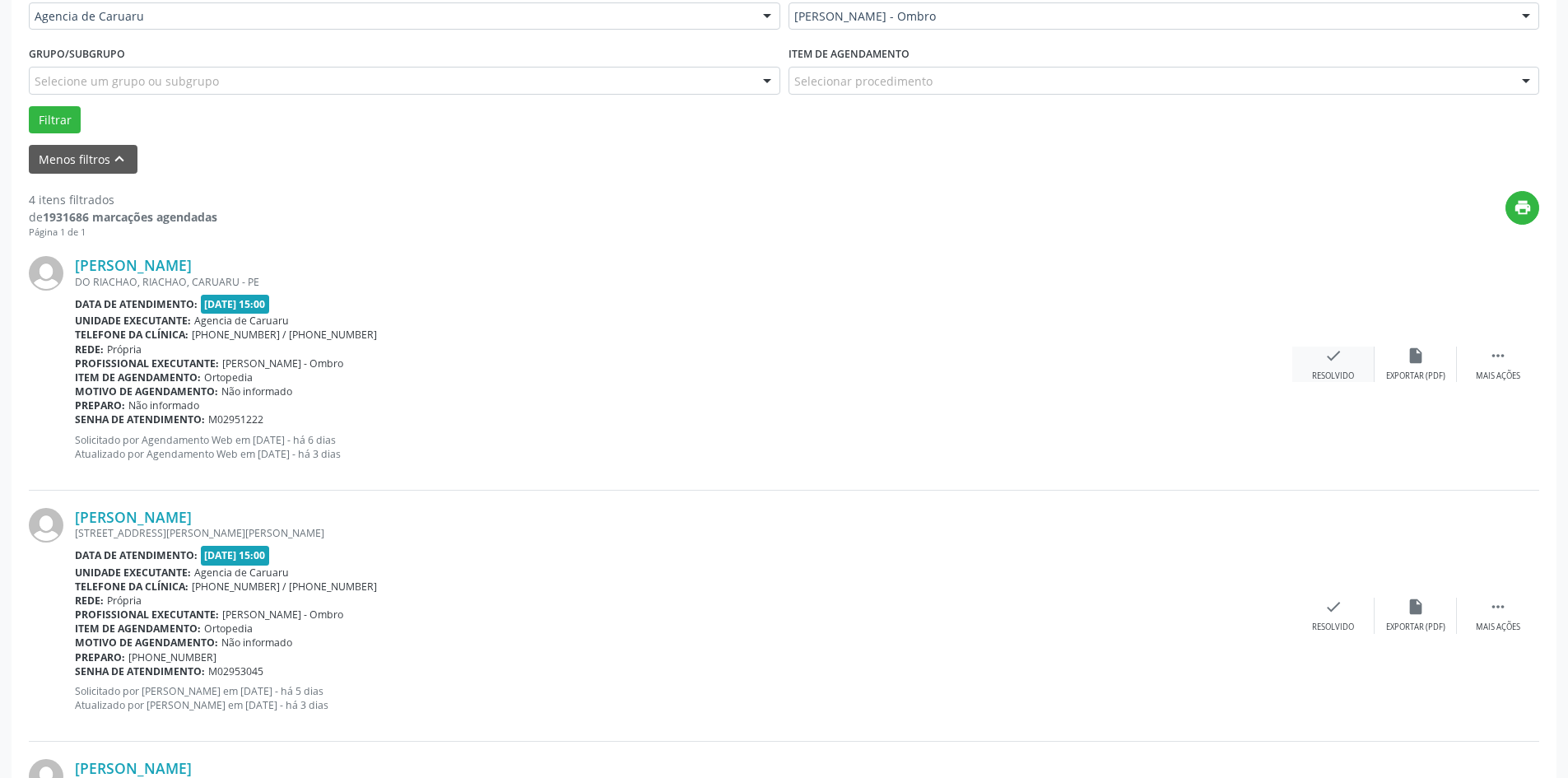
click at [1328, 368] on div "check Resolvido" at bounding box center [1333, 364] width 82 height 35
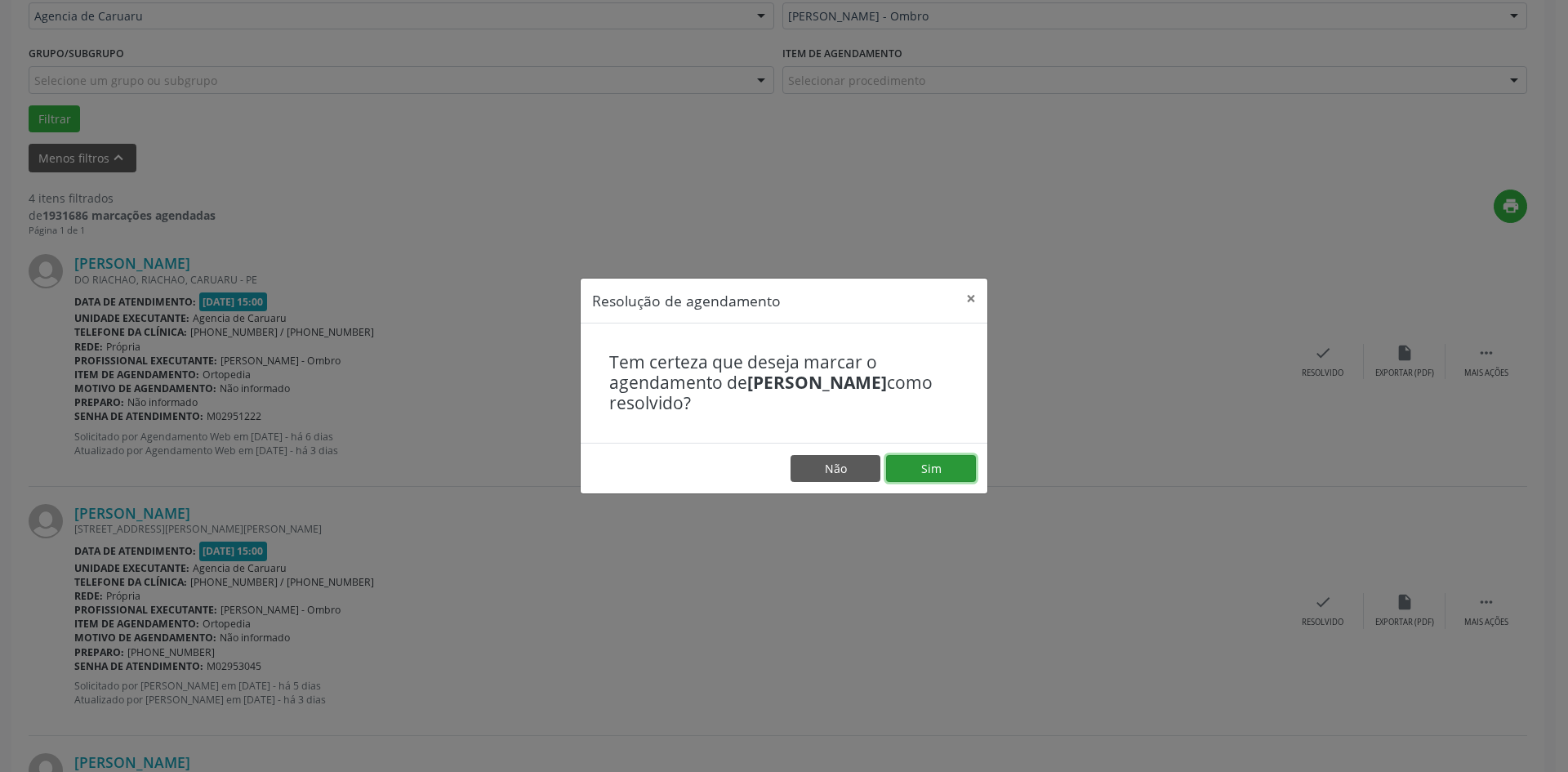
click at [938, 472] on button "Sim" at bounding box center [931, 468] width 90 height 27
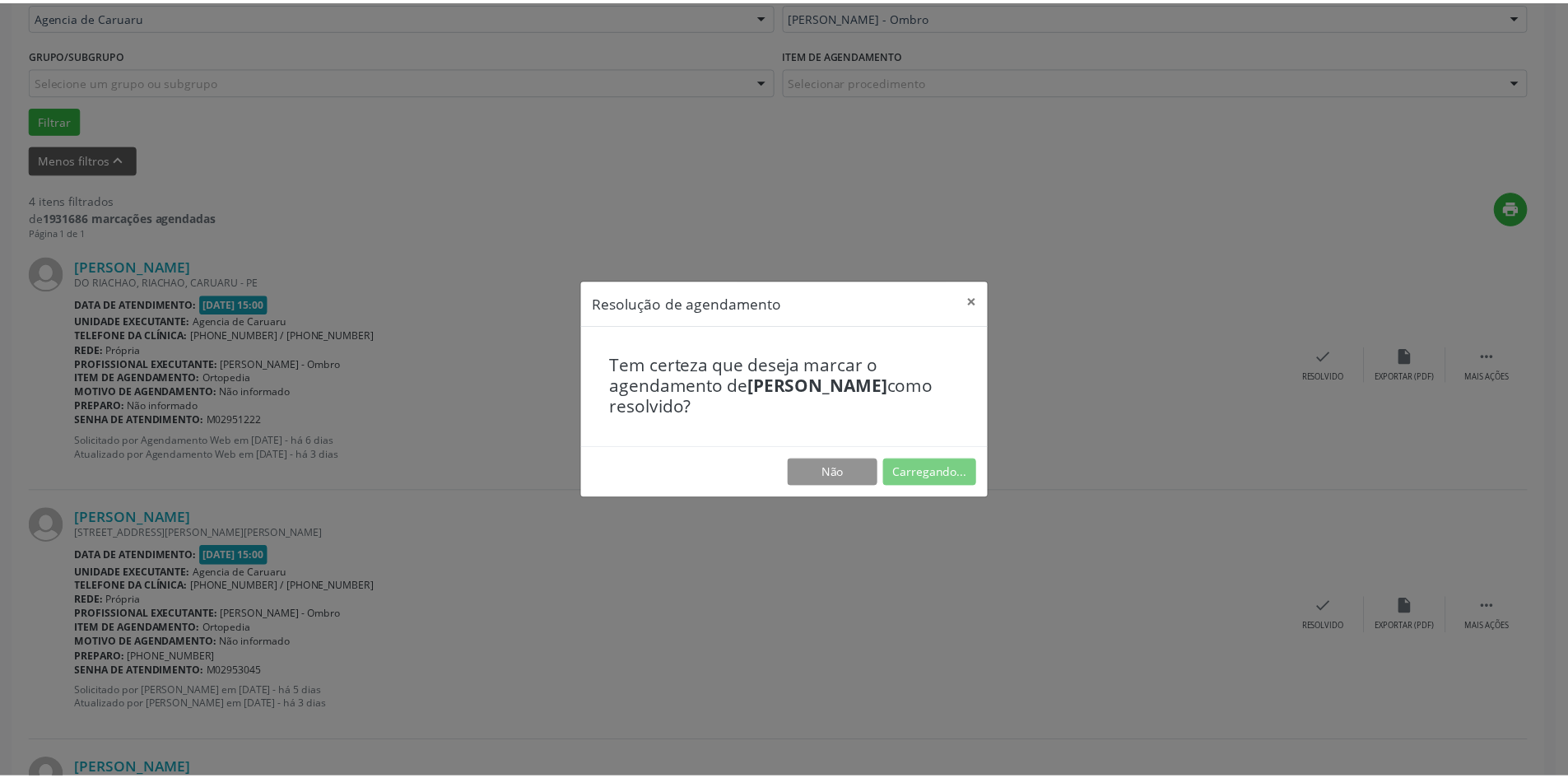
scroll to position [0, 0]
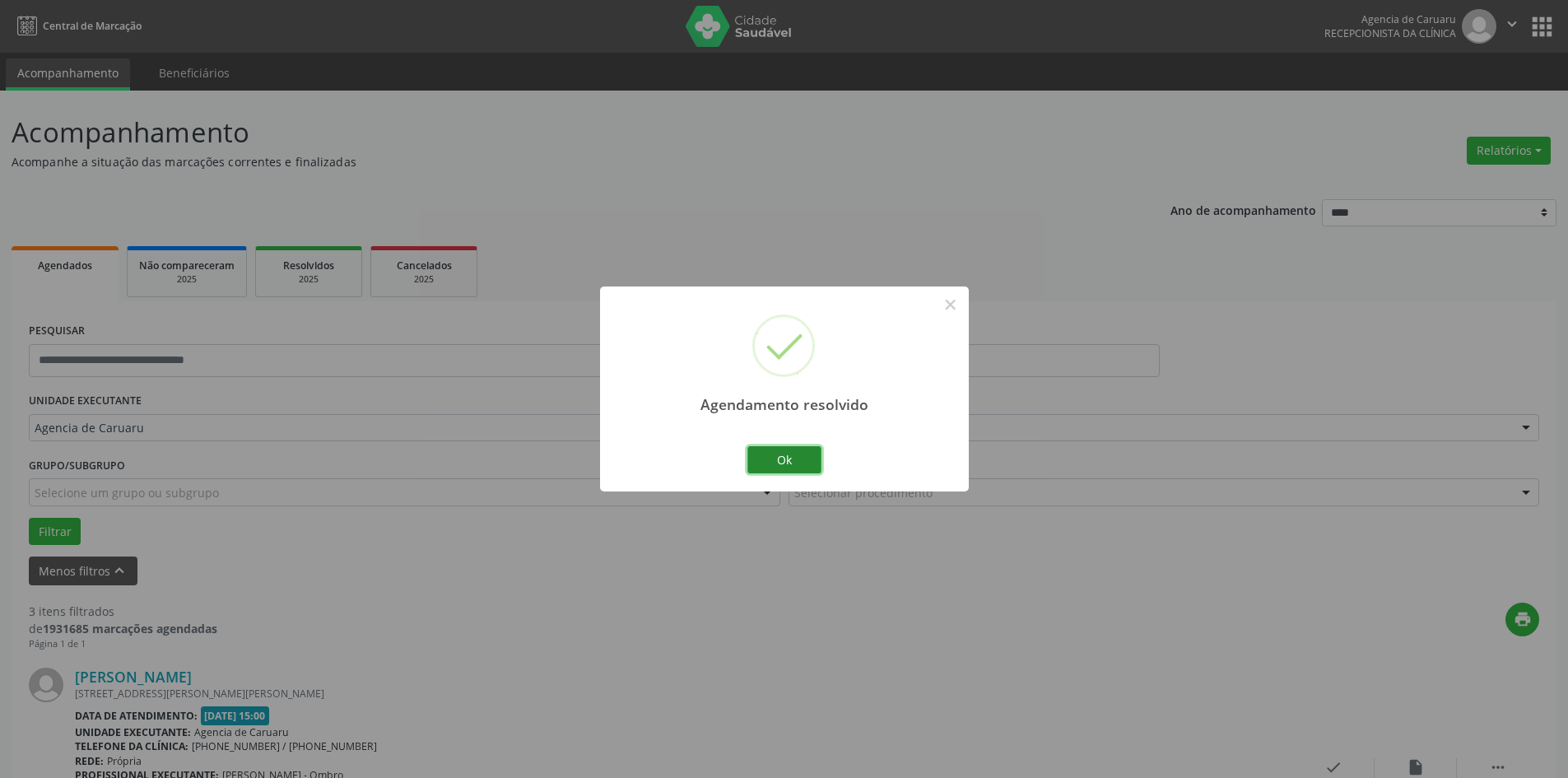
click at [787, 470] on button "Ok" at bounding box center [784, 460] width 74 height 28
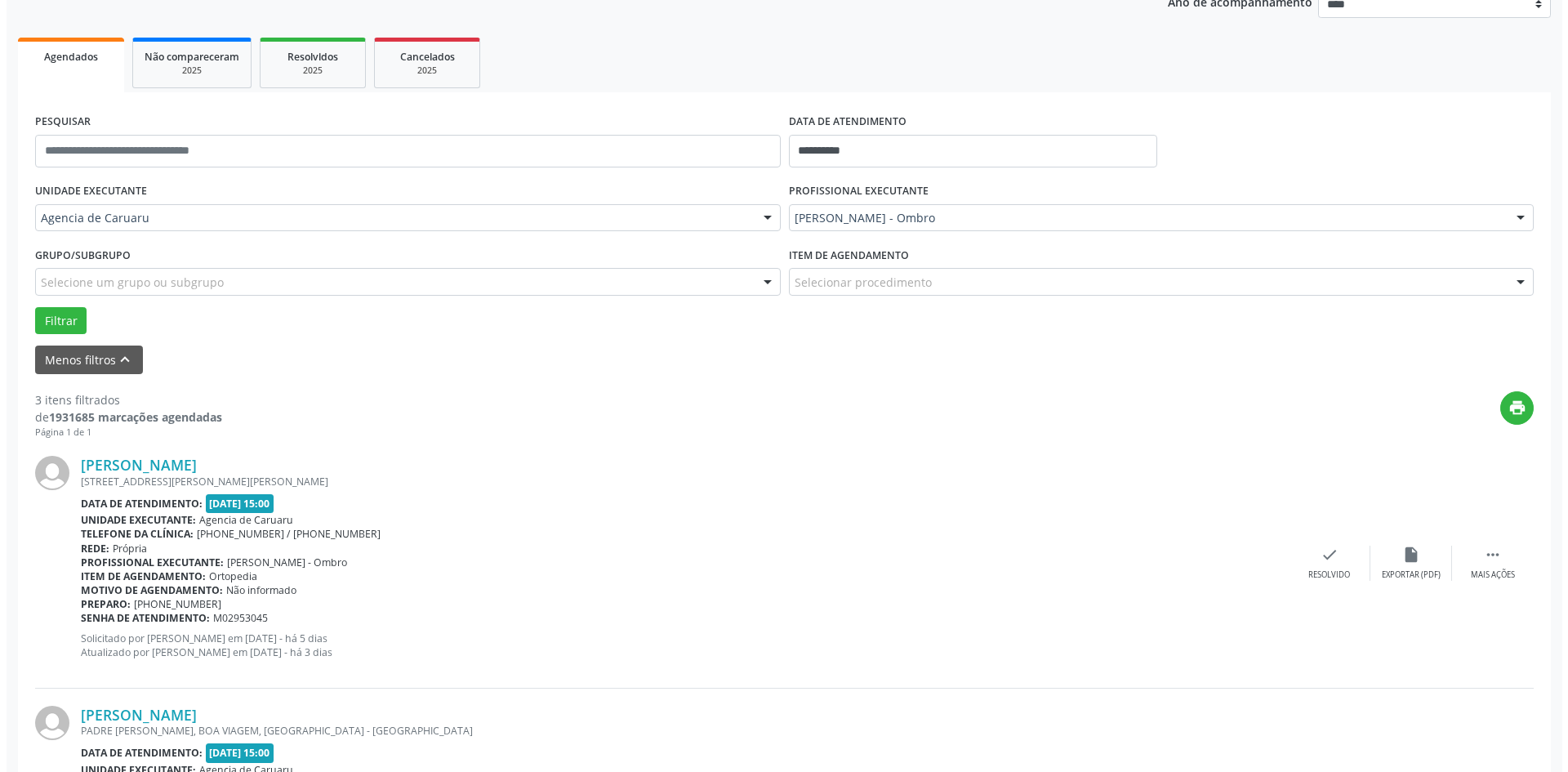
scroll to position [327, 0]
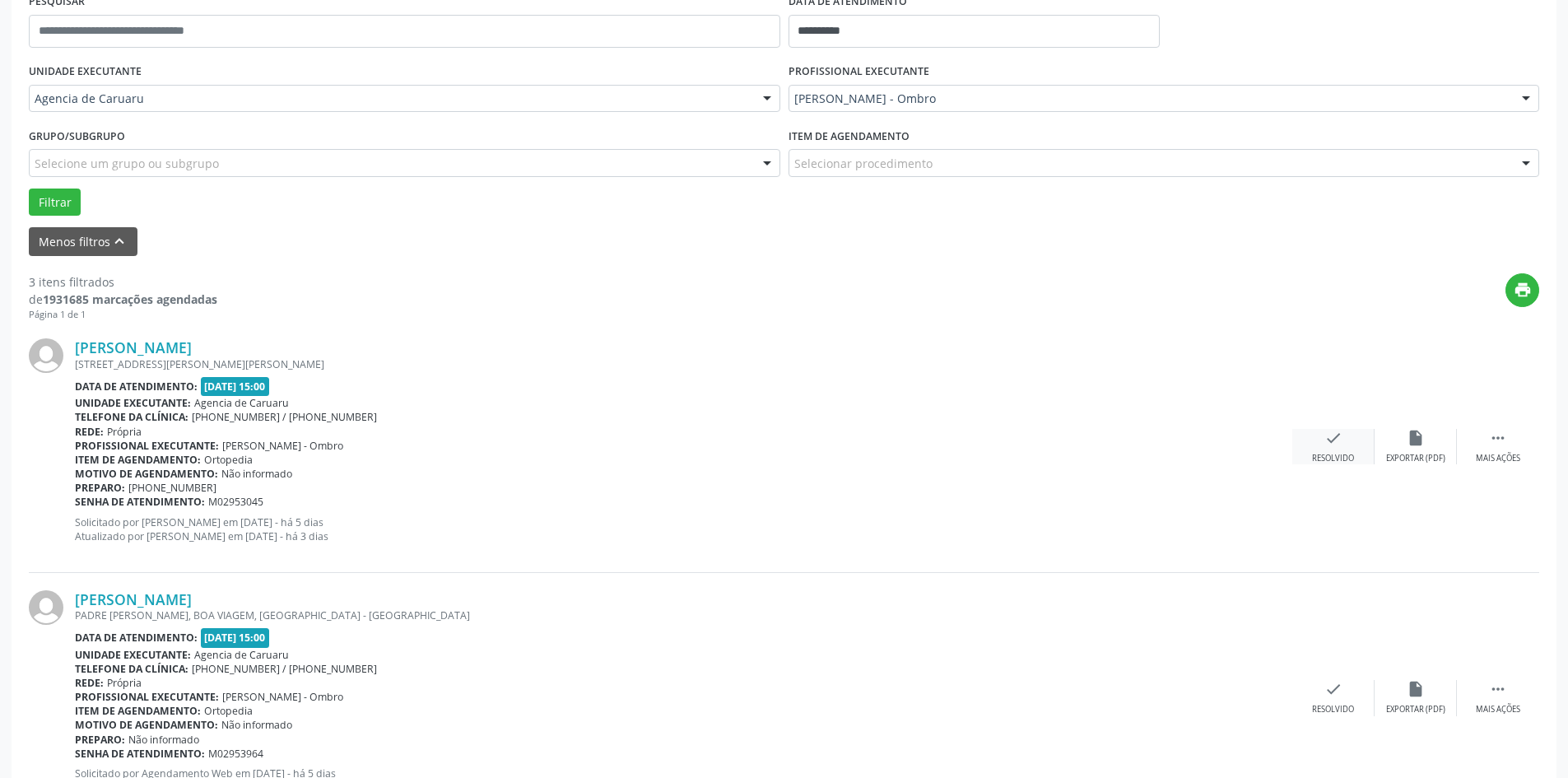
click at [1330, 435] on icon "check" at bounding box center [1333, 437] width 18 height 18
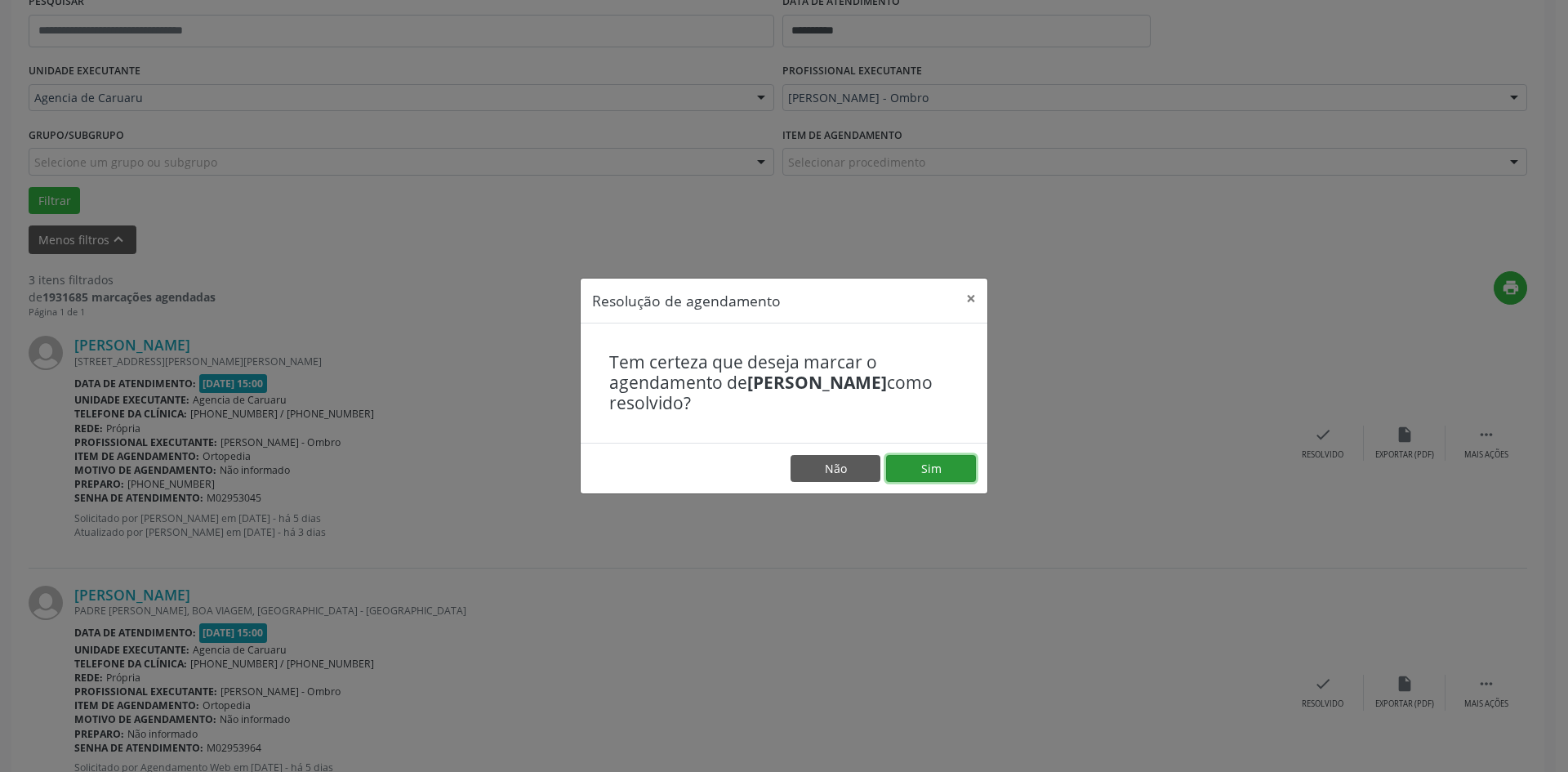
click at [956, 463] on button "Sim" at bounding box center [931, 468] width 90 height 27
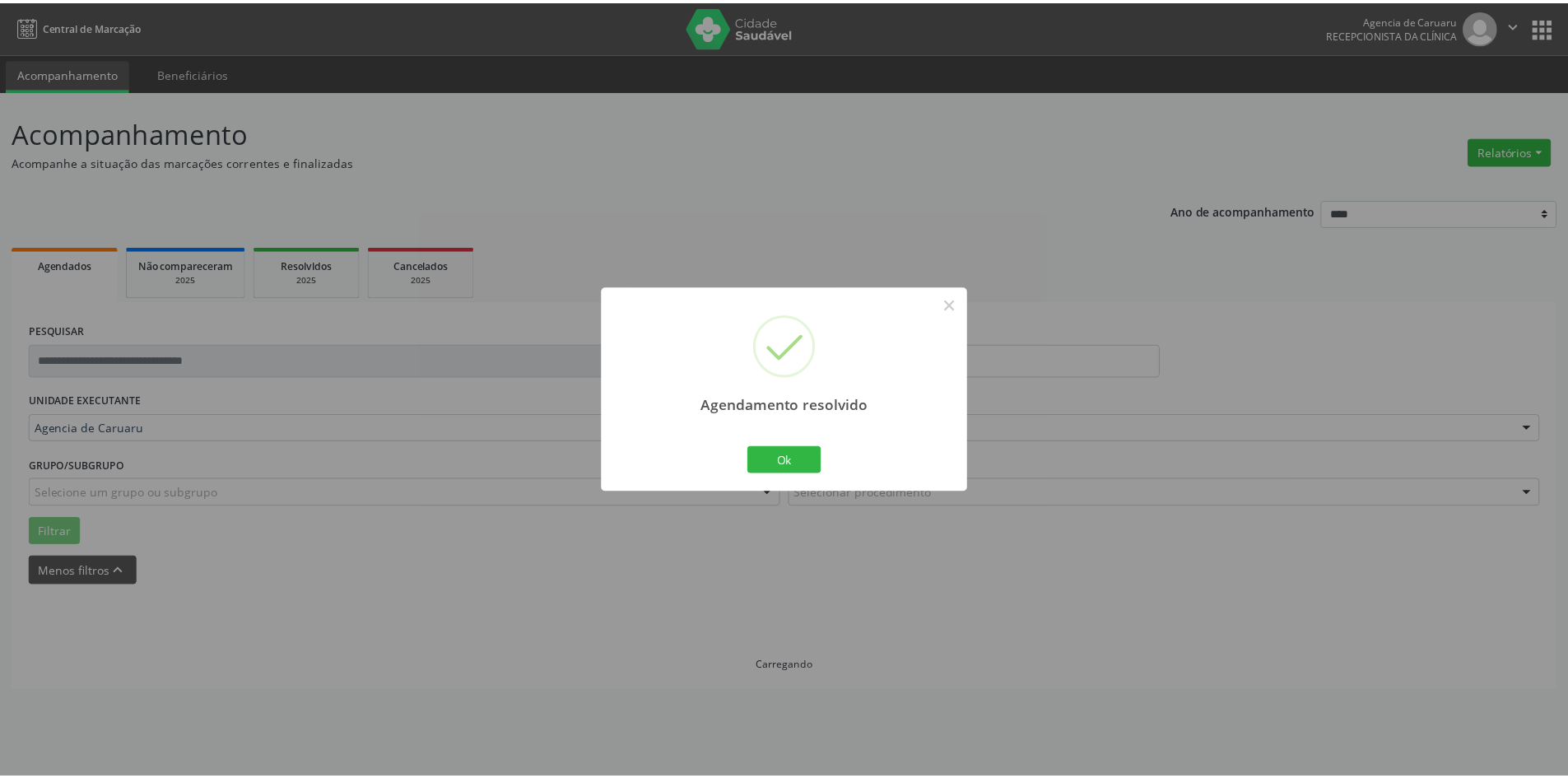
scroll to position [0, 0]
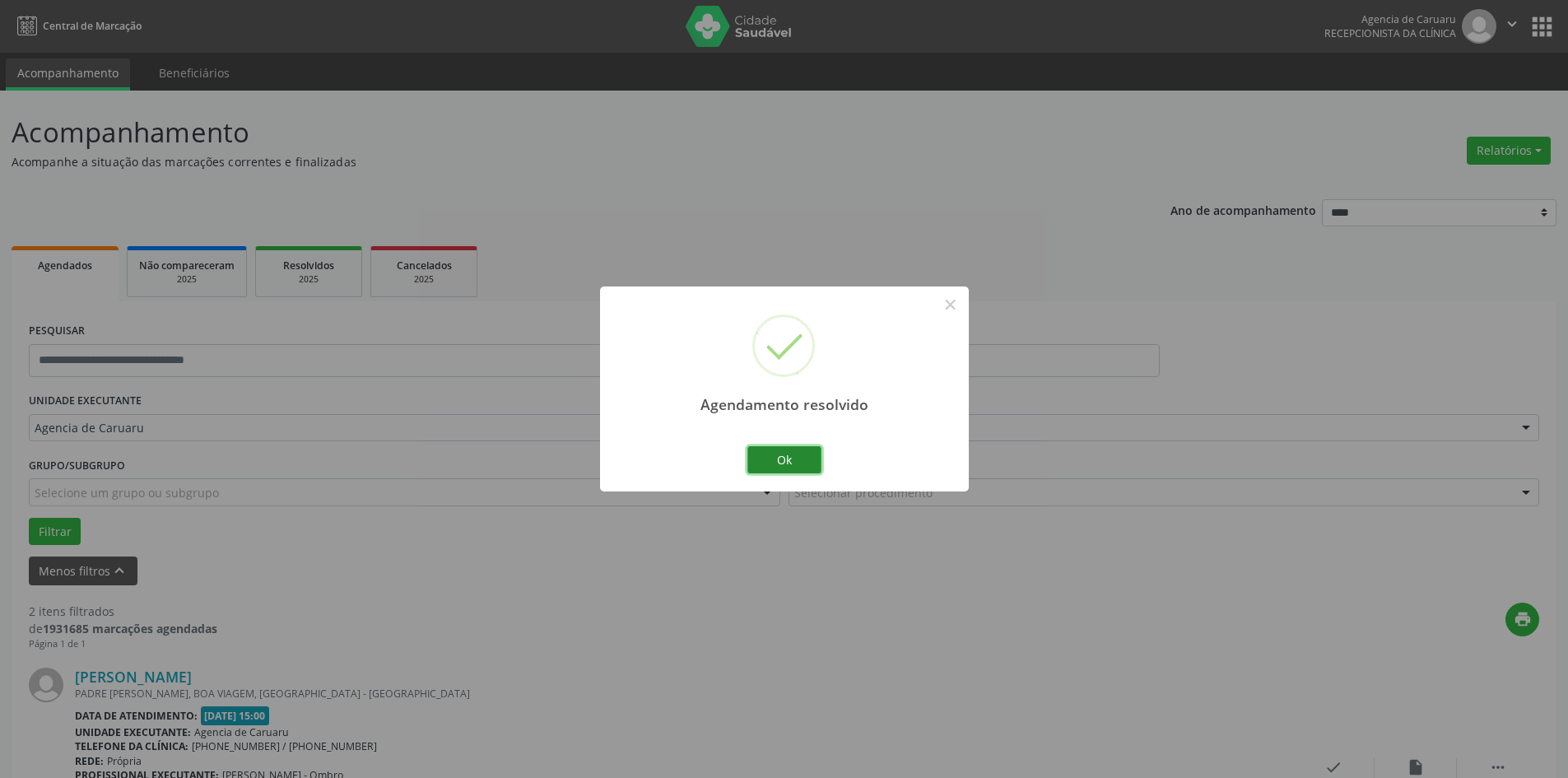
click at [805, 466] on button "Ok" at bounding box center [784, 460] width 74 height 28
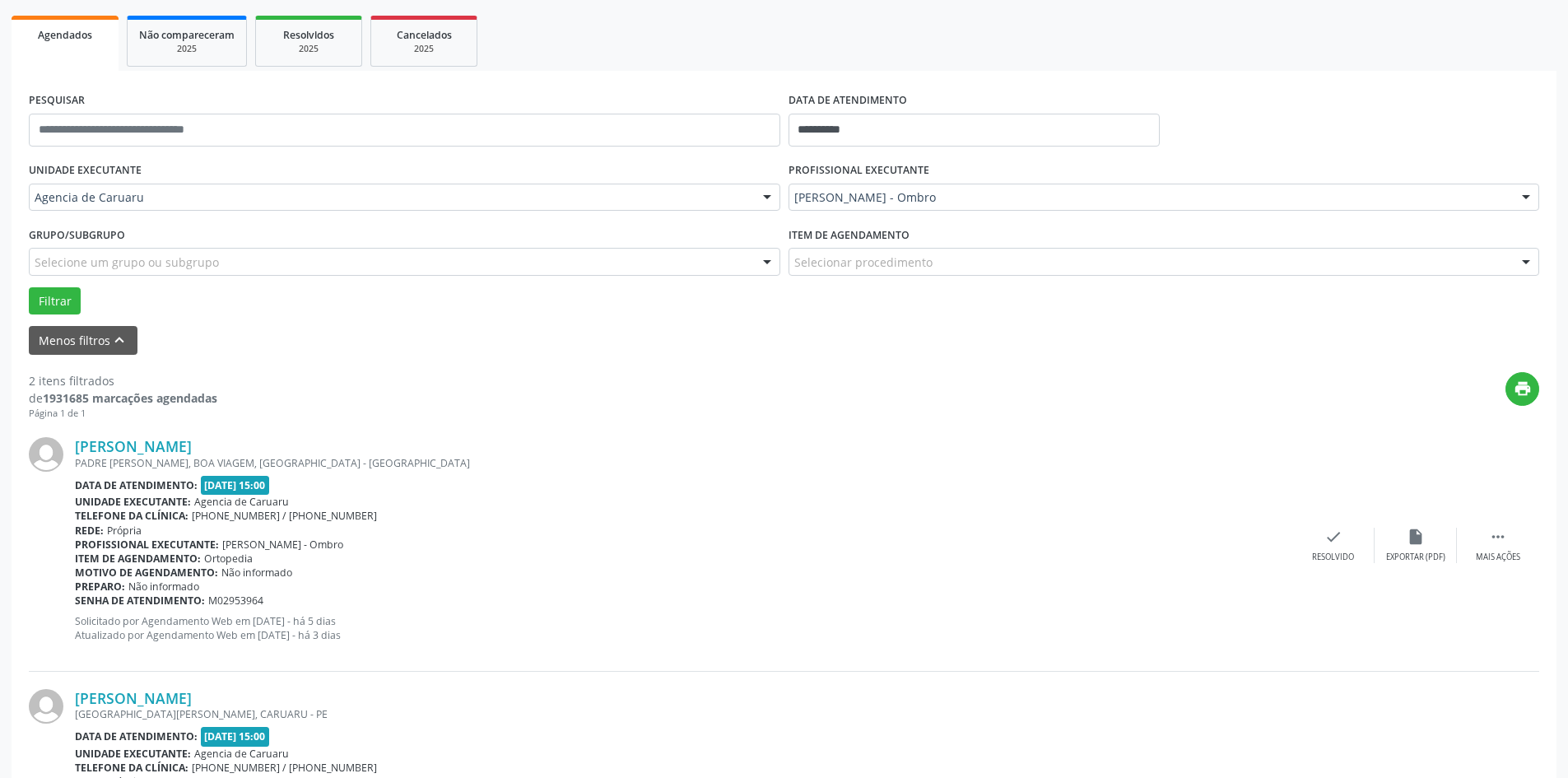
scroll to position [247, 0]
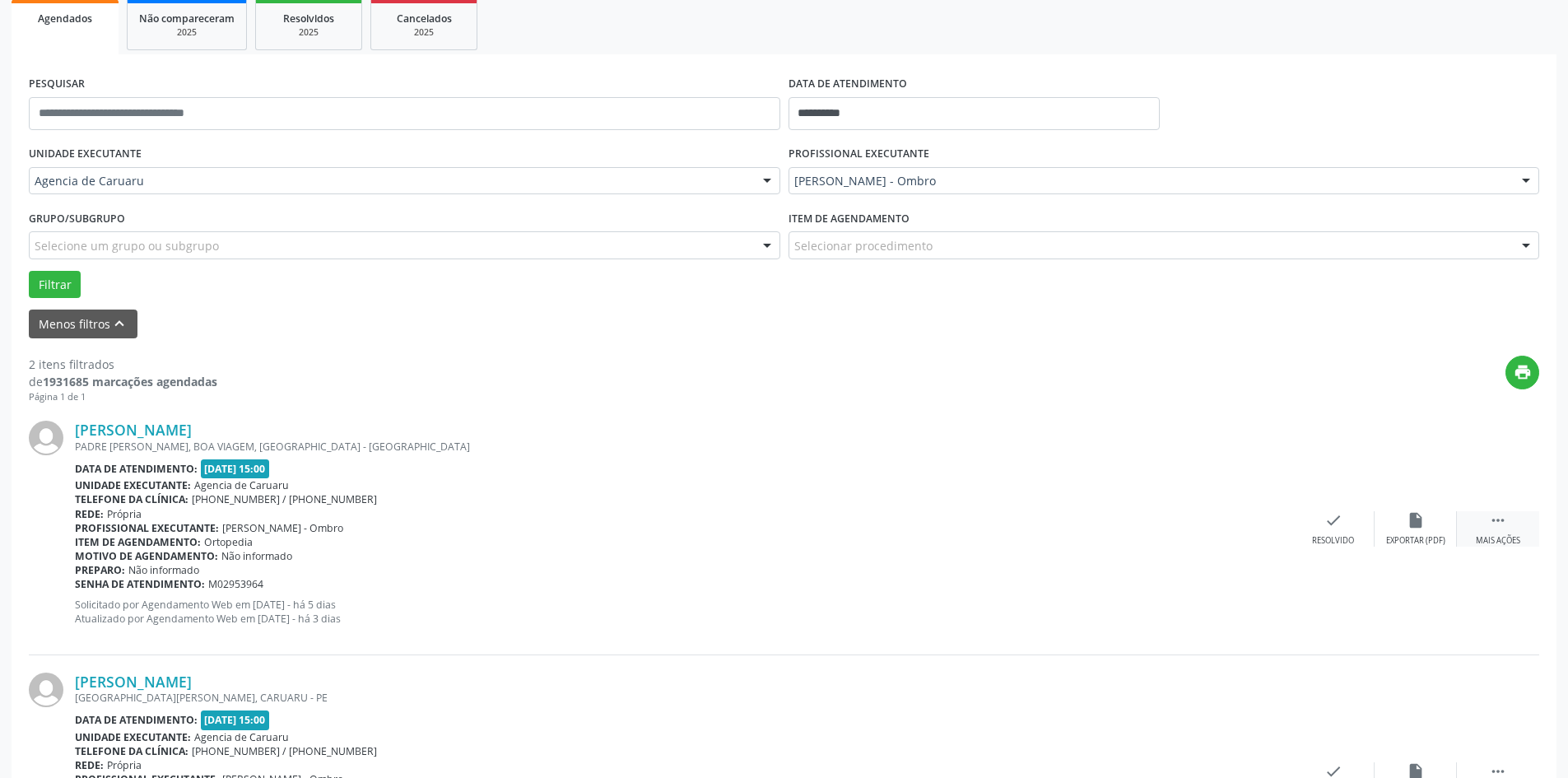
click at [1489, 527] on div " Mais ações" at bounding box center [1498, 529] width 82 height 35
click at [1411, 522] on icon "alarm_off" at bounding box center [1415, 520] width 18 height 18
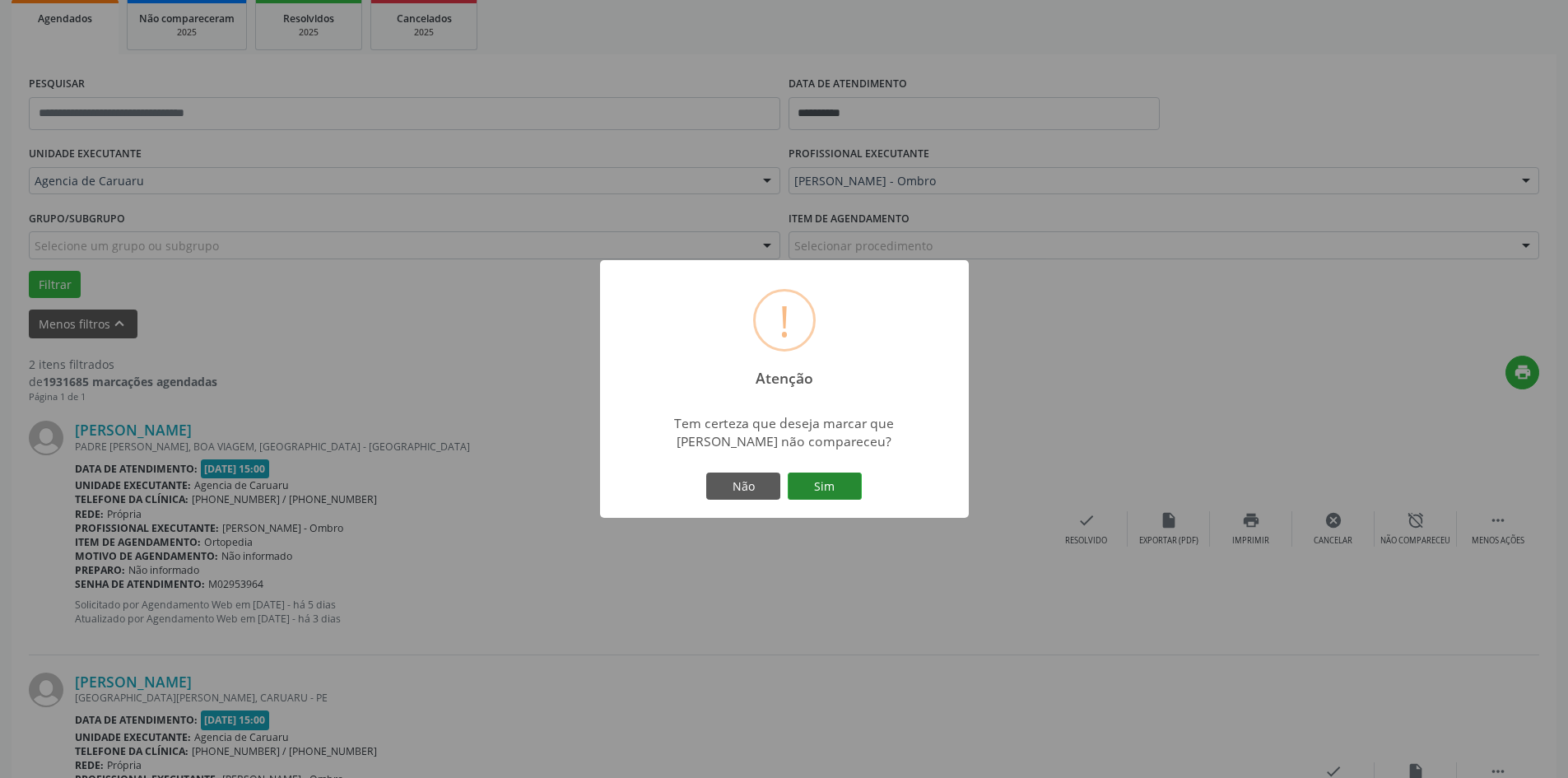
click at [824, 482] on button "Sim" at bounding box center [826, 486] width 74 height 28
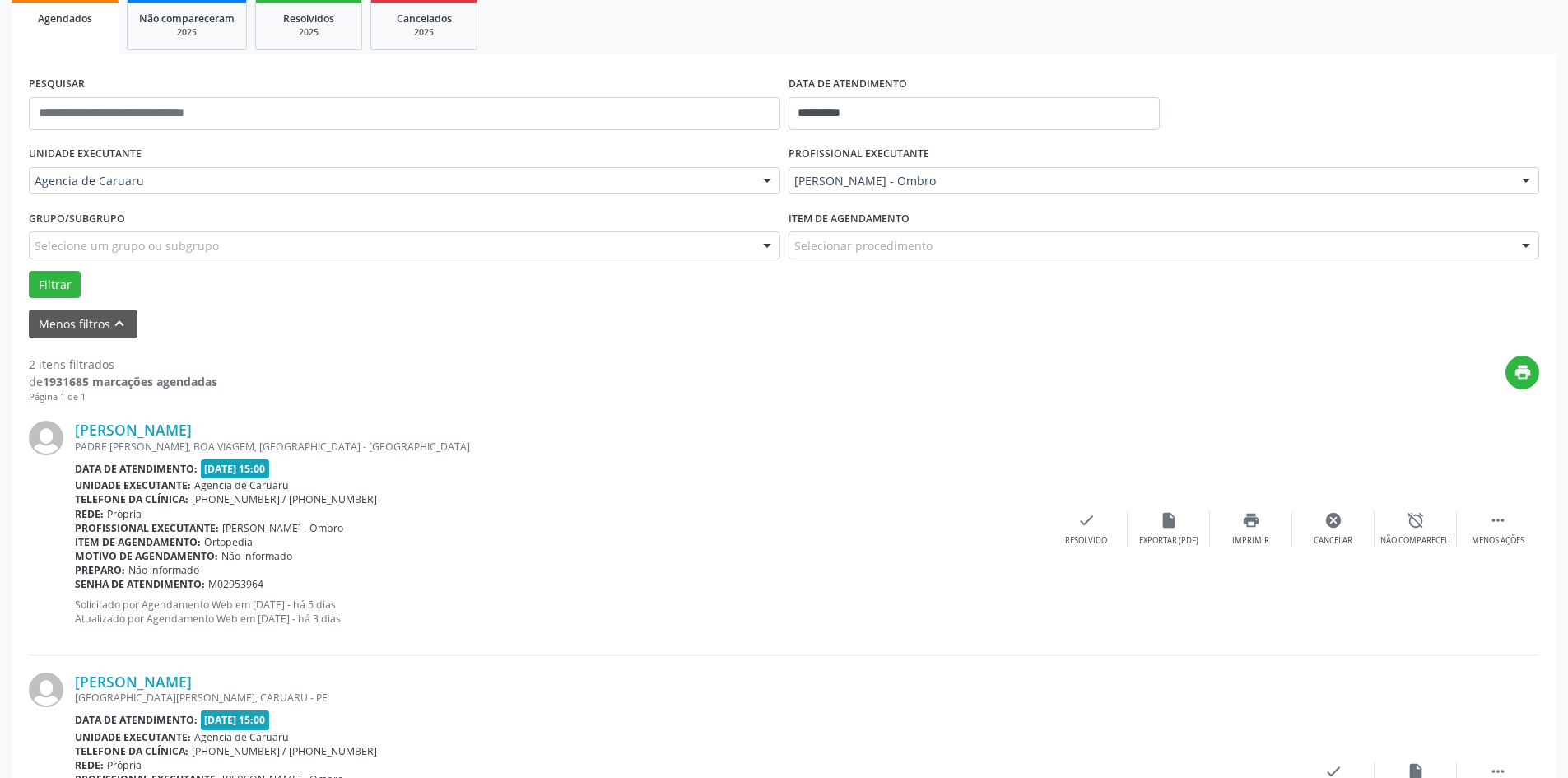
scroll to position [0, 0]
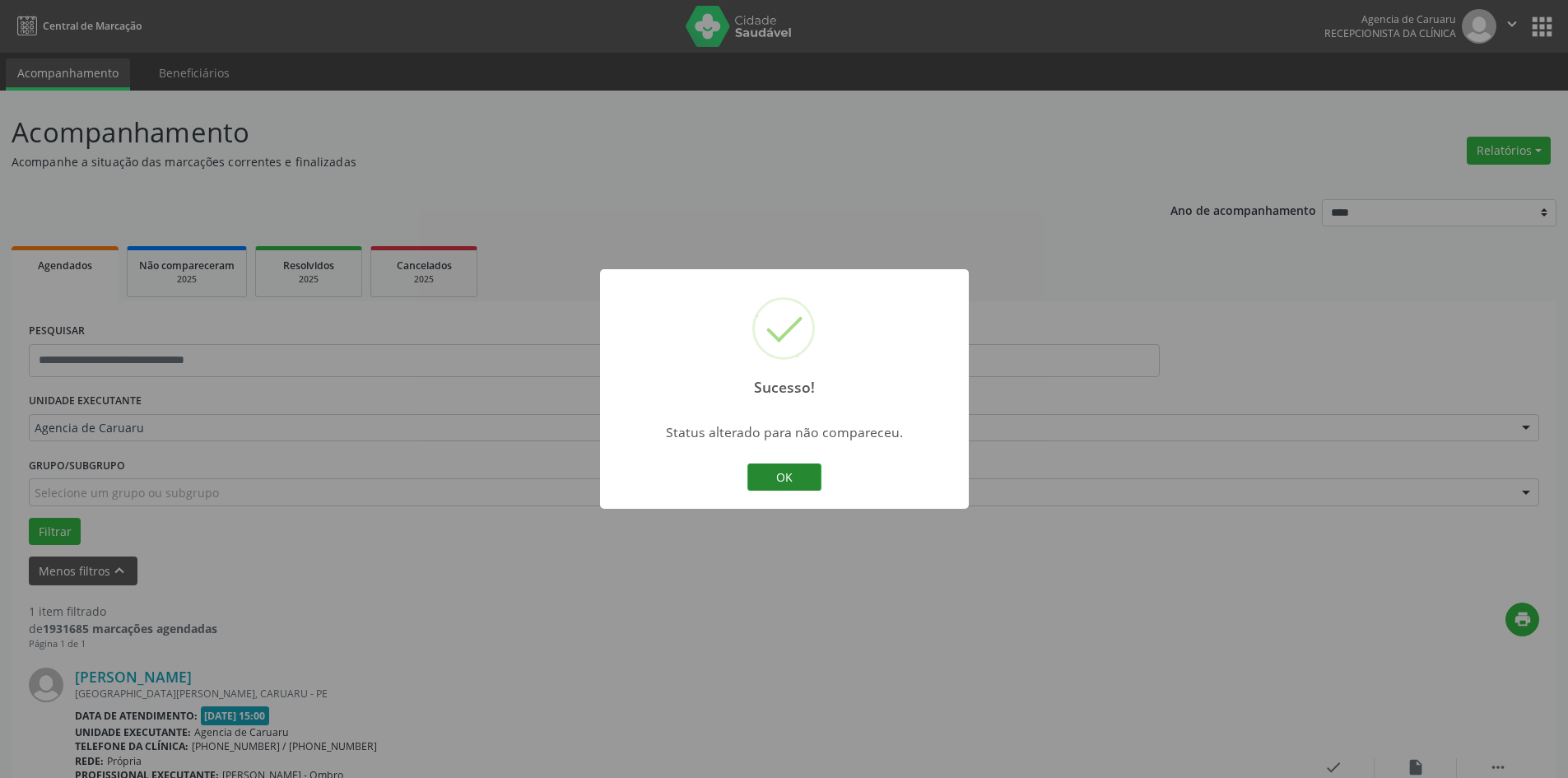
click at [788, 480] on button "OK" at bounding box center [784, 477] width 74 height 28
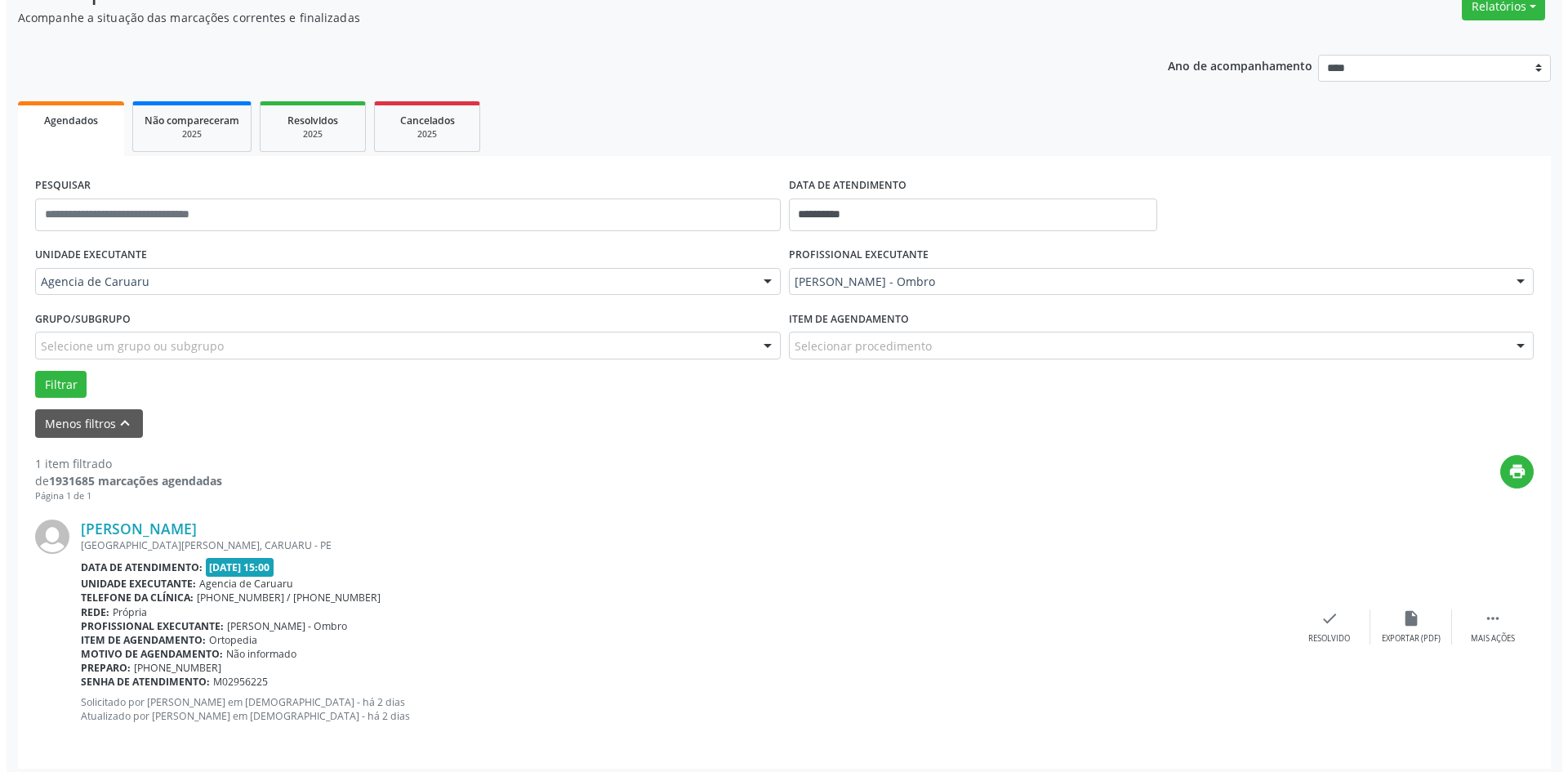
scroll to position [152, 0]
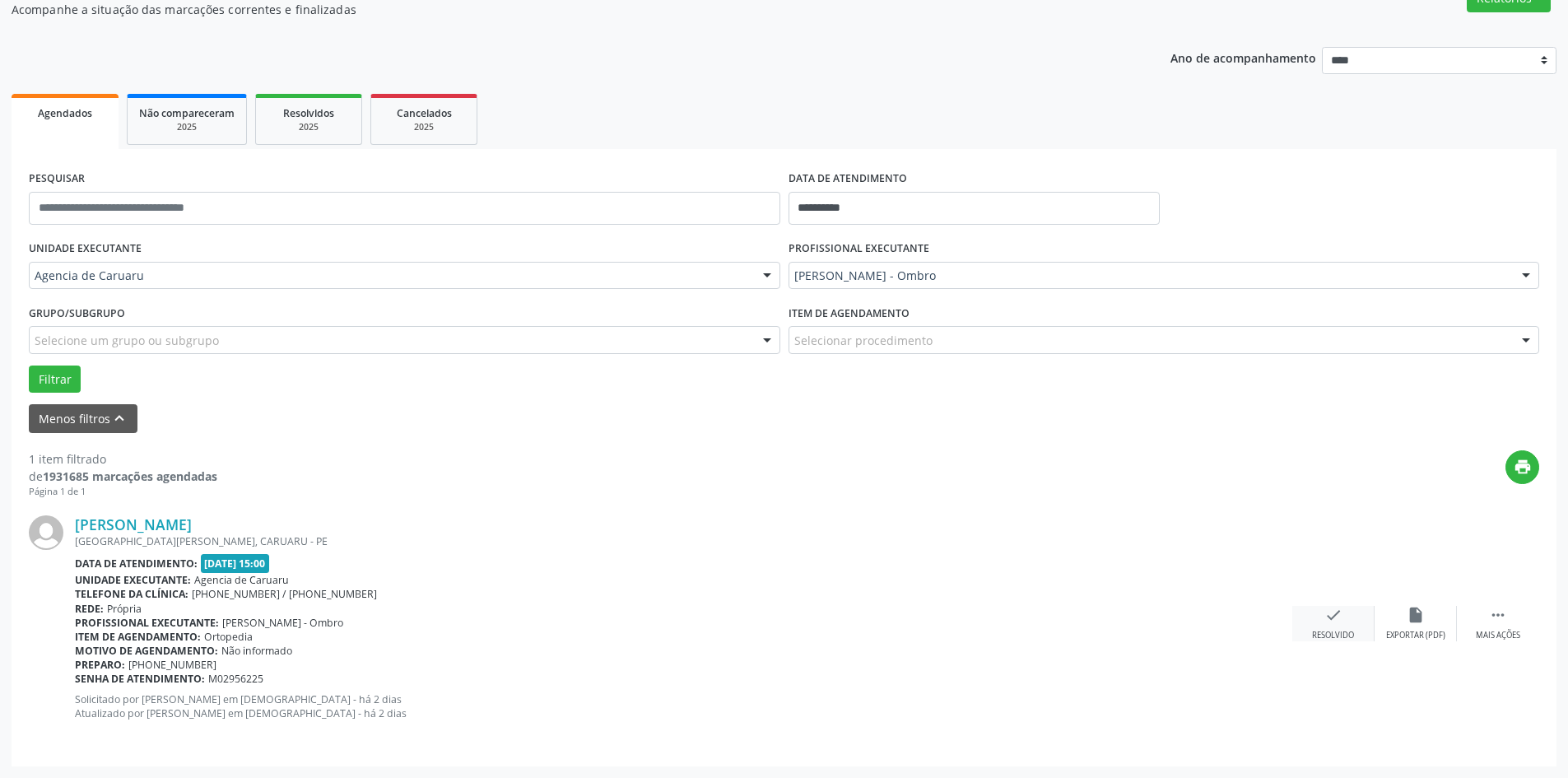
click at [1331, 626] on div "check Resolvido" at bounding box center [1333, 623] width 82 height 35
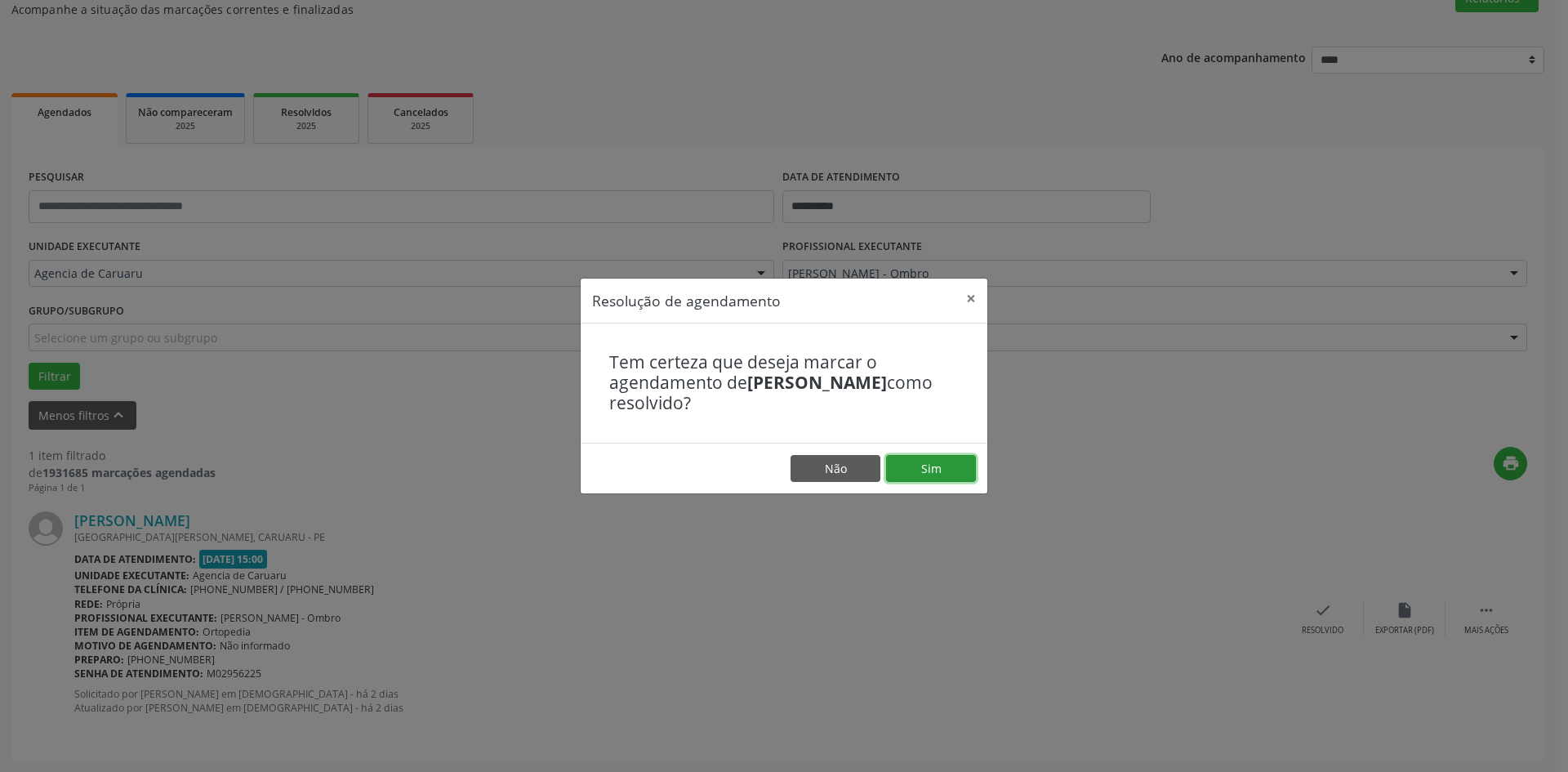
click at [938, 469] on button "Sim" at bounding box center [931, 468] width 90 height 27
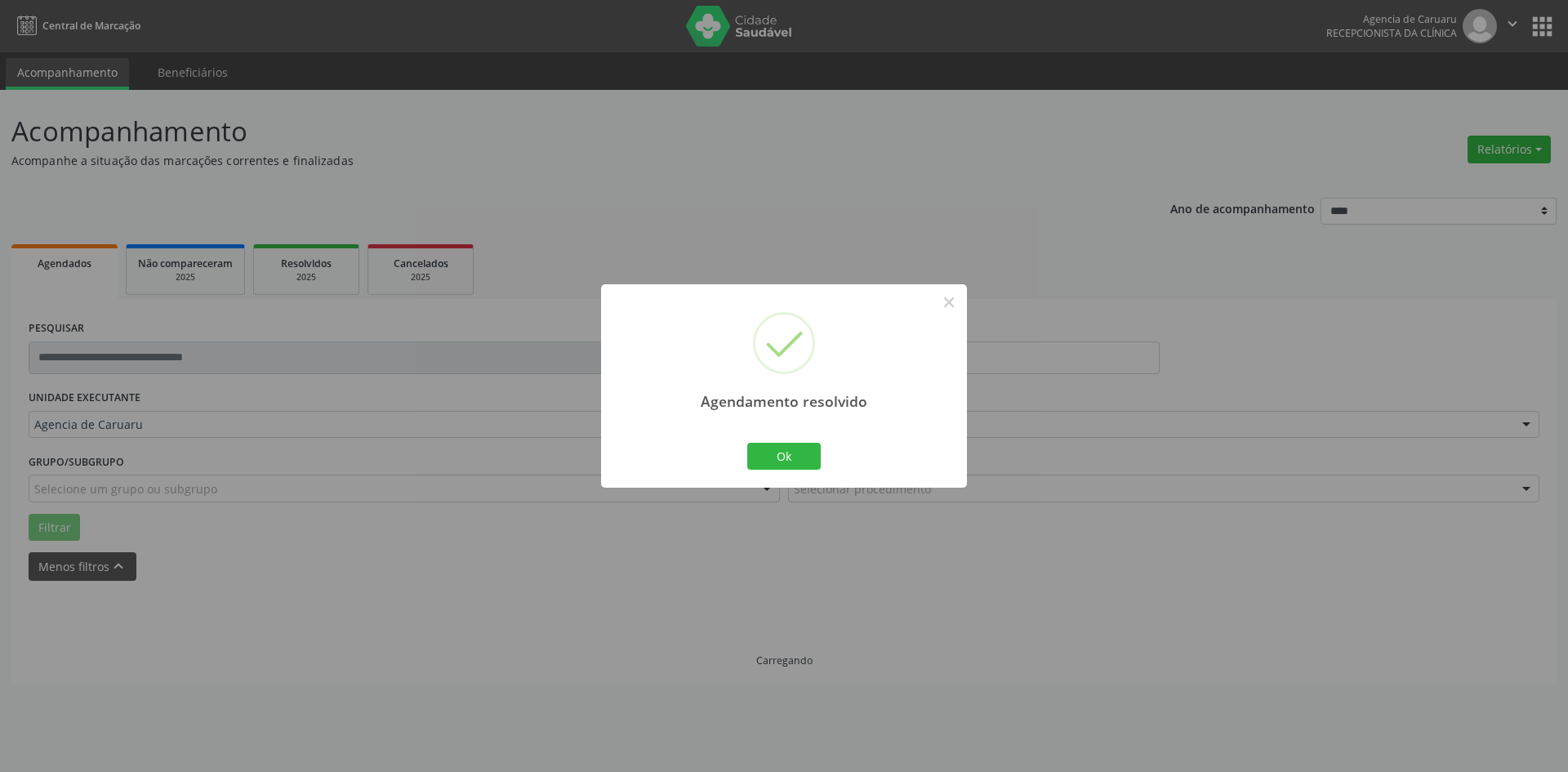
scroll to position [0, 0]
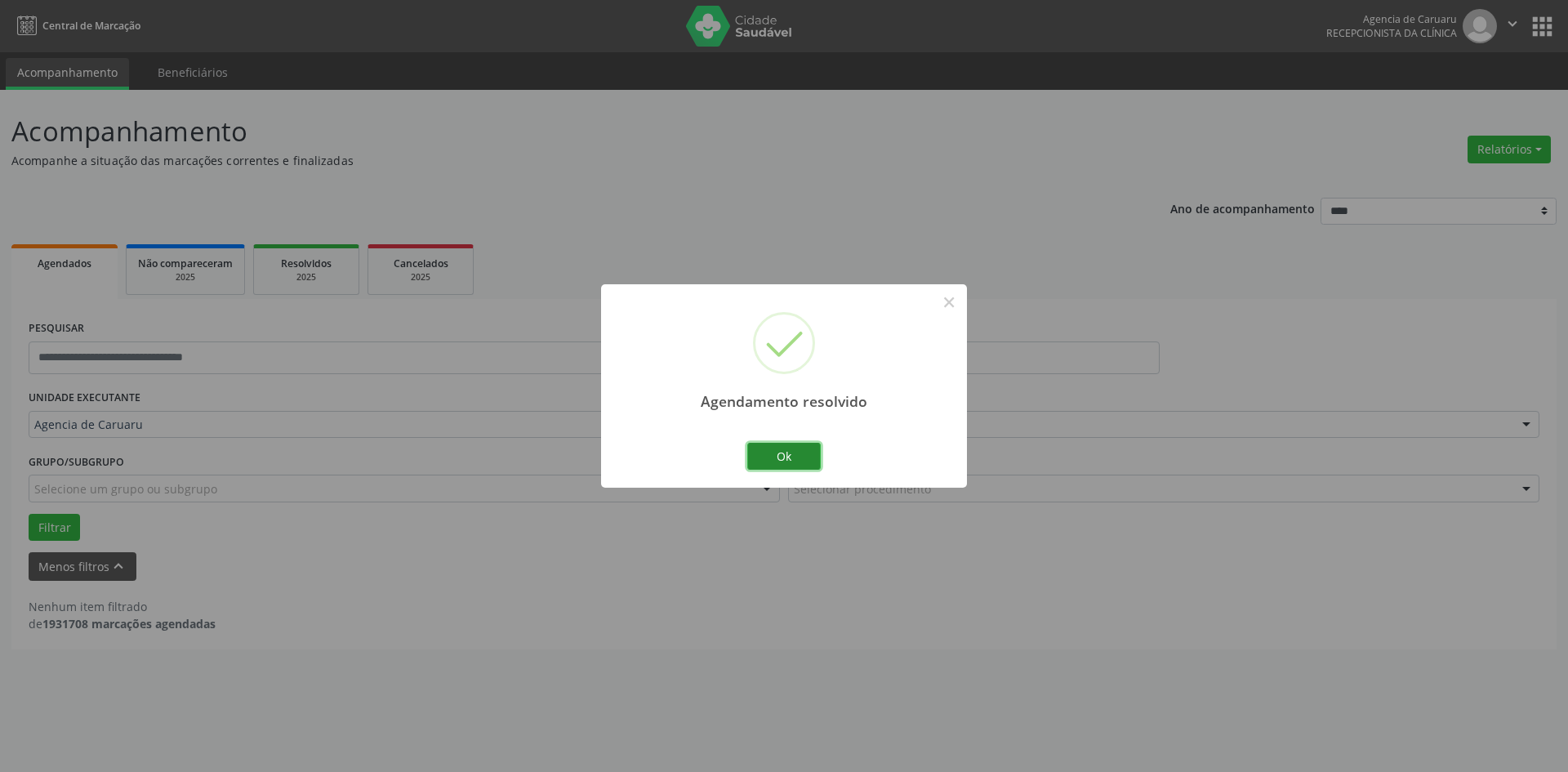
click at [801, 449] on button "Ok" at bounding box center [784, 457] width 74 height 27
